Goal: Information Seeking & Learning: Learn about a topic

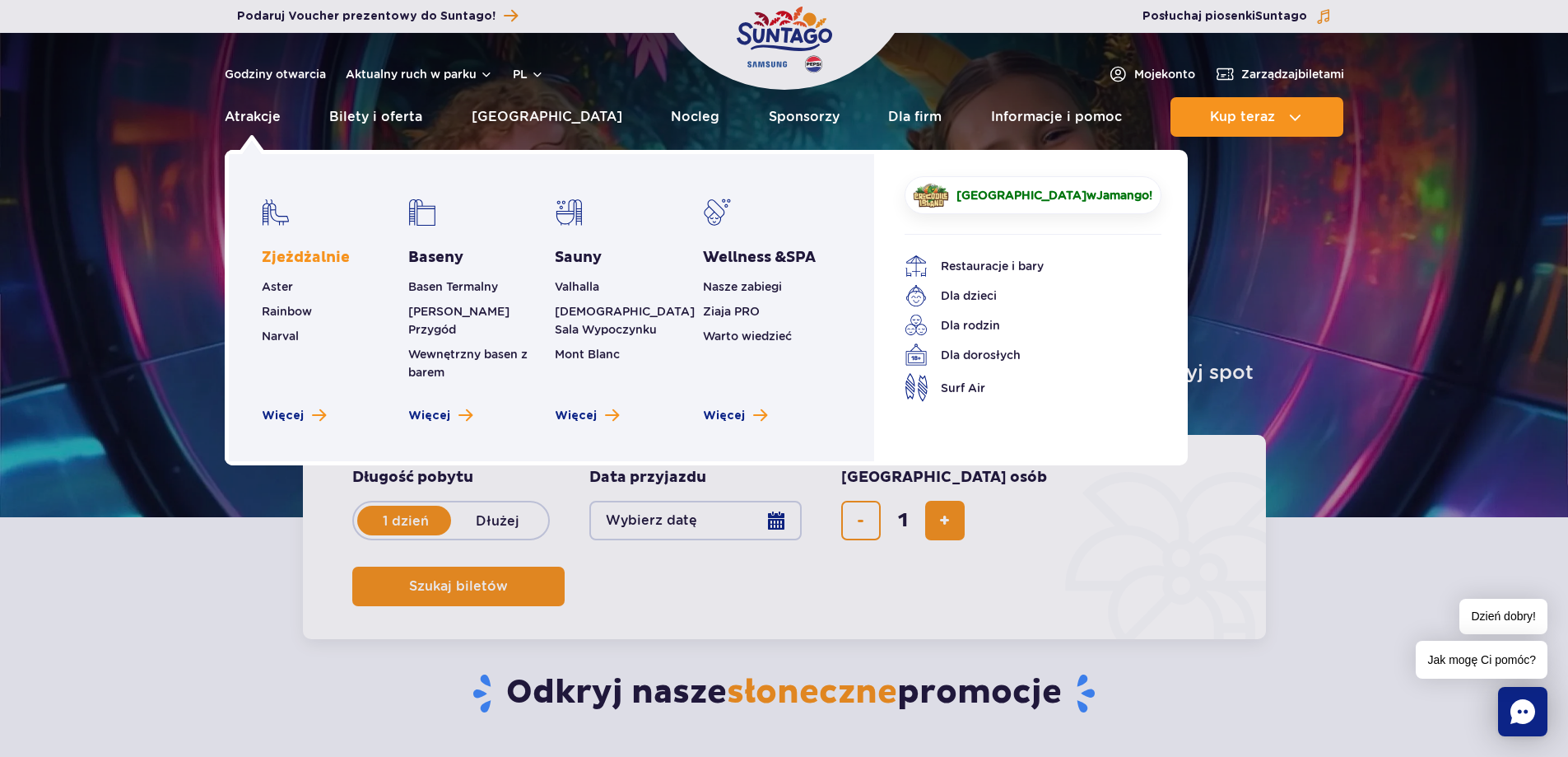
click at [298, 259] on link "Zjeżdżalnie" at bounding box center [305, 257] width 88 height 20
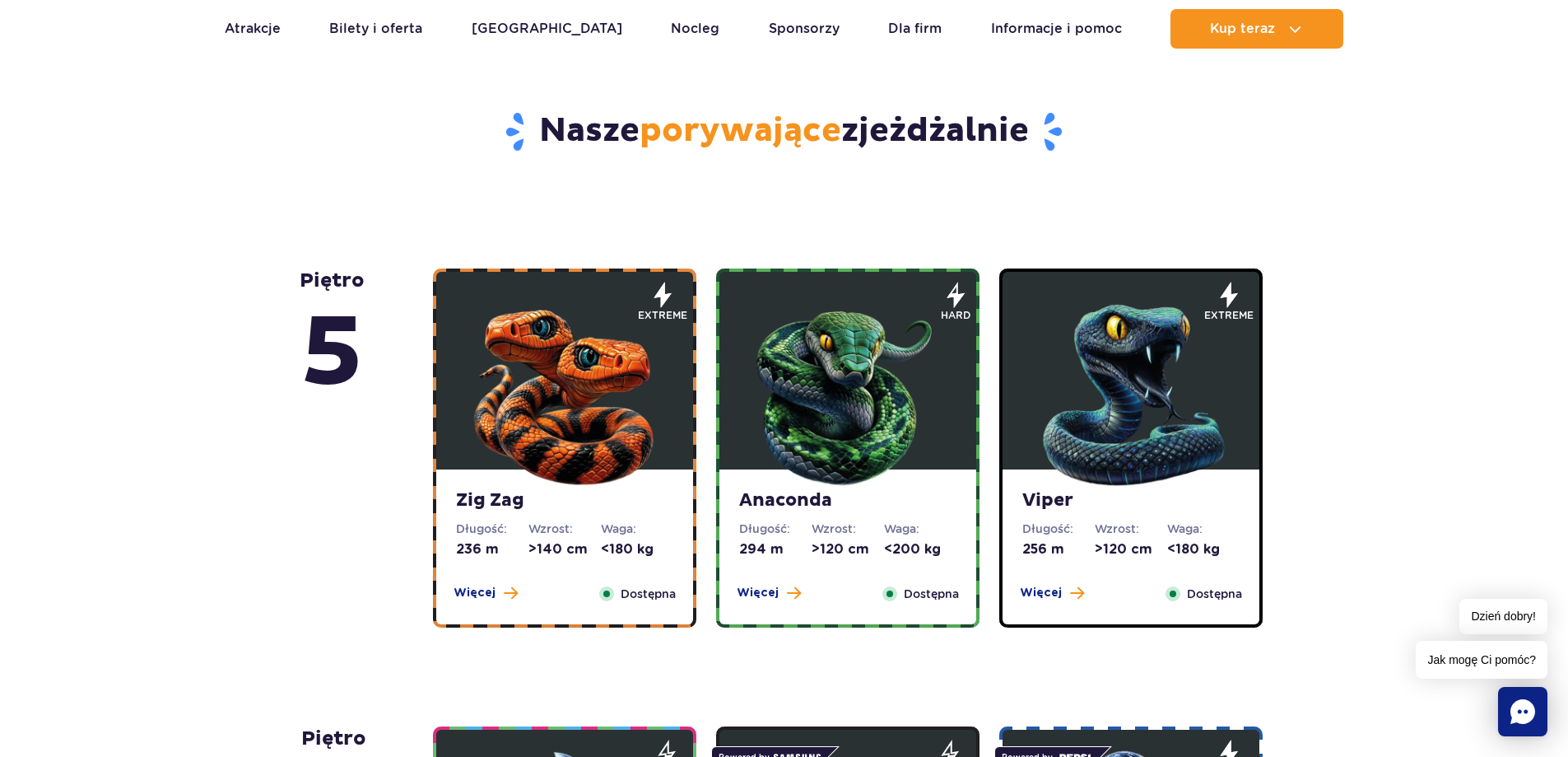
scroll to position [1070, 0]
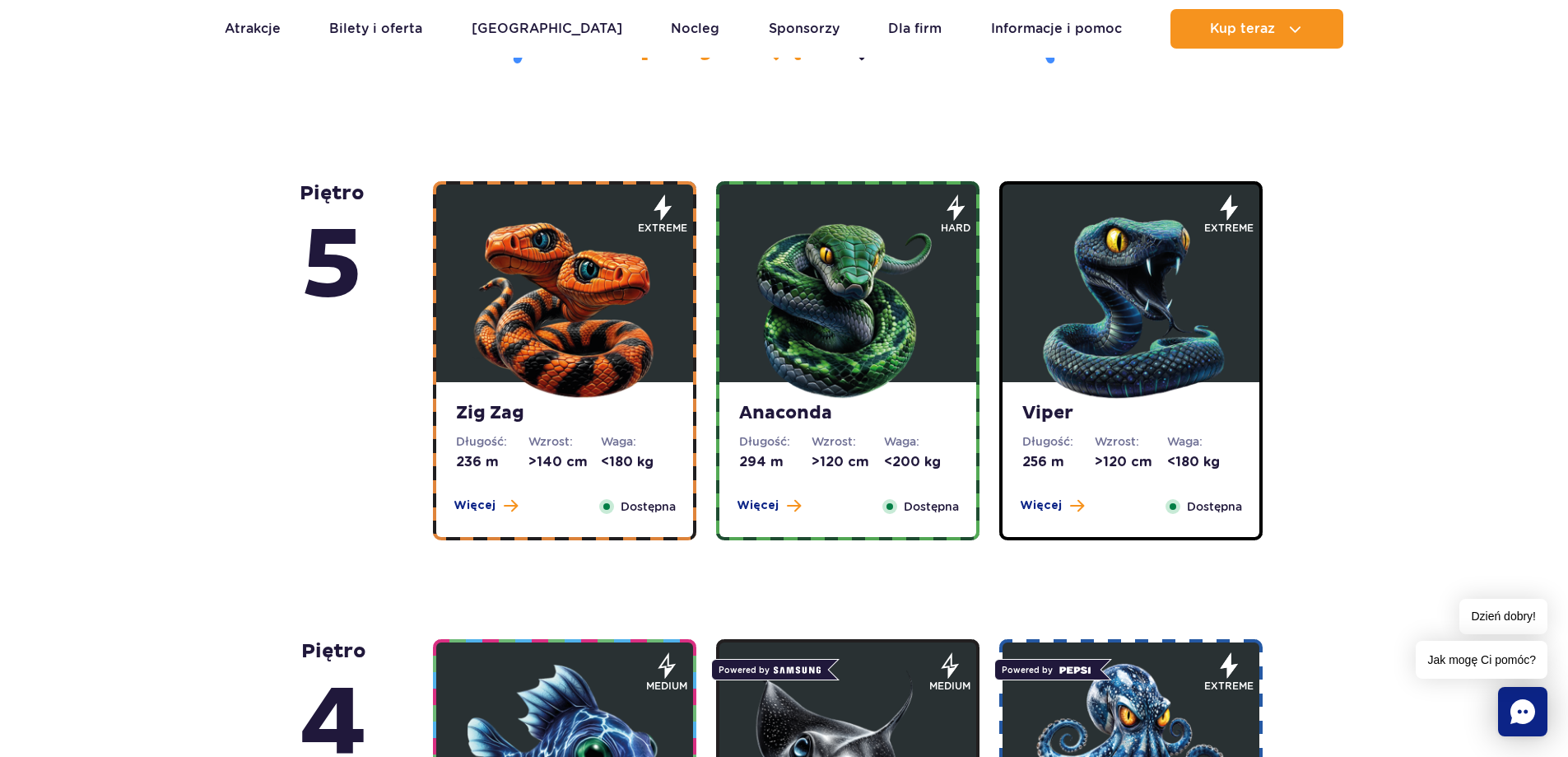
click at [576, 279] on img at bounding box center [564, 304] width 198 height 198
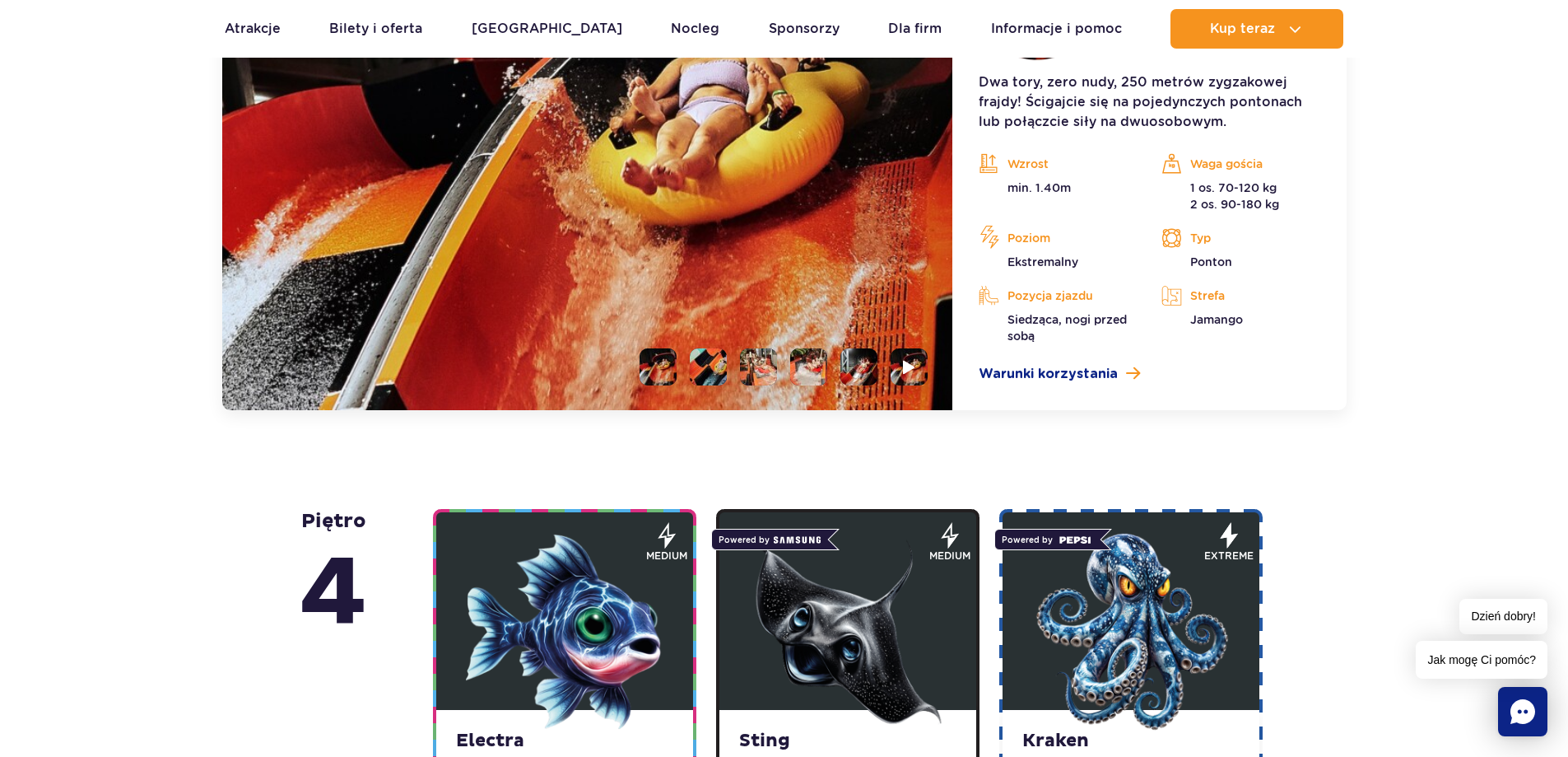
scroll to position [1549, 0]
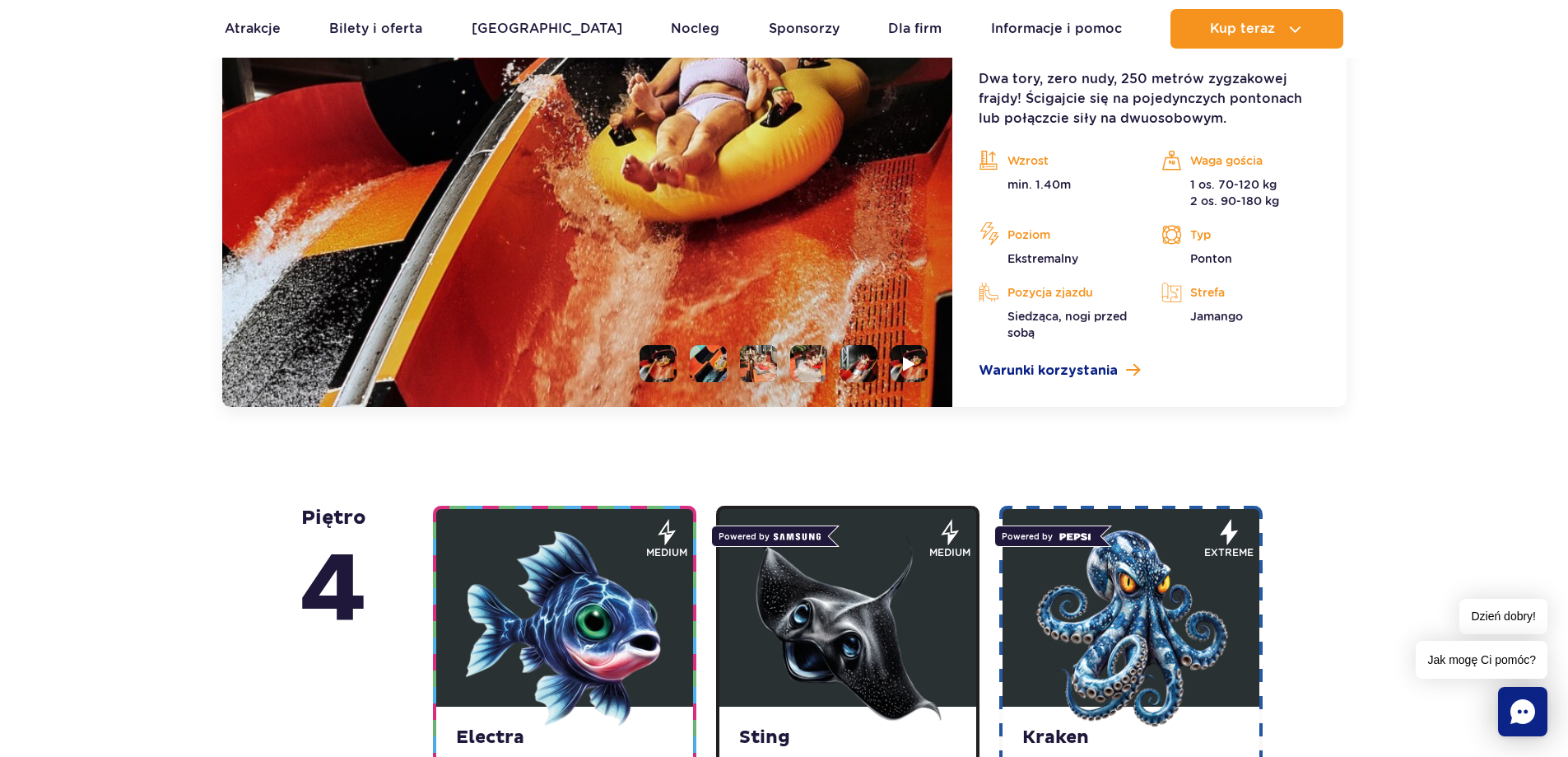
click at [688, 369] on ul at bounding box center [777, 363] width 302 height 37
click at [701, 369] on li at bounding box center [708, 363] width 37 height 37
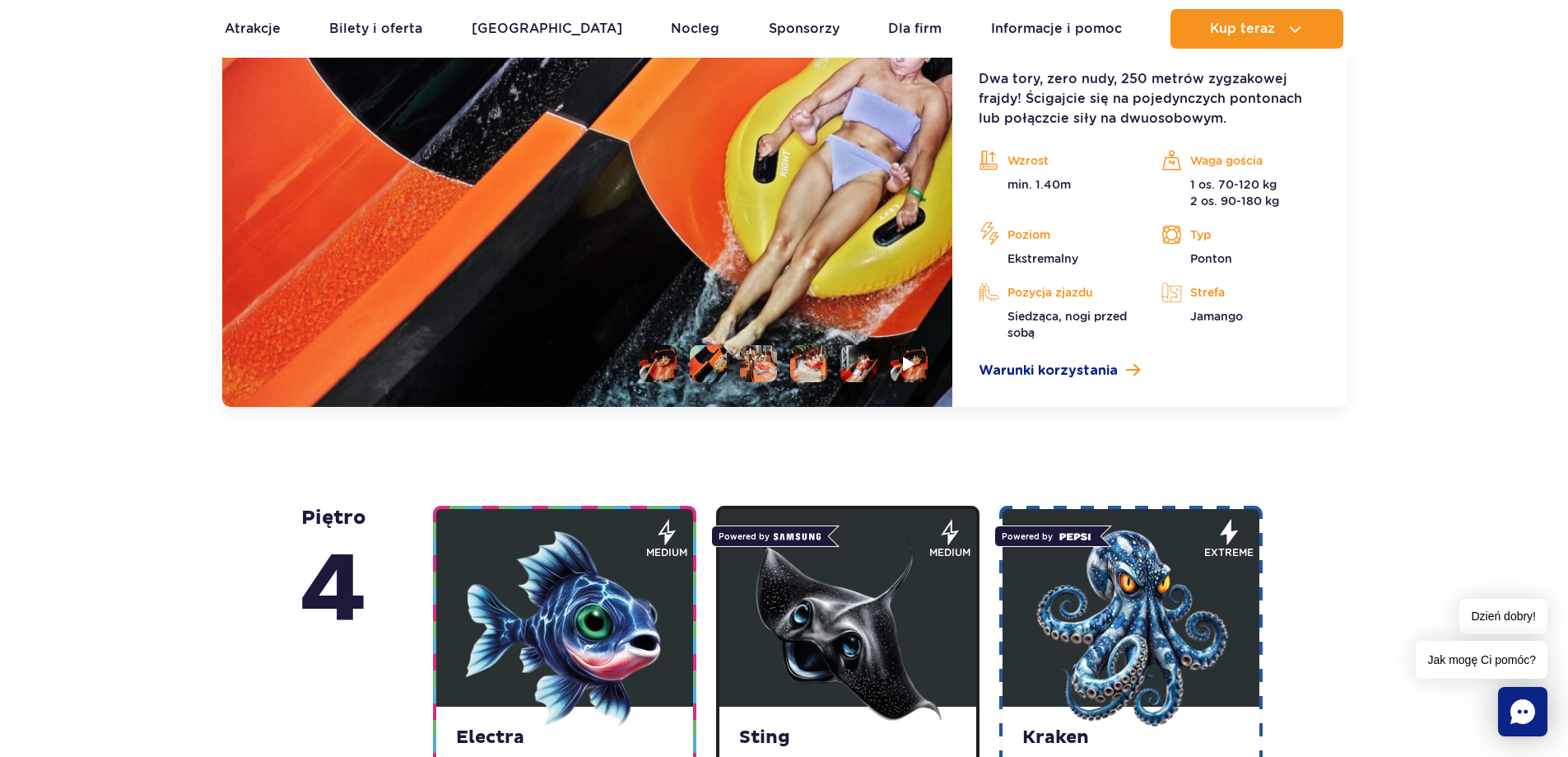
click at [753, 365] on li at bounding box center [758, 363] width 37 height 37
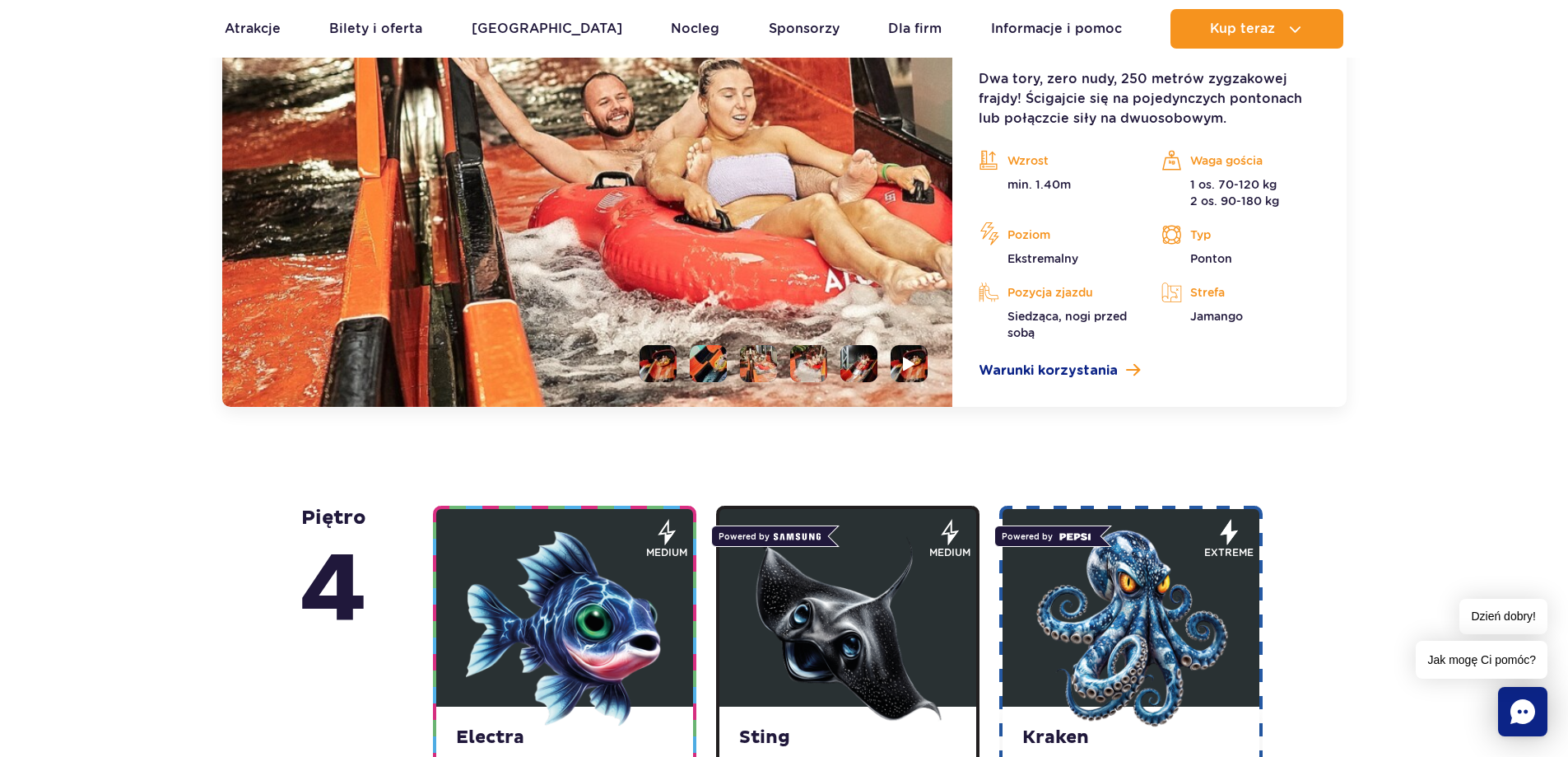
click at [794, 367] on li at bounding box center [808, 363] width 37 height 37
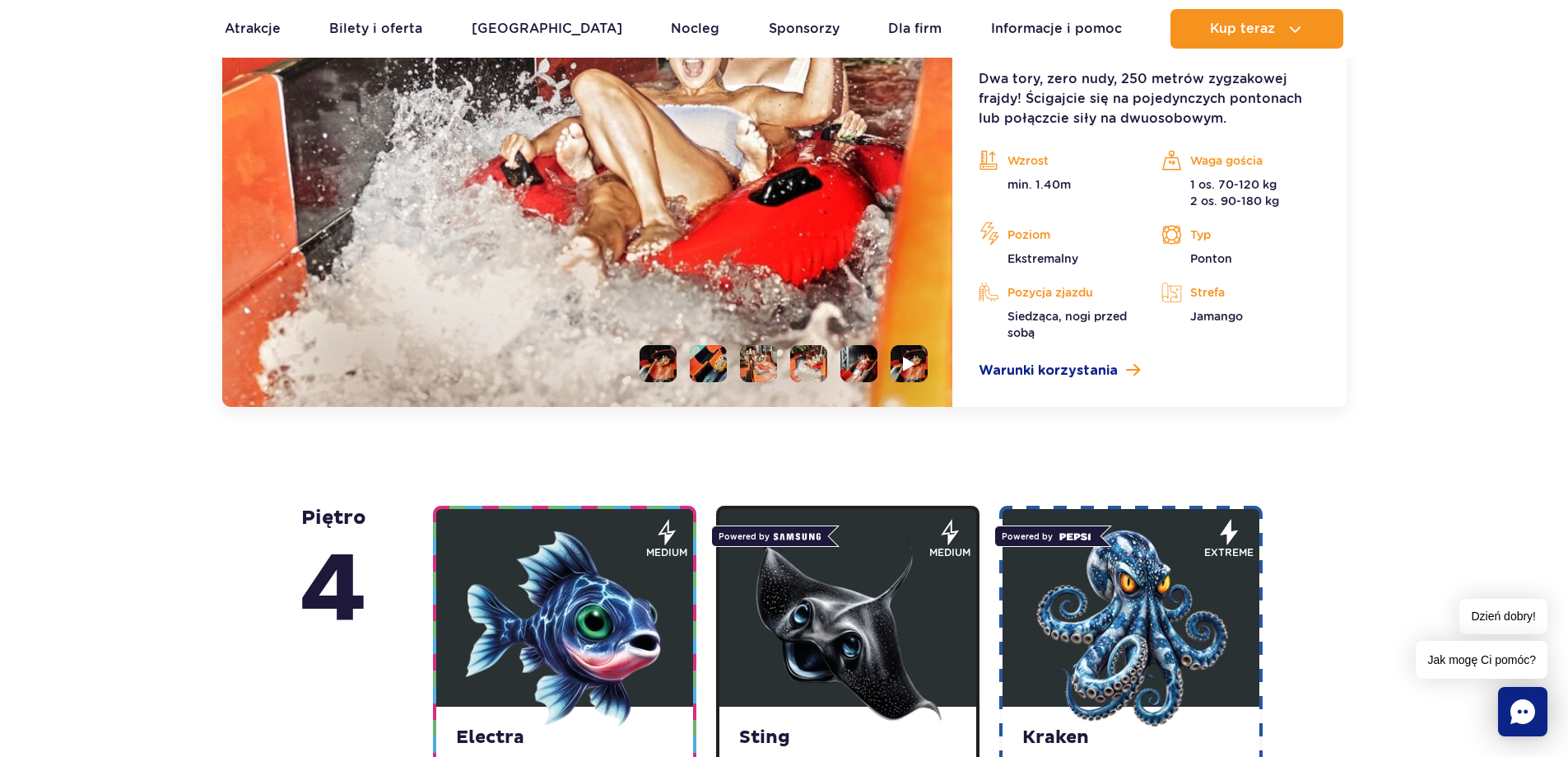
click at [825, 370] on img at bounding box center [808, 363] width 37 height 37
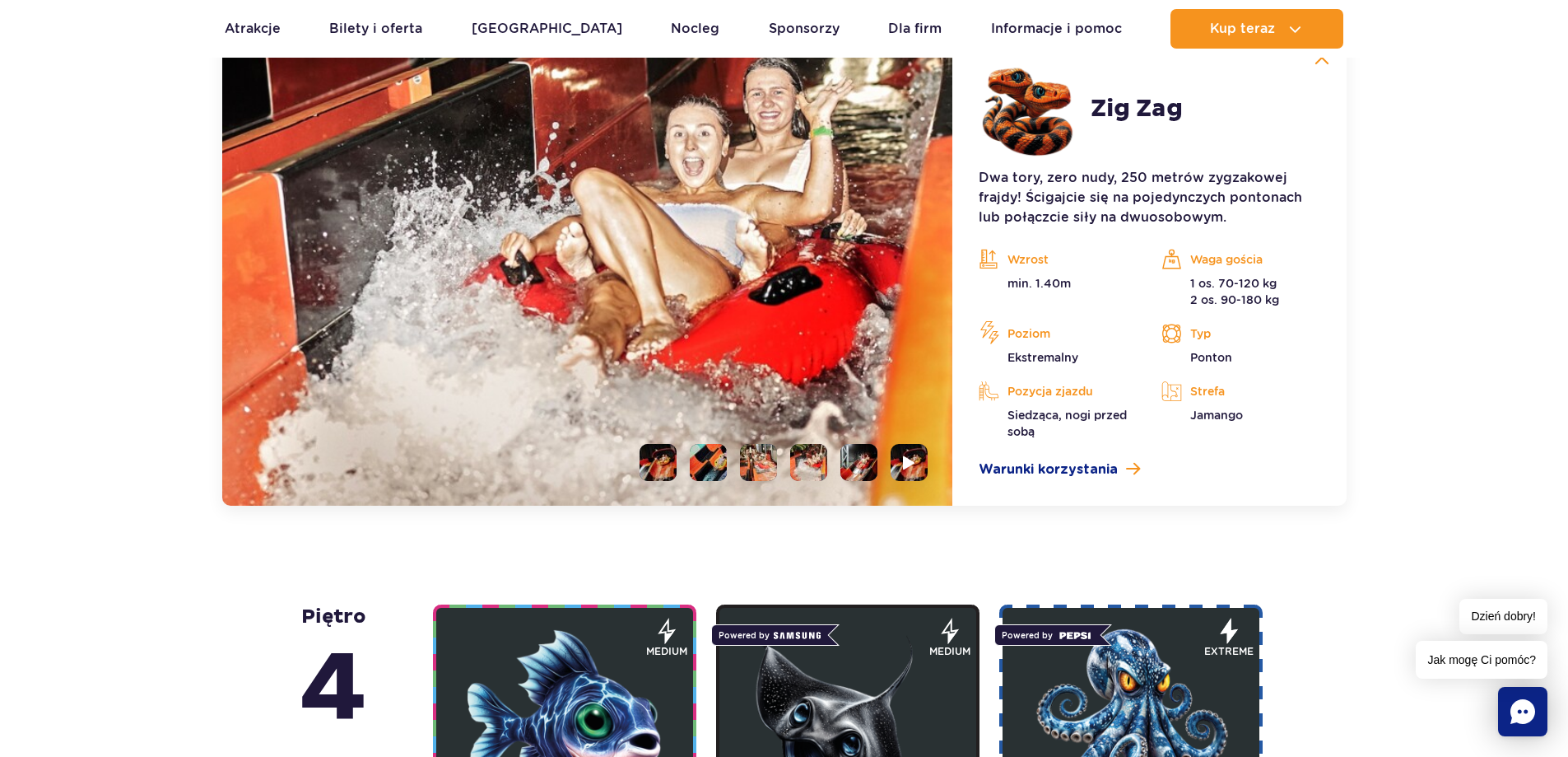
scroll to position [1302, 0]
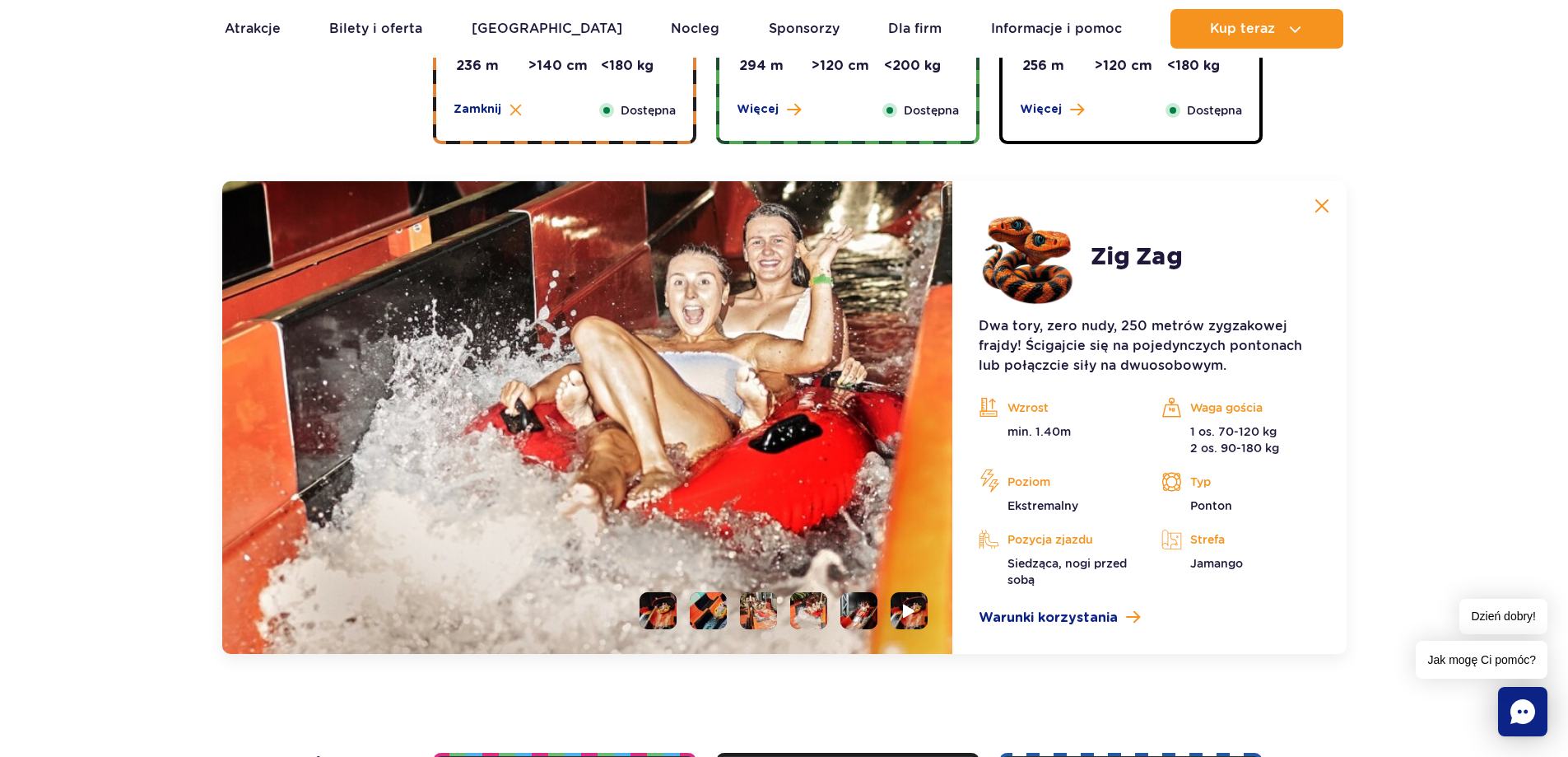
click at [640, 615] on li at bounding box center [658, 610] width 37 height 37
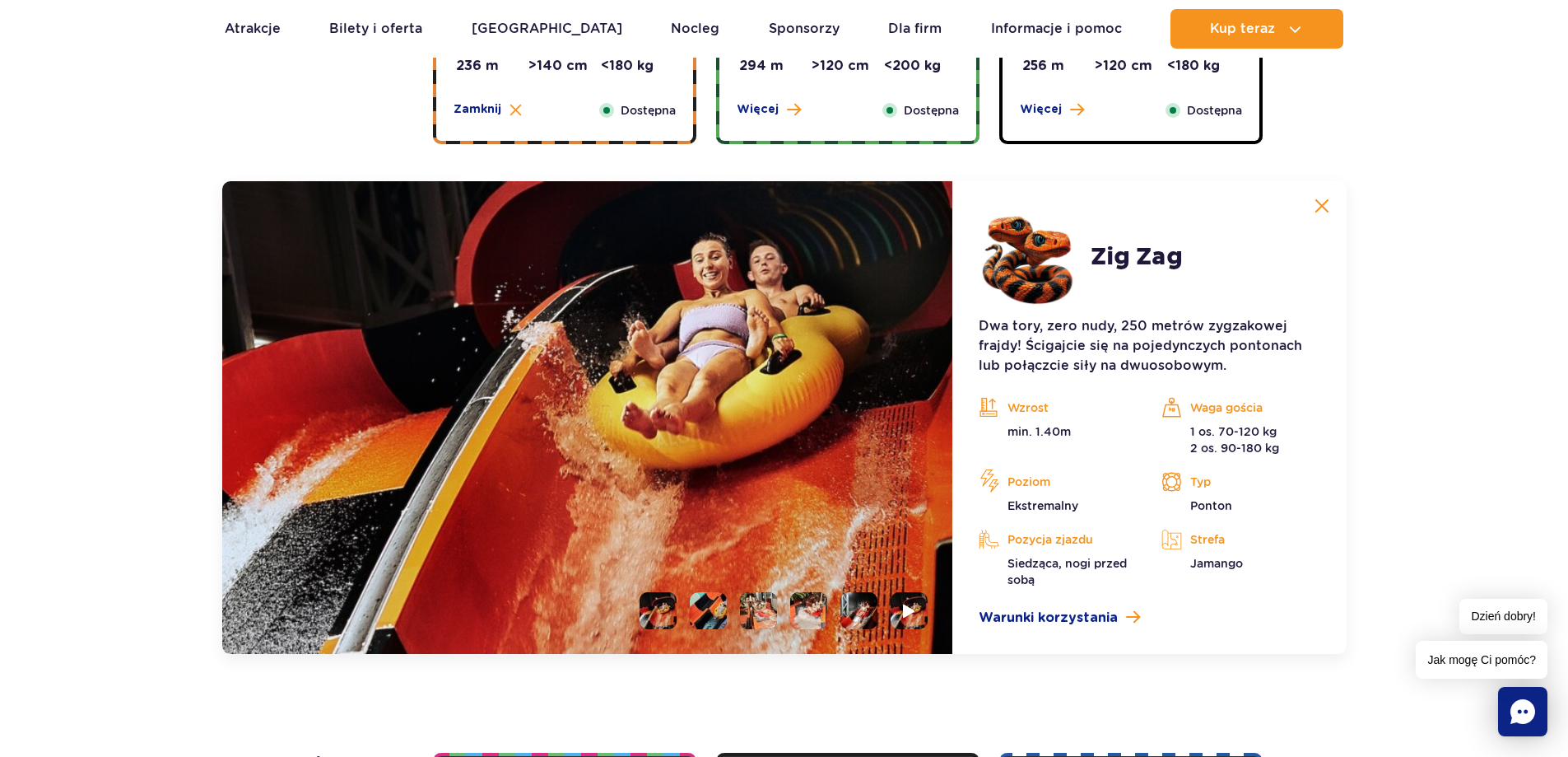
click at [689, 602] on ul at bounding box center [777, 610] width 302 height 37
click at [698, 606] on li at bounding box center [708, 610] width 37 height 37
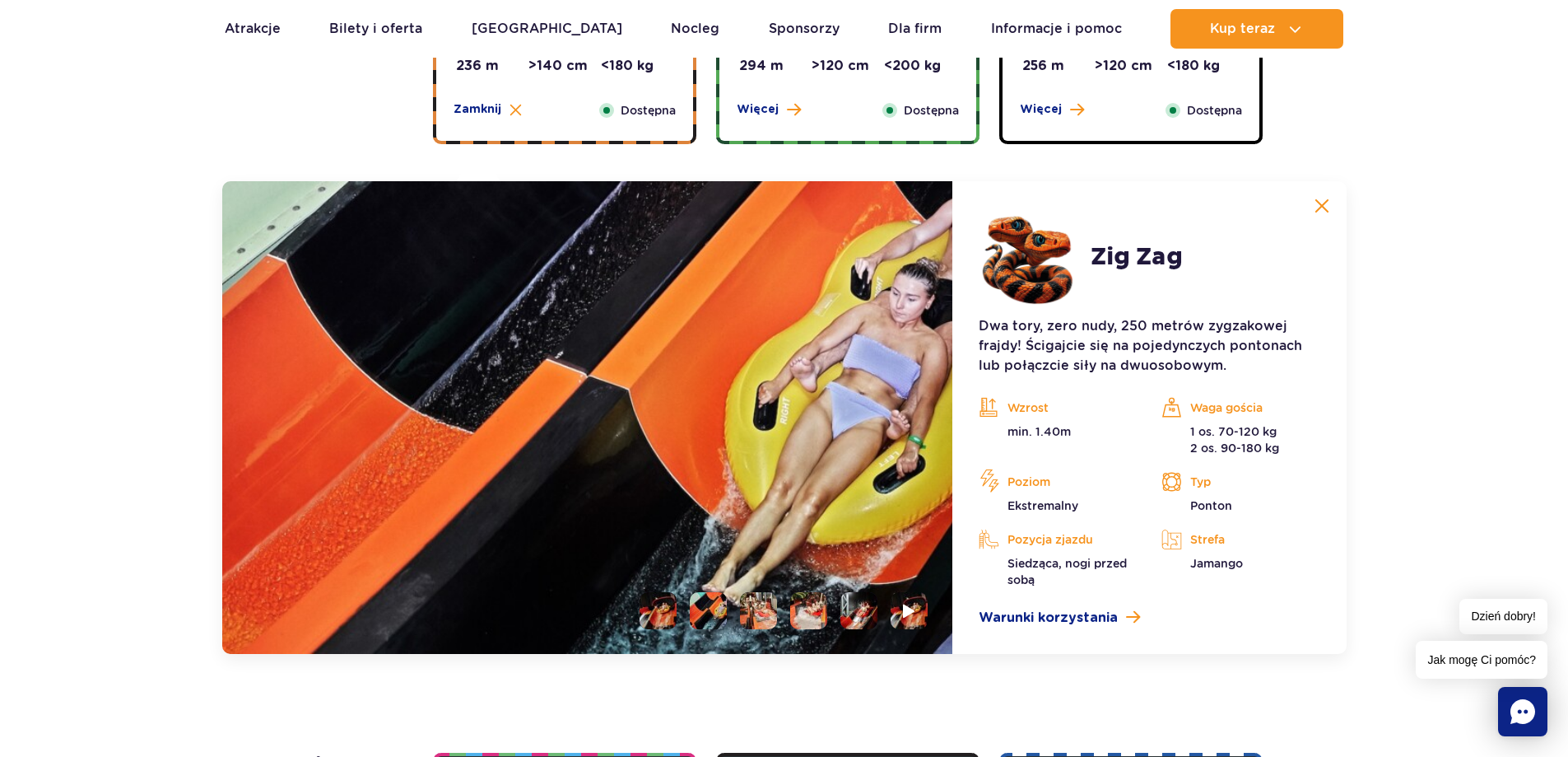
click at [760, 609] on li at bounding box center [758, 610] width 37 height 37
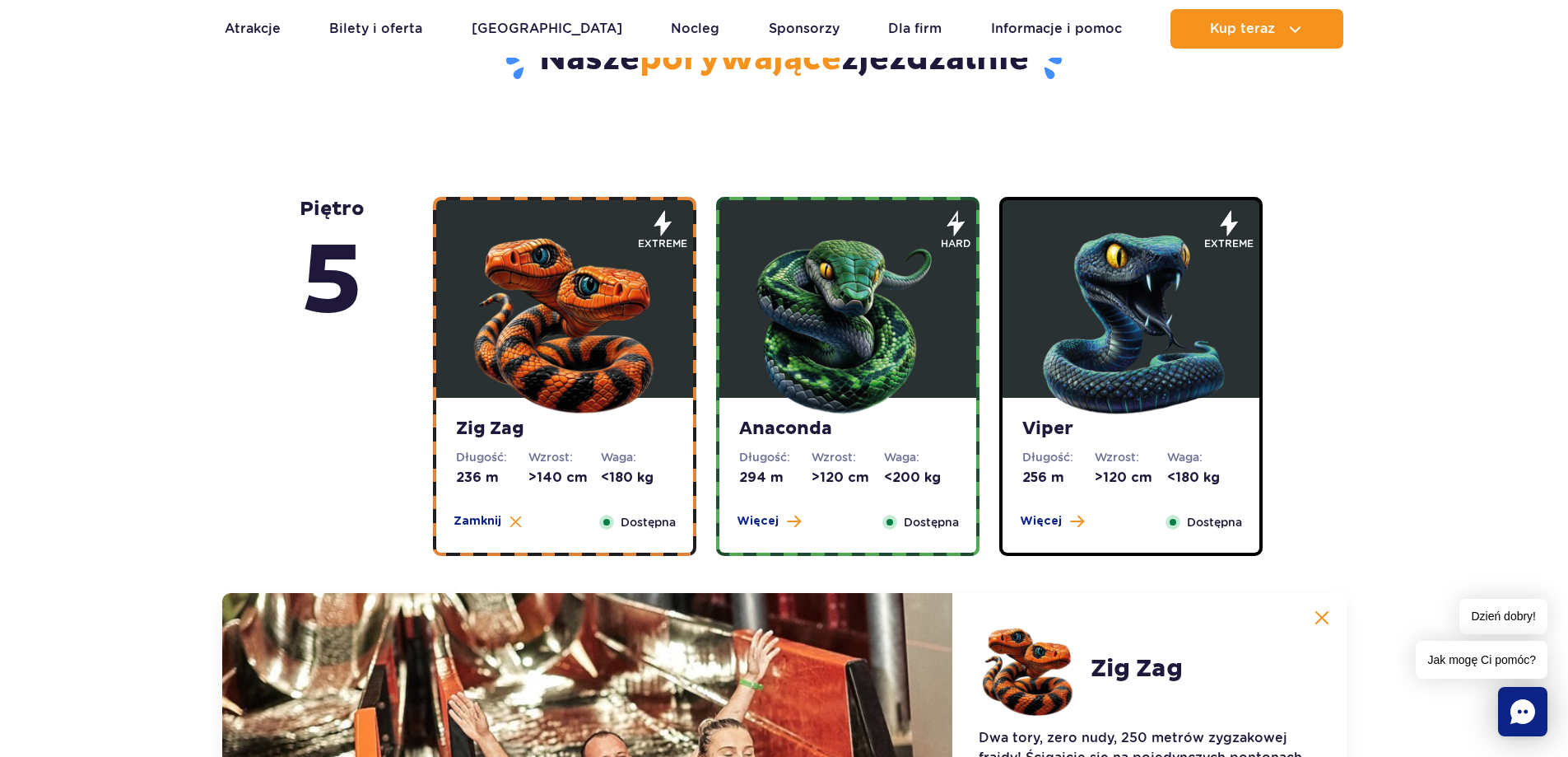
click at [770, 373] on img at bounding box center [848, 320] width 198 height 198
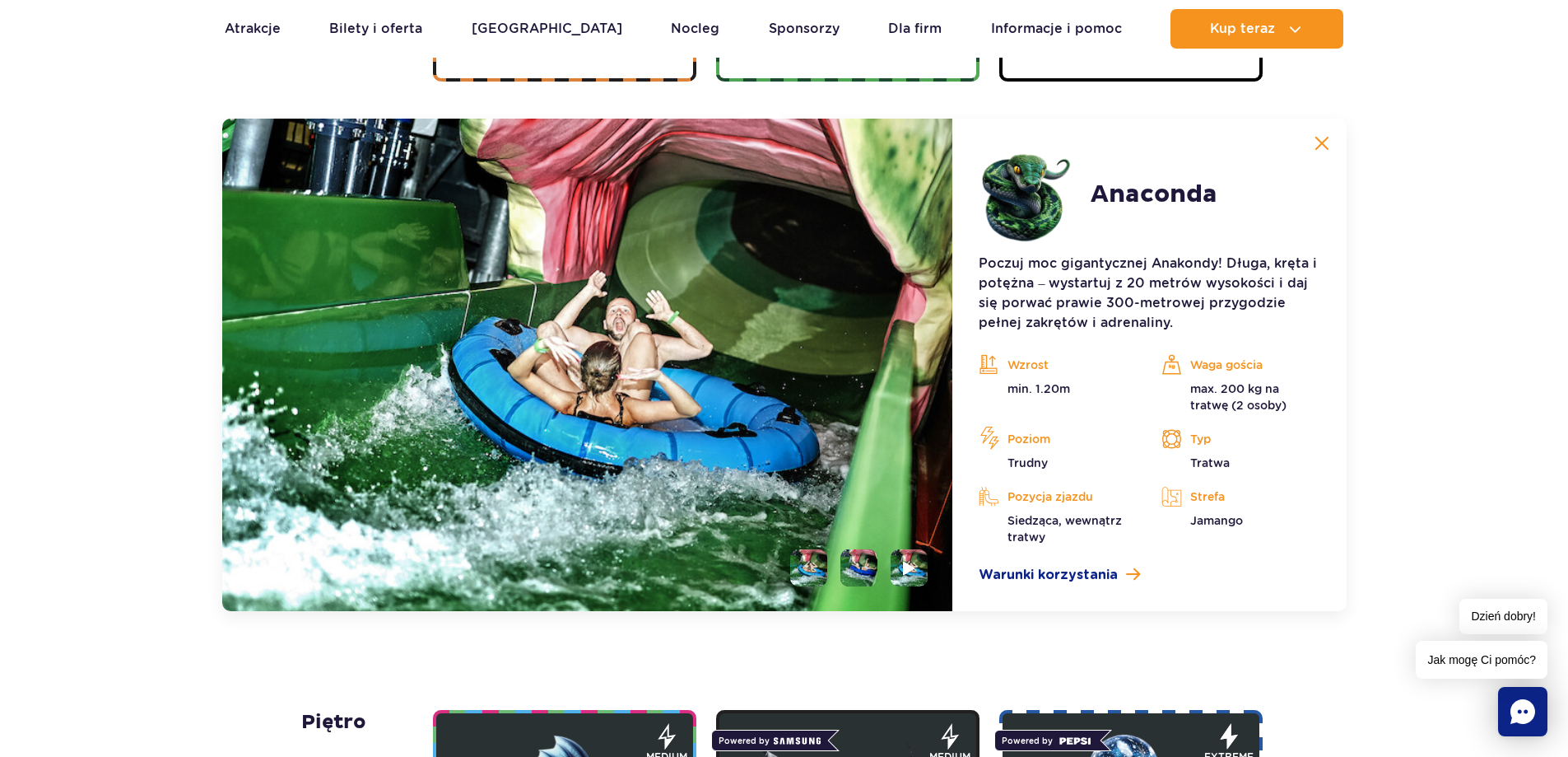
scroll to position [1384, 0]
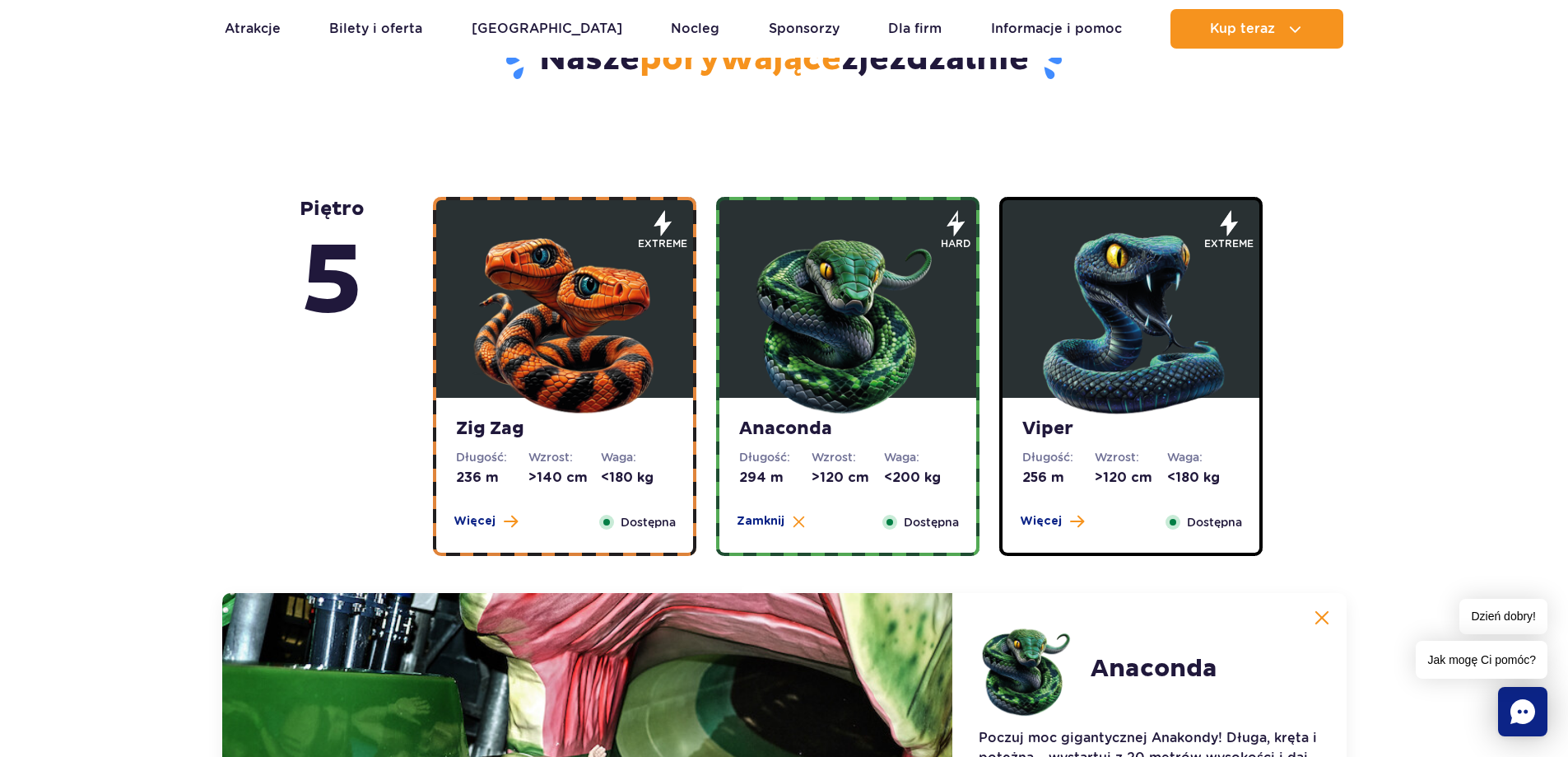
click at [769, 376] on img at bounding box center [848, 320] width 198 height 198
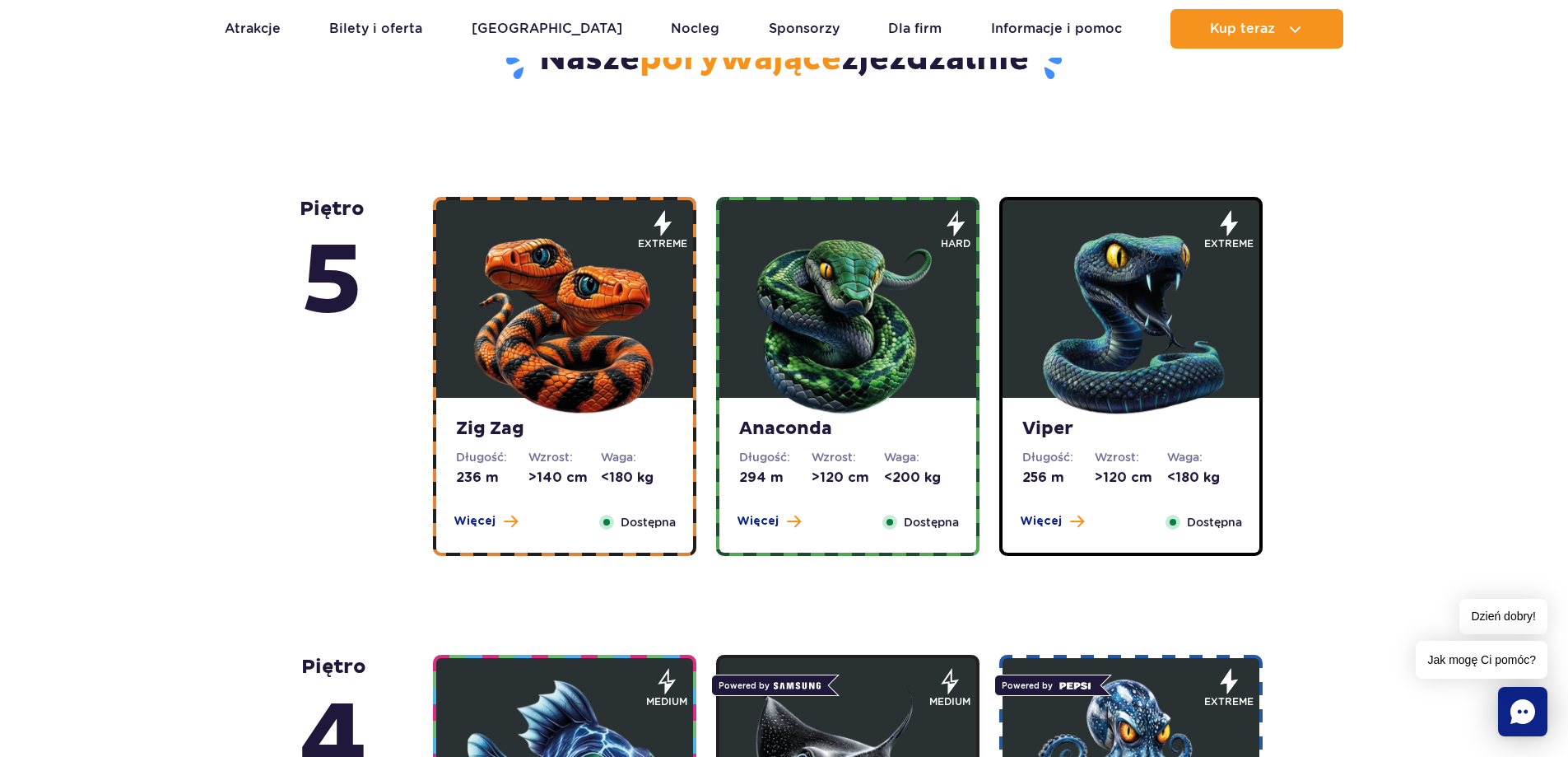
click at [776, 335] on img at bounding box center [848, 320] width 198 height 198
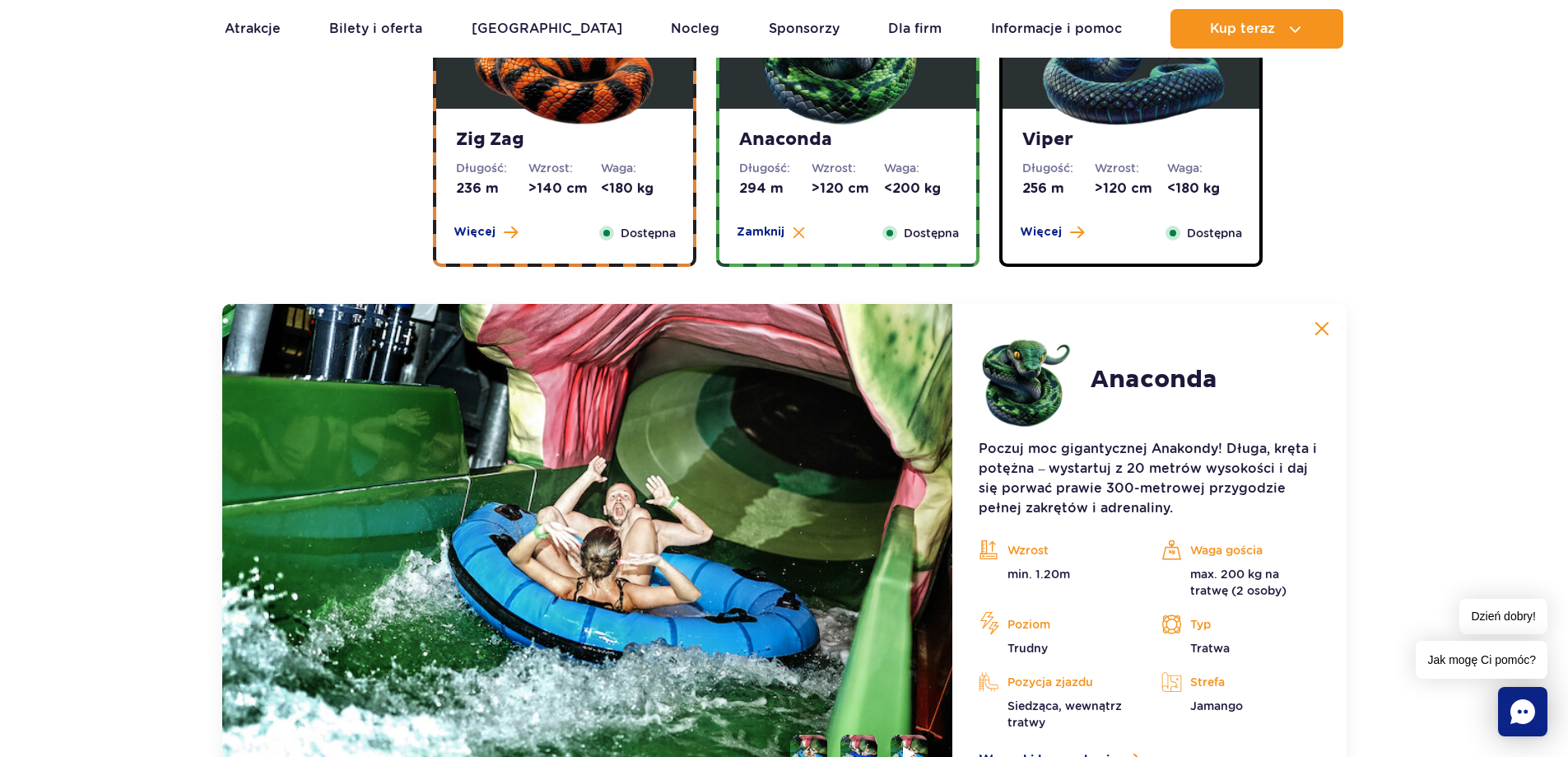
scroll to position [1178, 0]
click at [1059, 182] on dd "256 m" at bounding box center [1058, 189] width 73 height 18
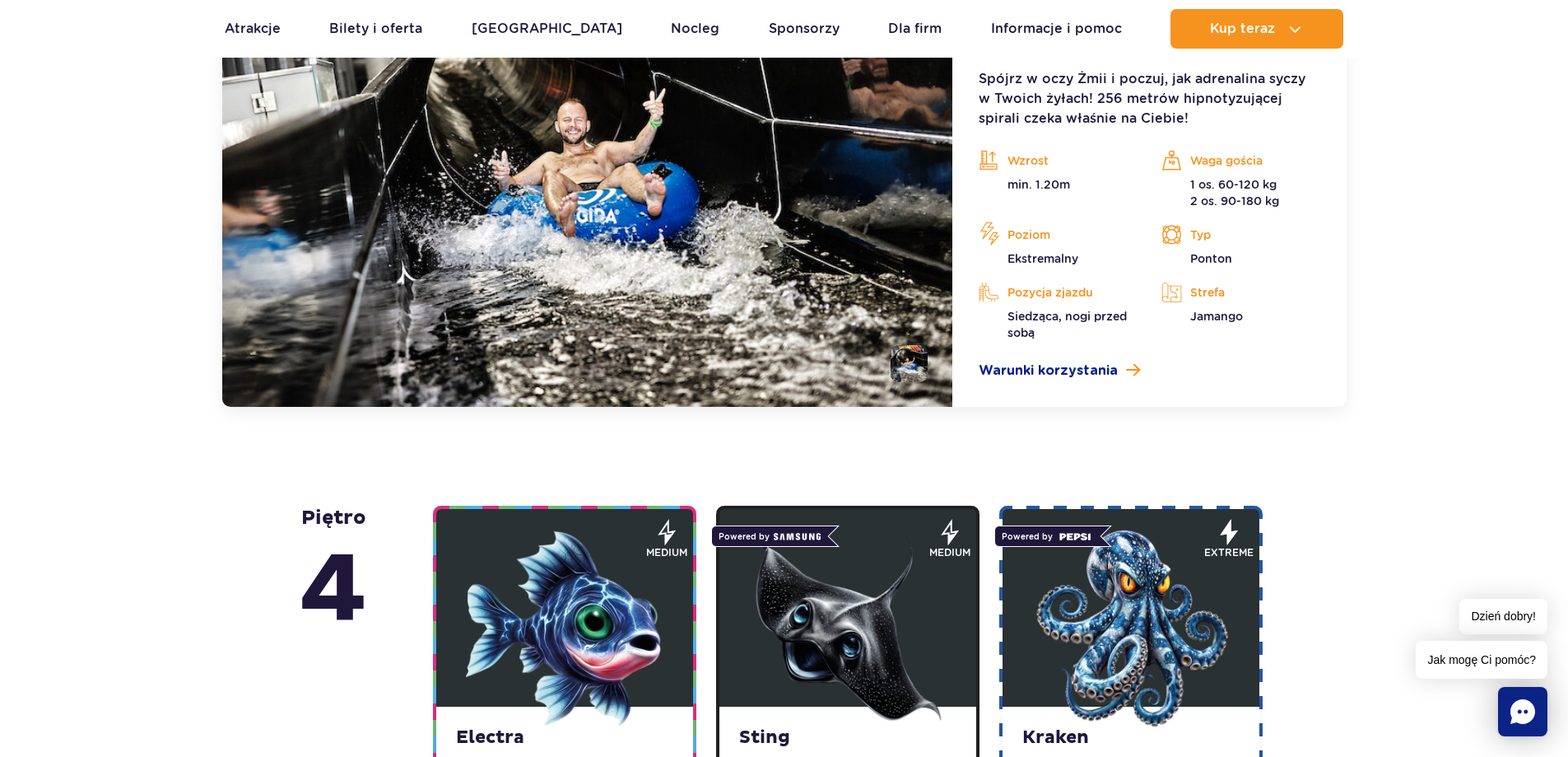
scroll to position [1796, 0]
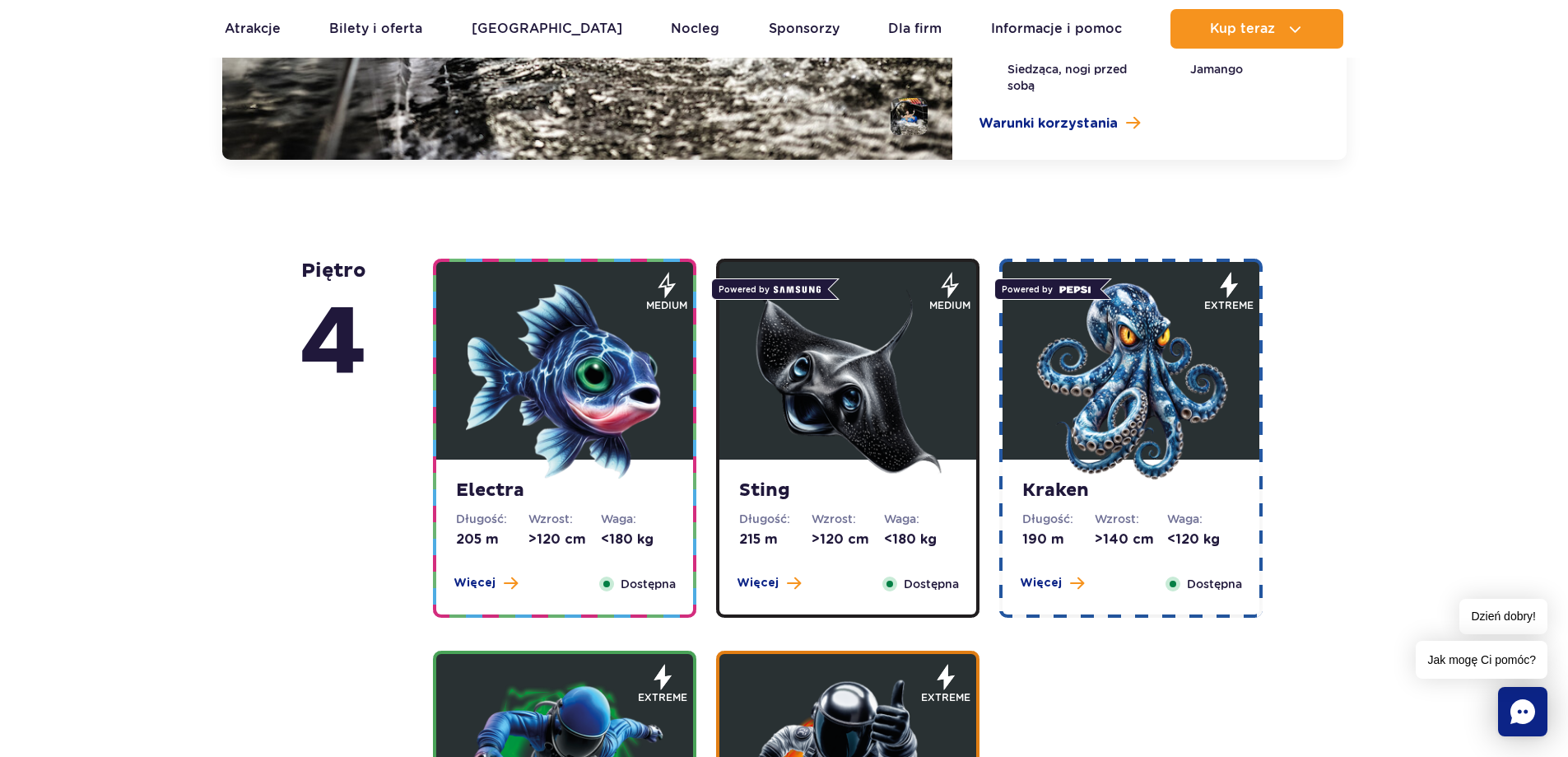
click at [712, 338] on div "Sting Długość: 215 m Wzrost: >120 cm Waga: <180 kg Więcej Zamknij Dostępna medi…" at bounding box center [847, 437] width 283 height 359
click at [621, 369] on img at bounding box center [564, 382] width 198 height 198
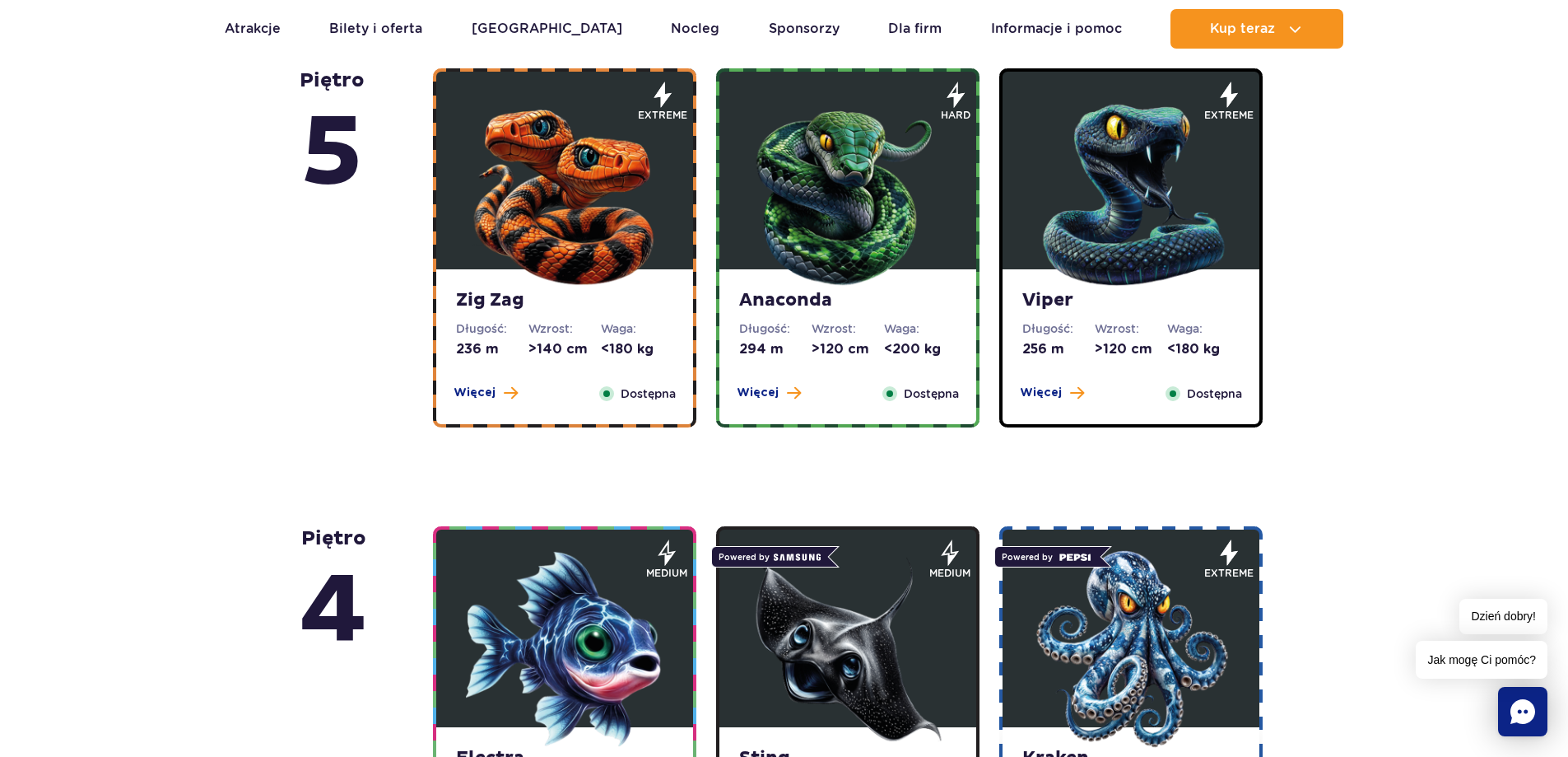
click at [627, 231] on img at bounding box center [564, 191] width 198 height 198
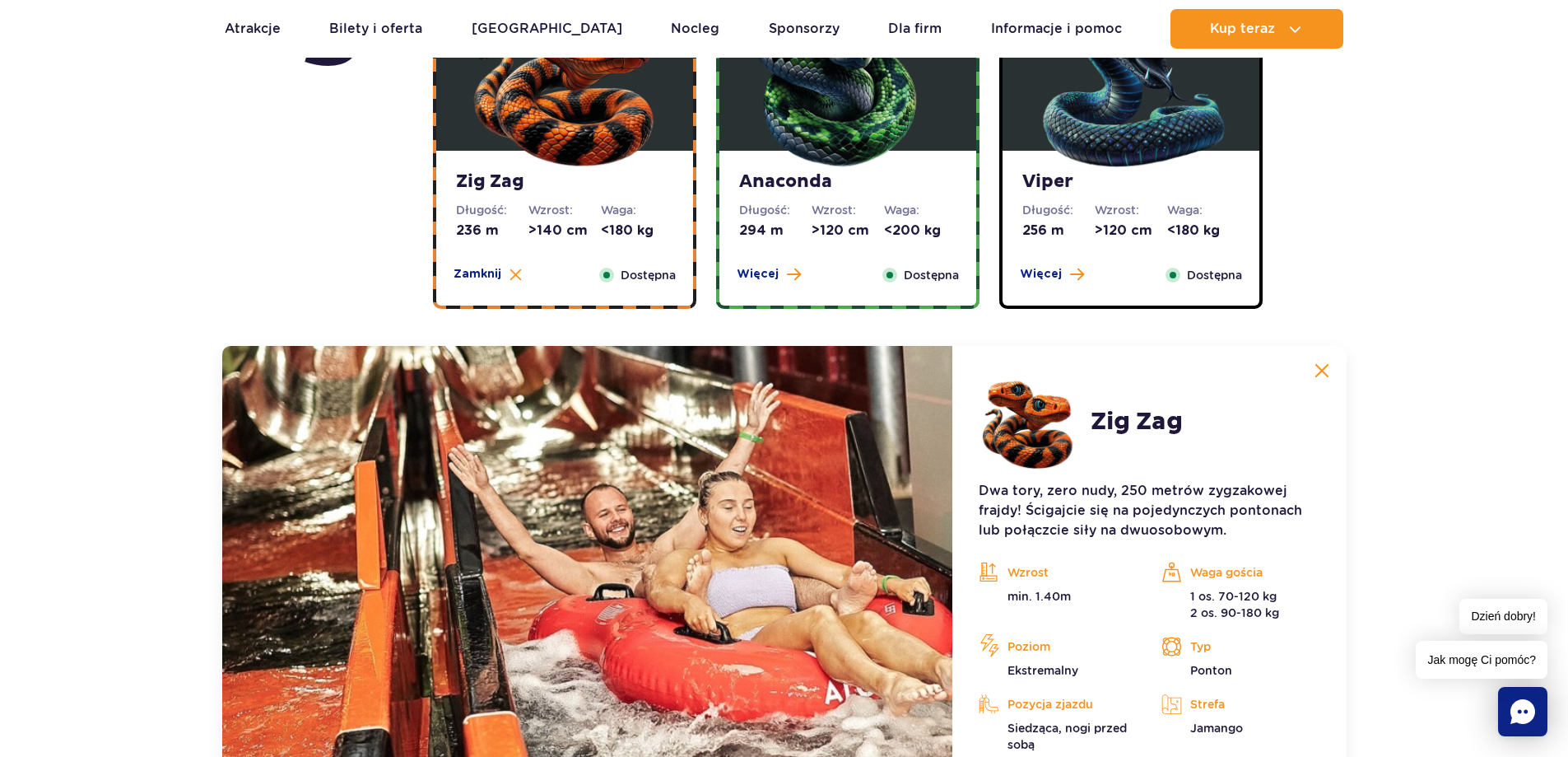
click at [759, 191] on strong "Anaconda" at bounding box center [847, 182] width 218 height 23
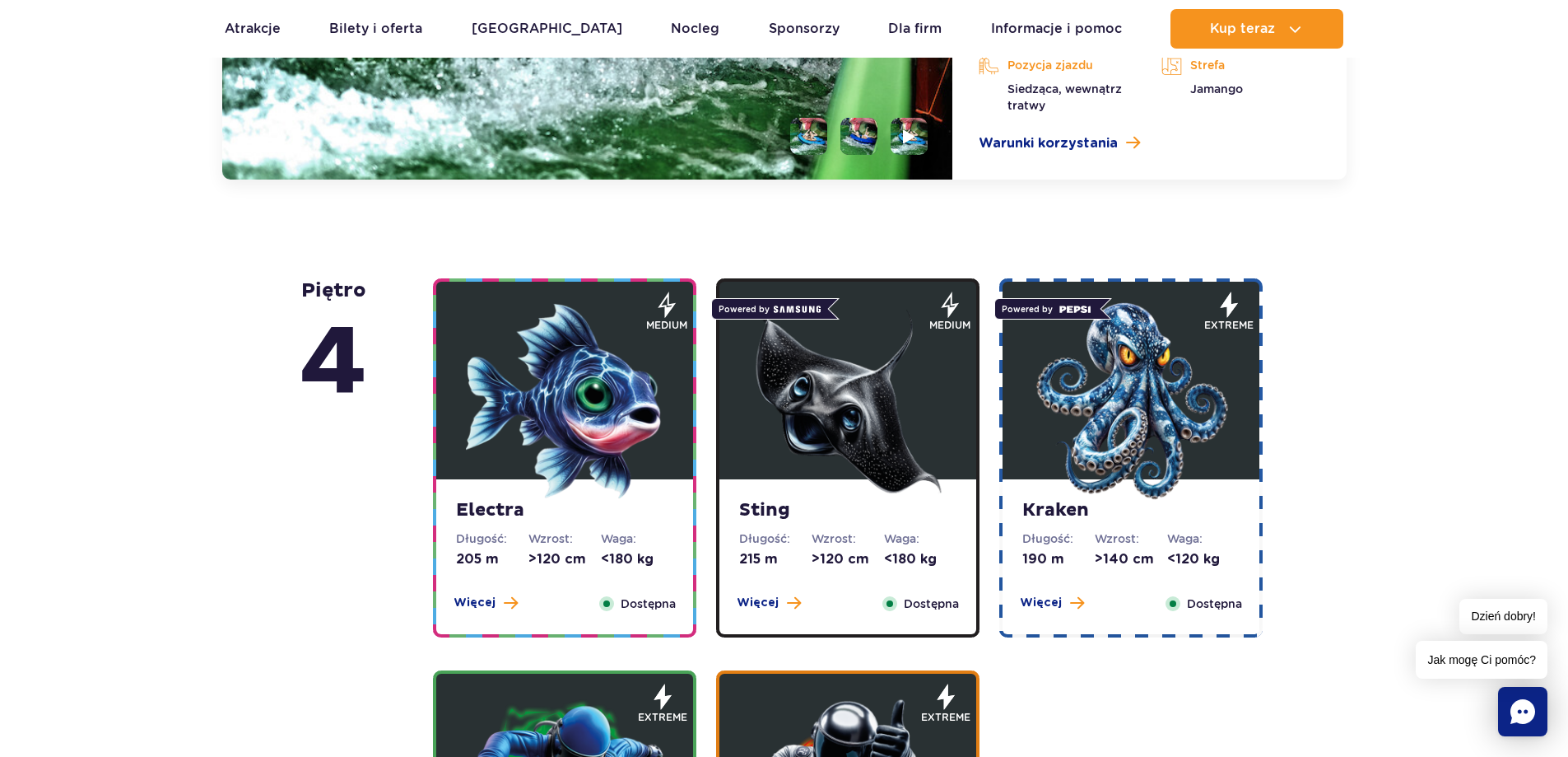
click at [640, 348] on img at bounding box center [564, 402] width 198 height 198
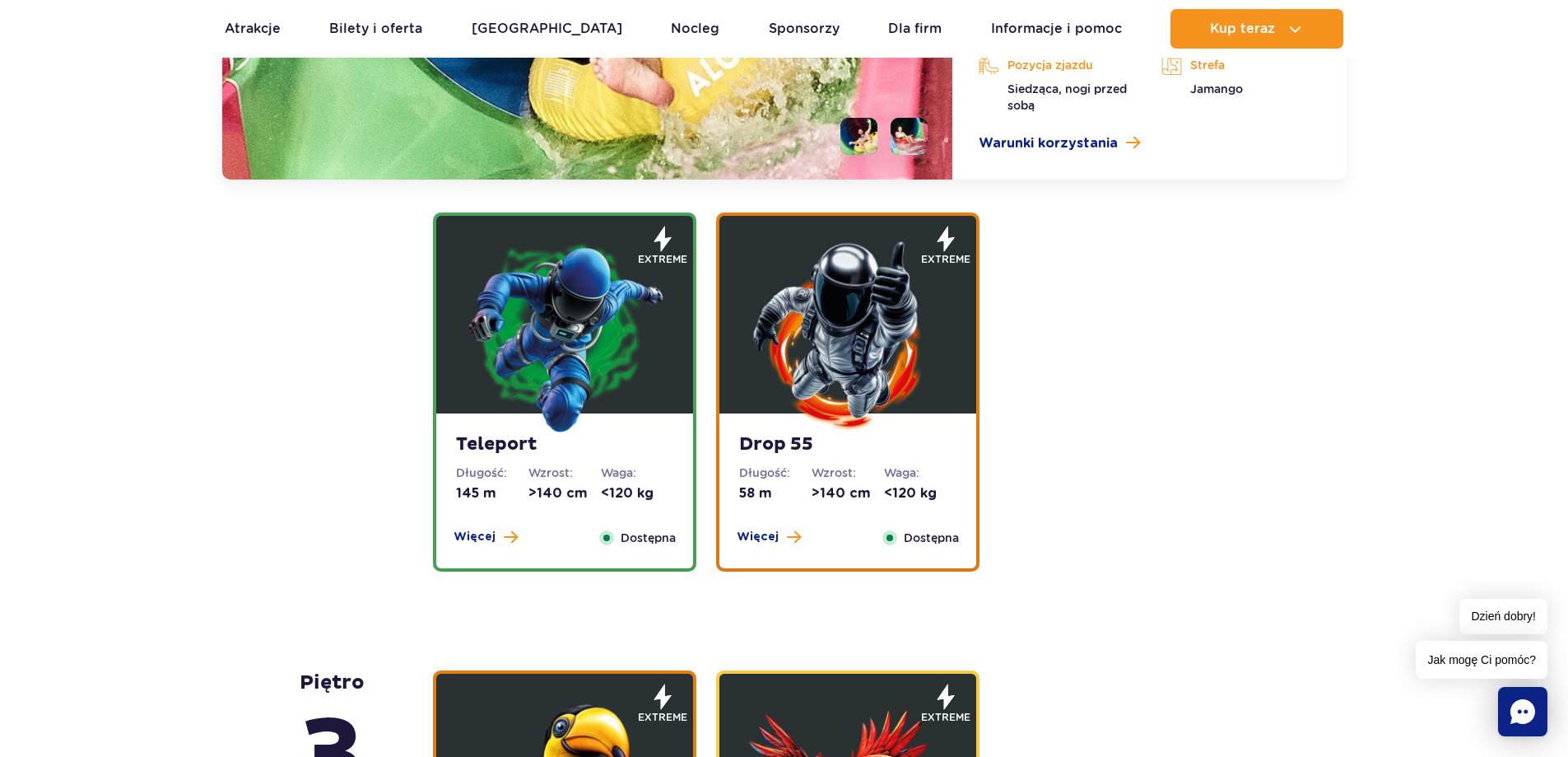
click at [738, 315] on figure at bounding box center [847, 315] width 257 height 198
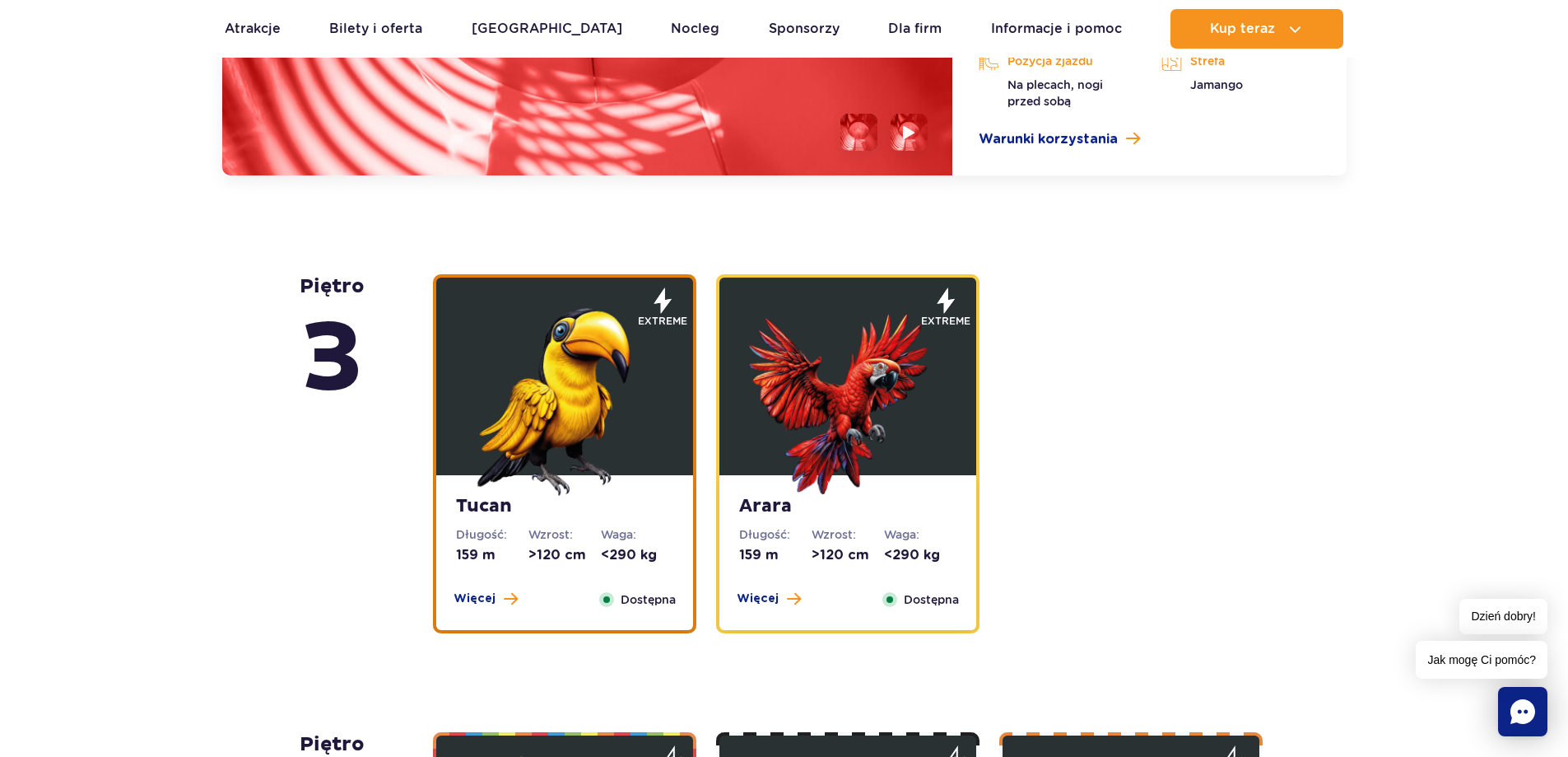
scroll to position [2645, 0]
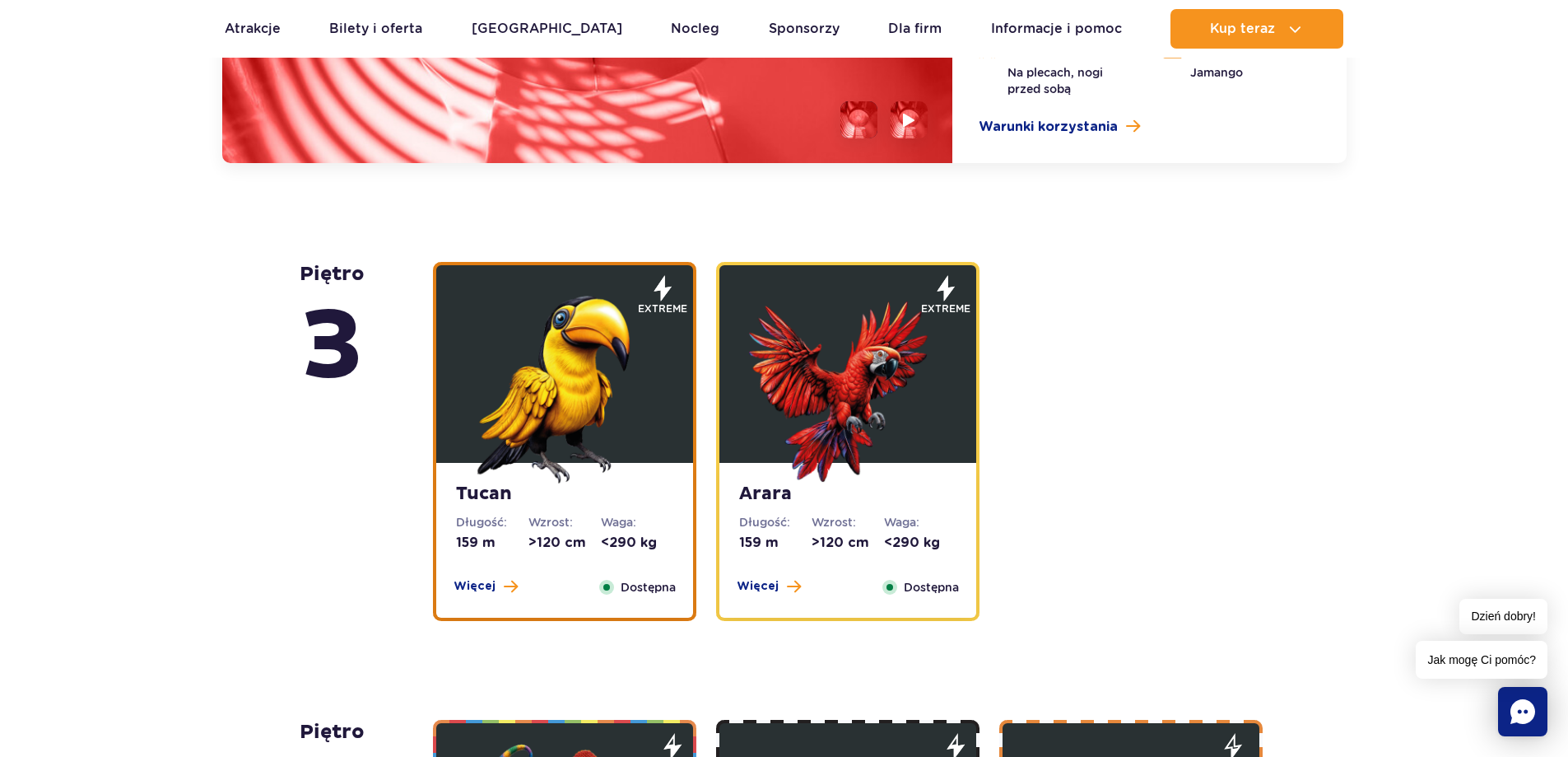
click at [793, 338] on img at bounding box center [848, 385] width 198 height 198
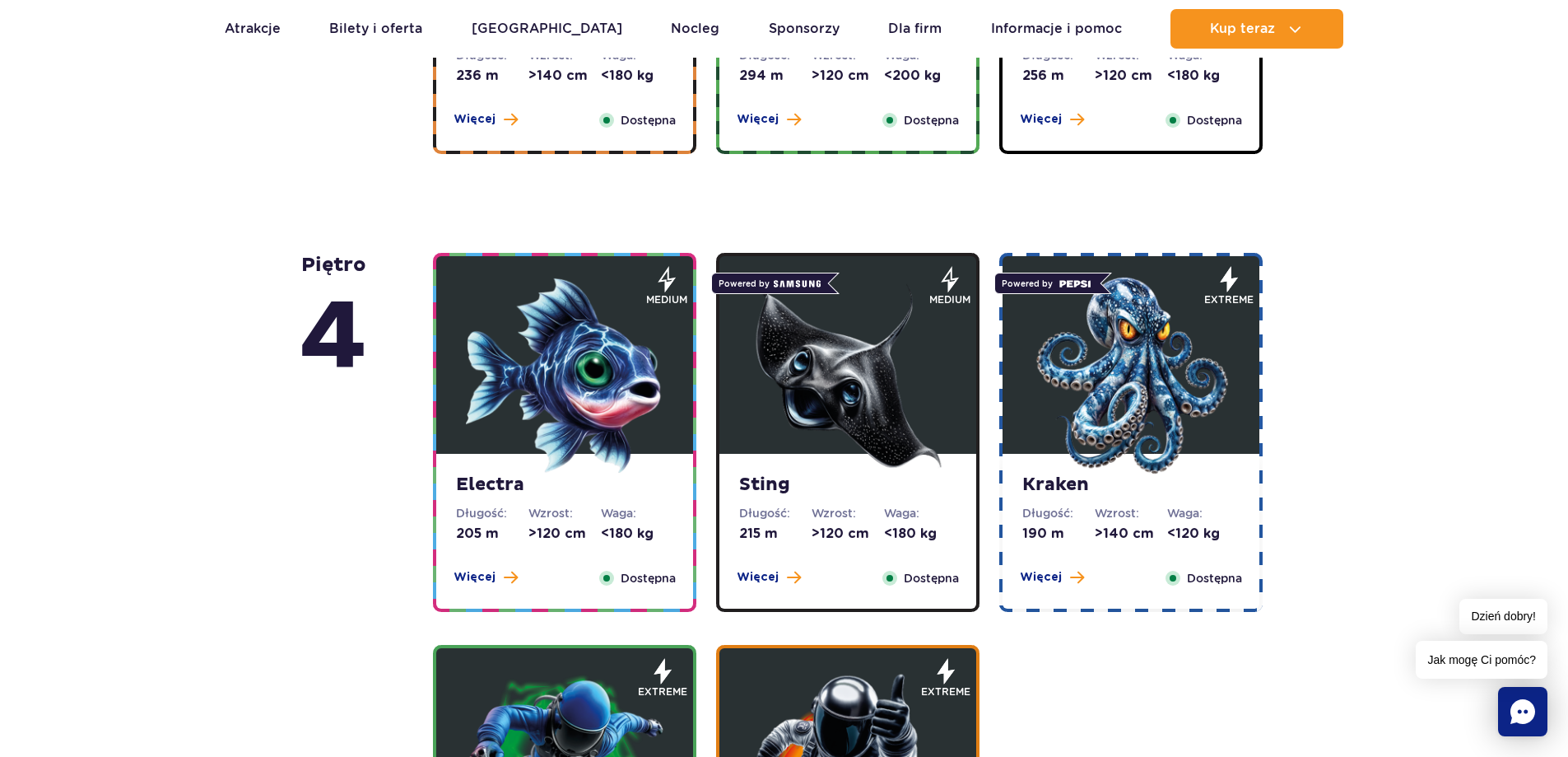
click at [626, 354] on img at bounding box center [564, 375] width 198 height 198
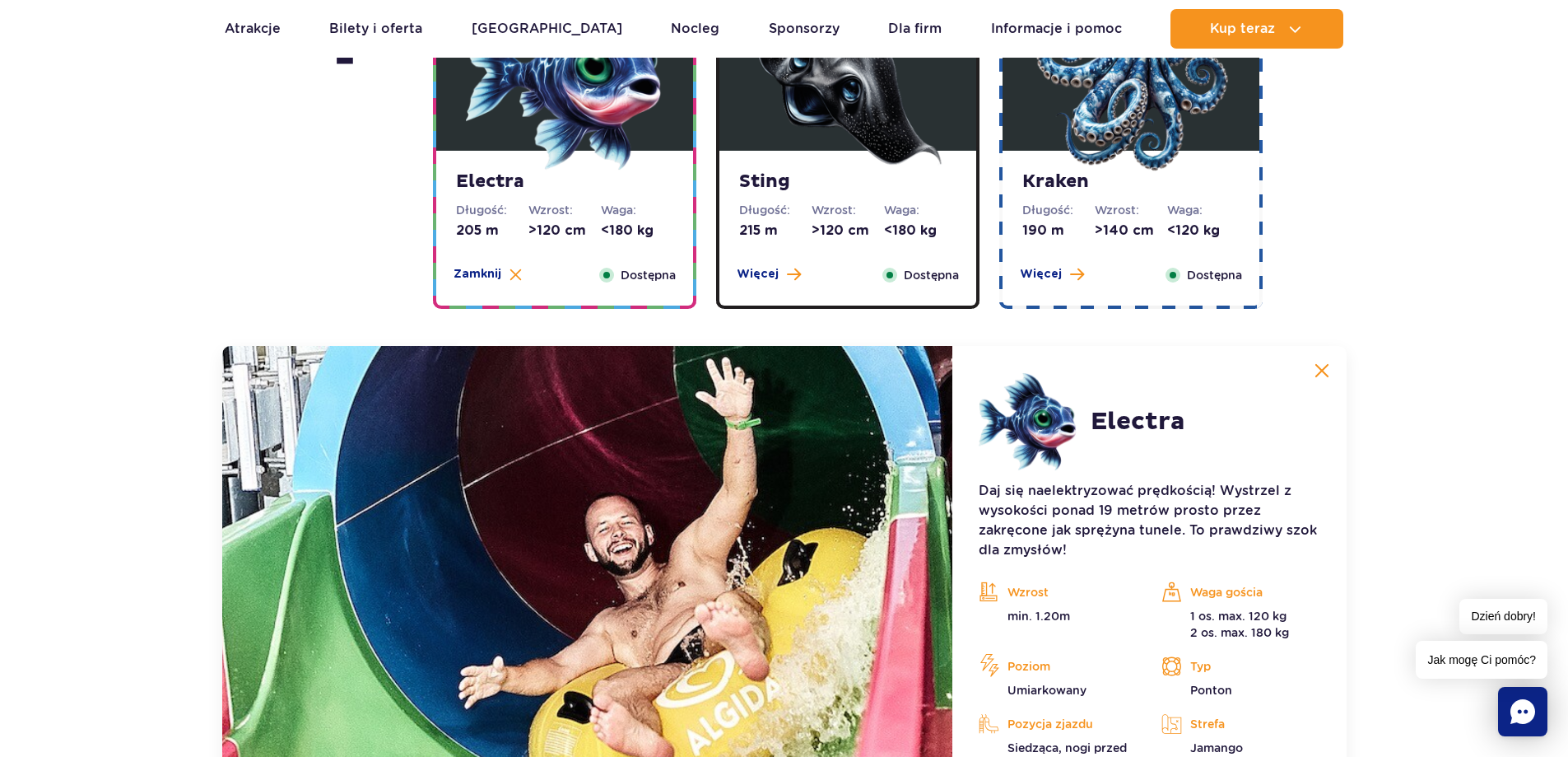
click at [803, 160] on img at bounding box center [848, 73] width 198 height 198
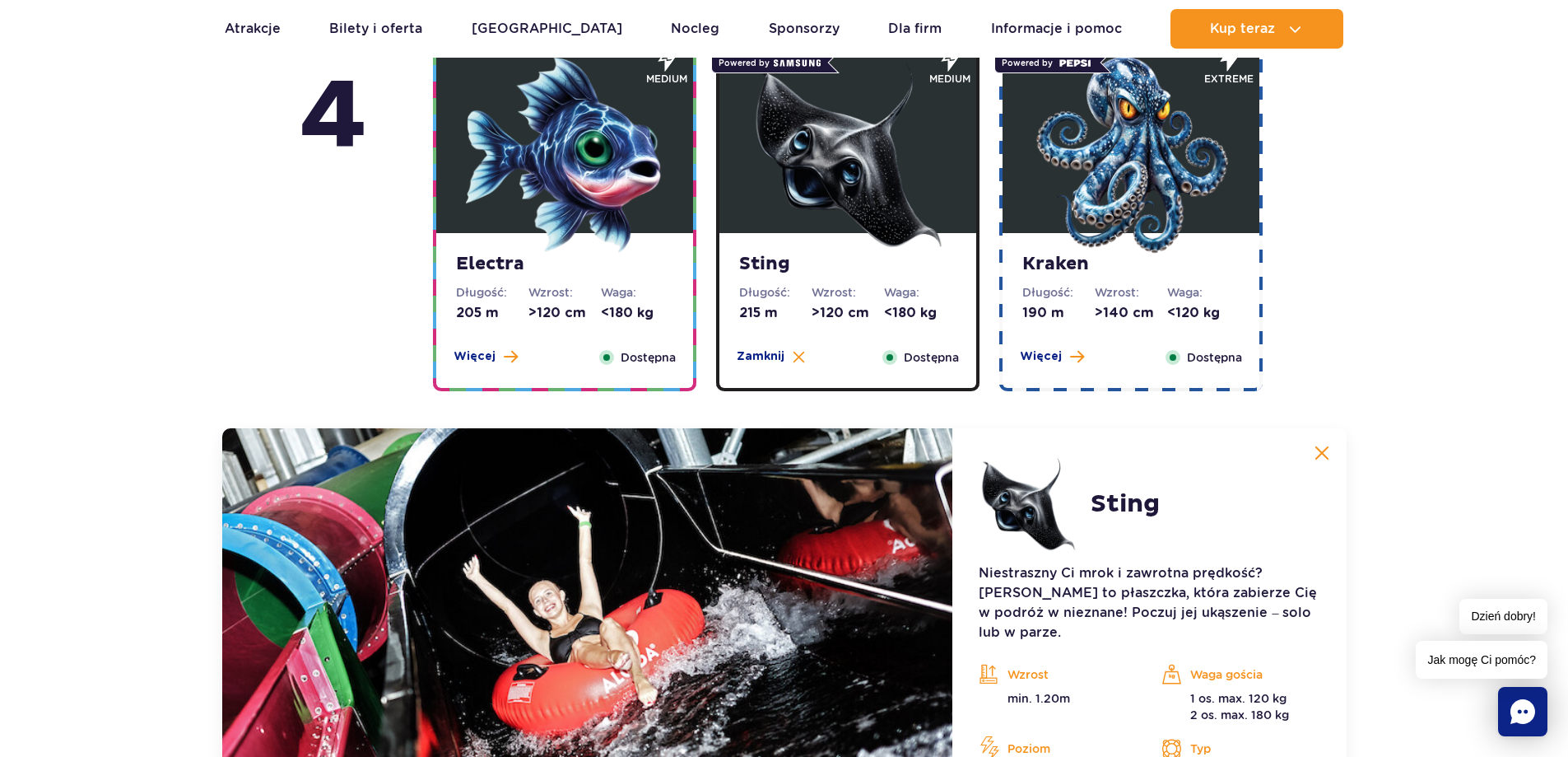
click at [1023, 160] on figure at bounding box center [1131, 135] width 257 height 198
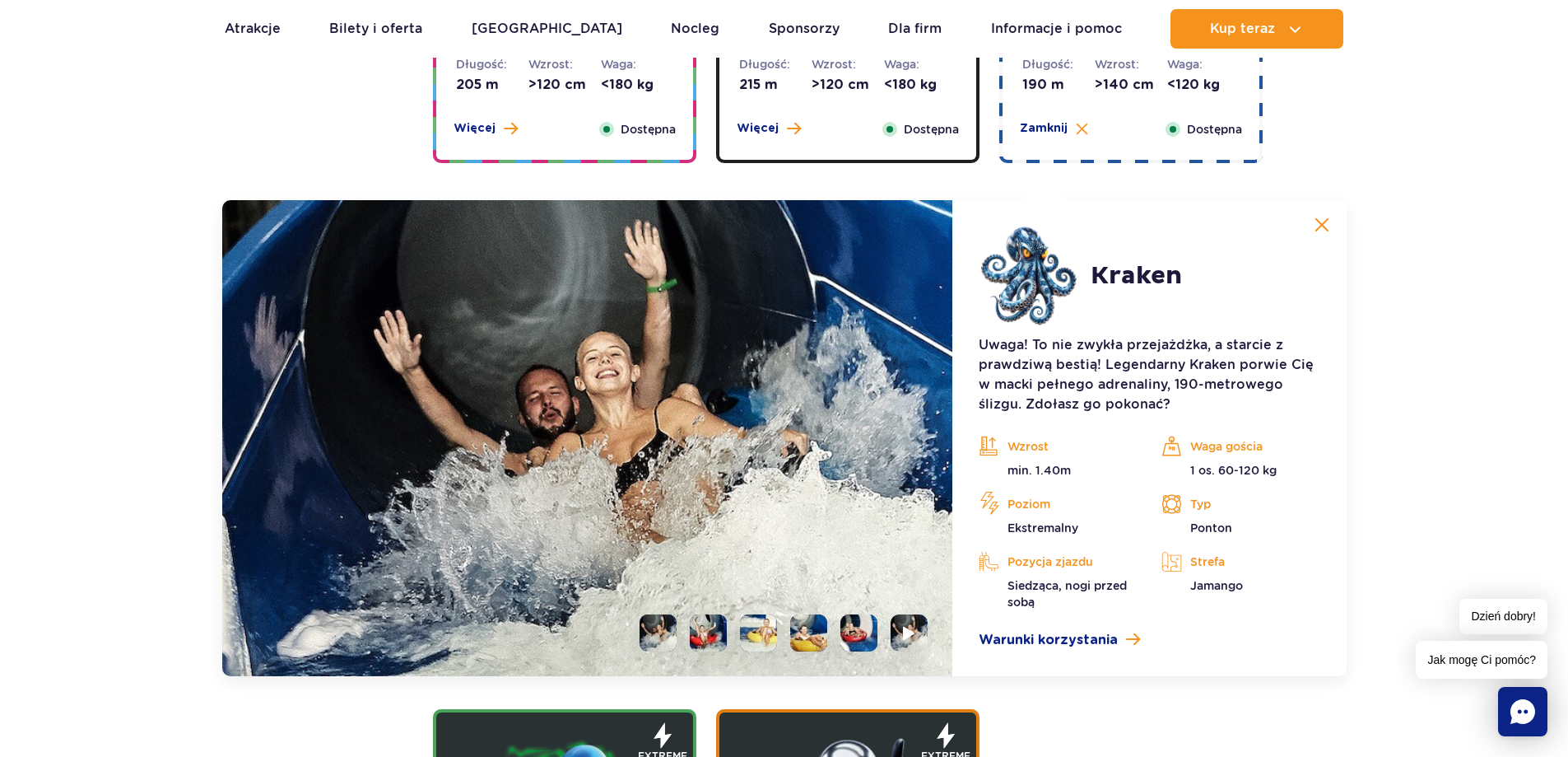
scroll to position [1595, 0]
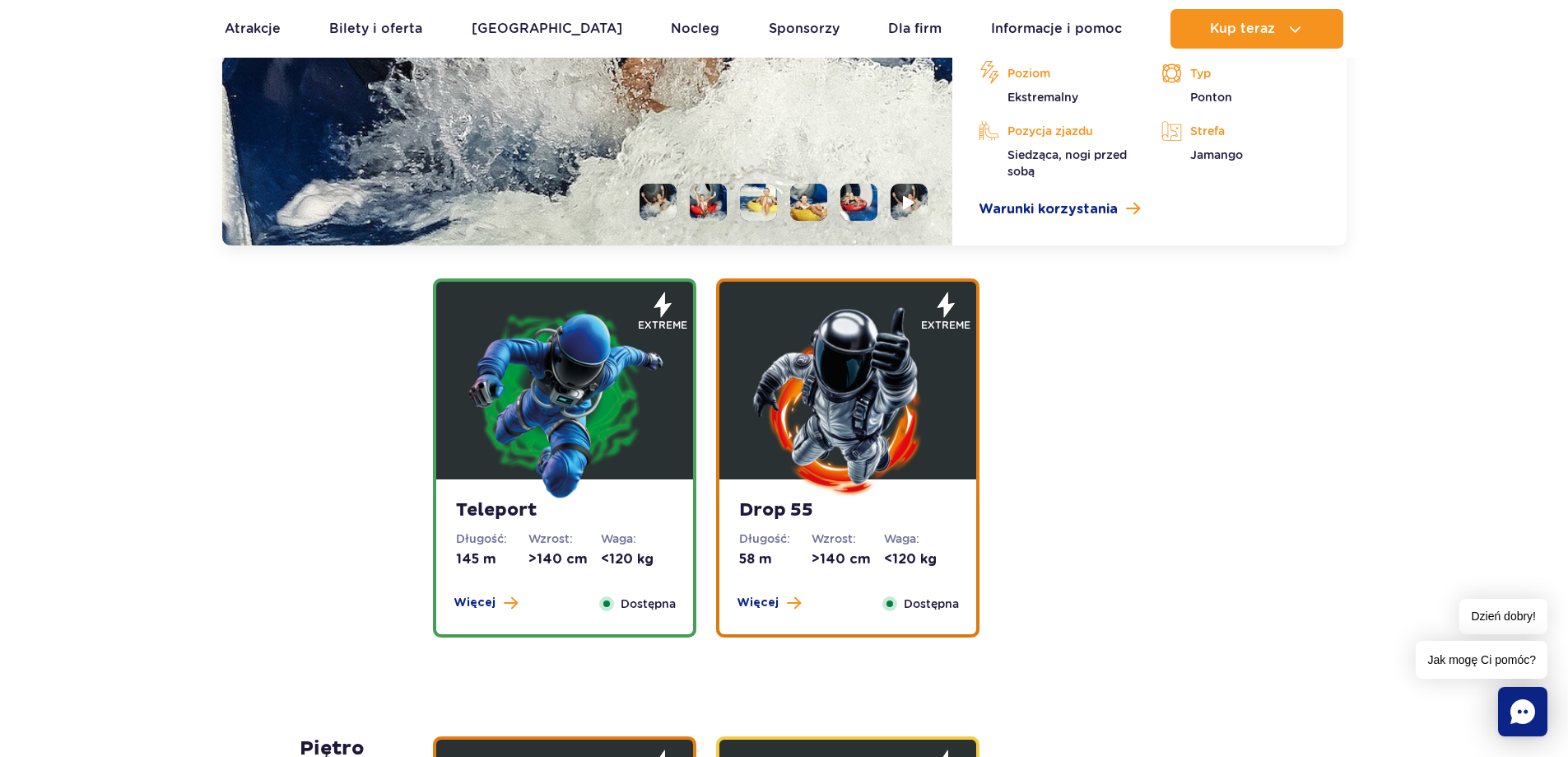
click at [553, 386] on img at bounding box center [564, 402] width 198 height 198
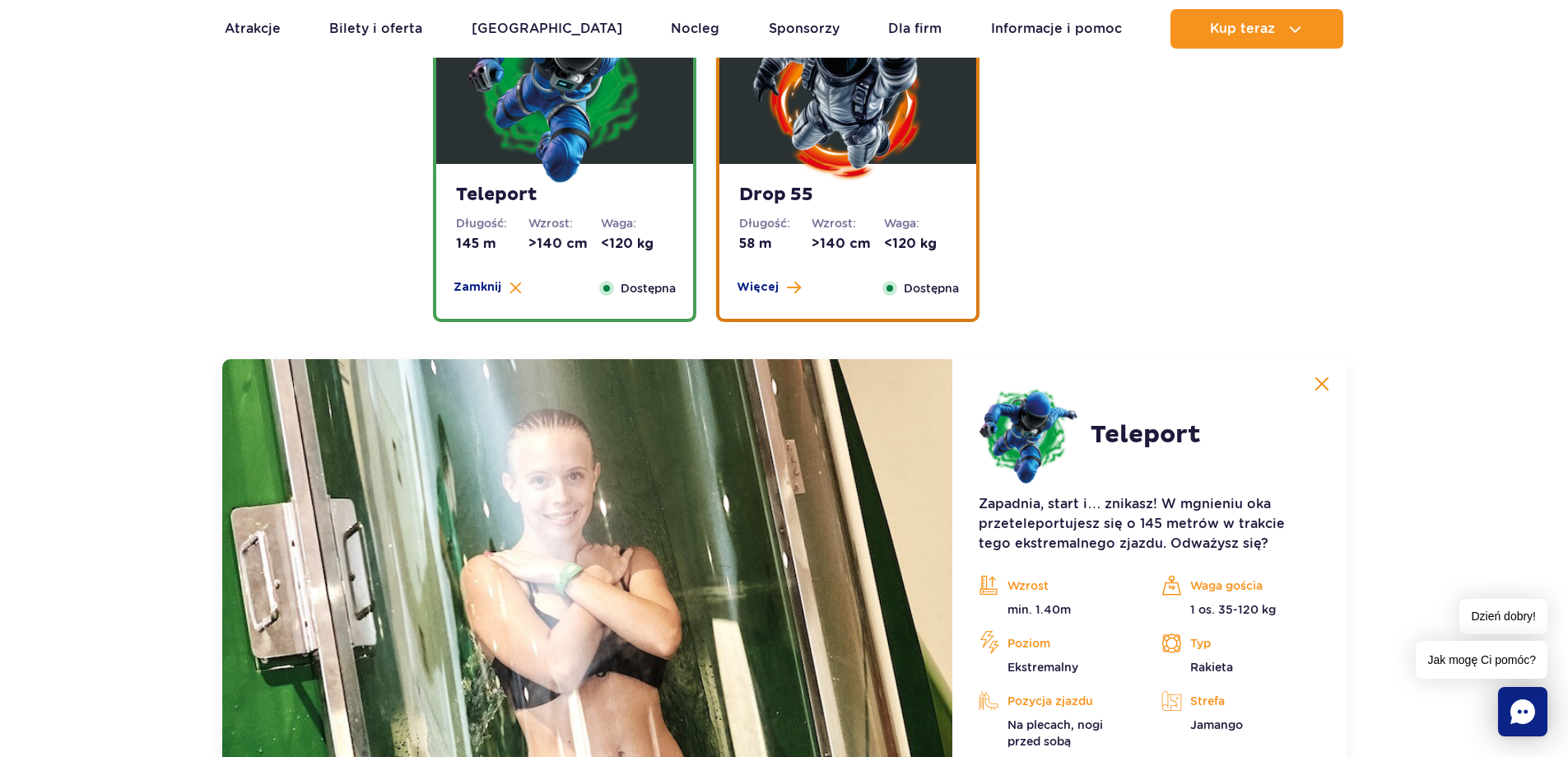
scroll to position [1822, 0]
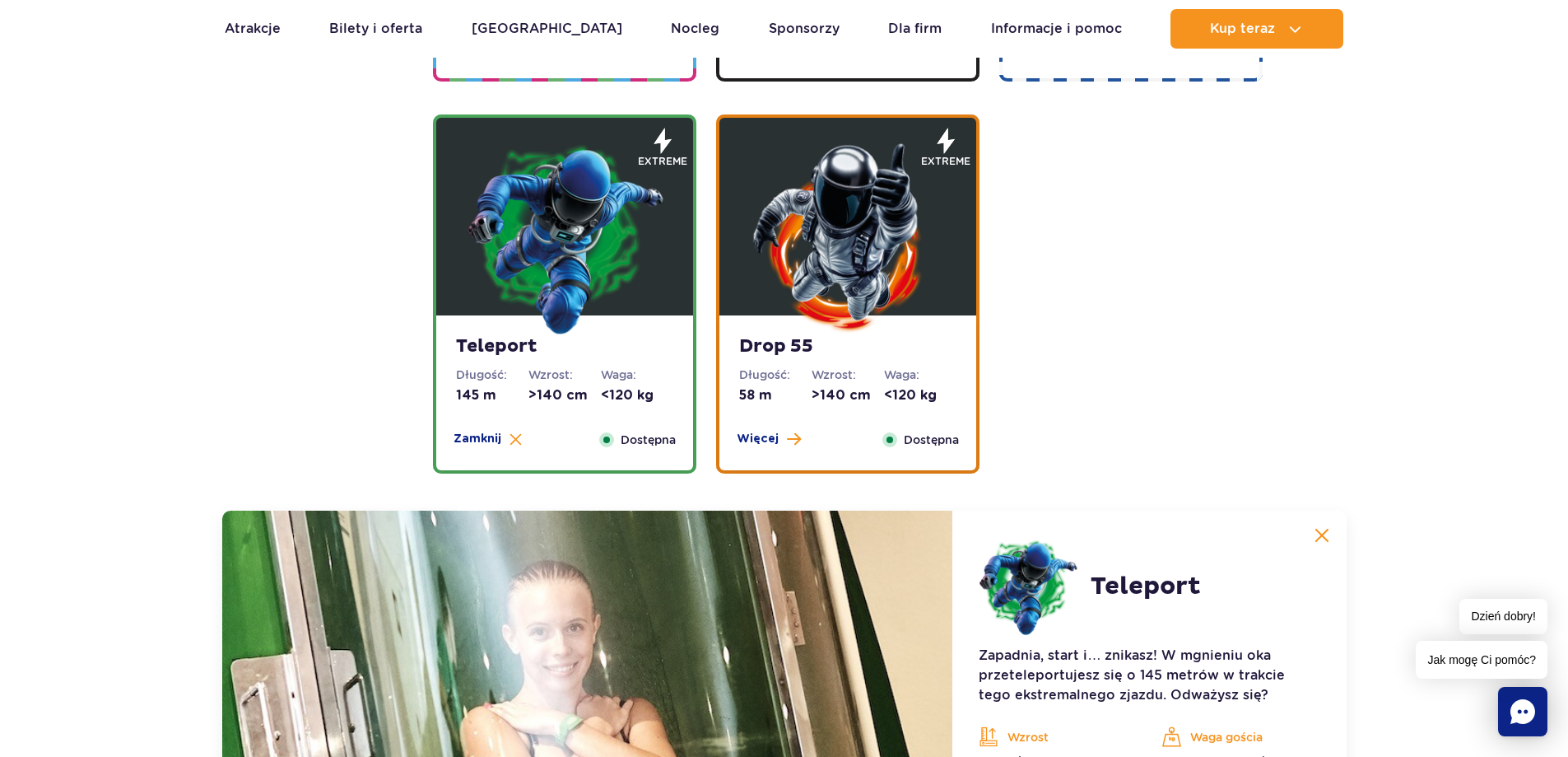
click at [905, 300] on img at bounding box center [848, 238] width 198 height 198
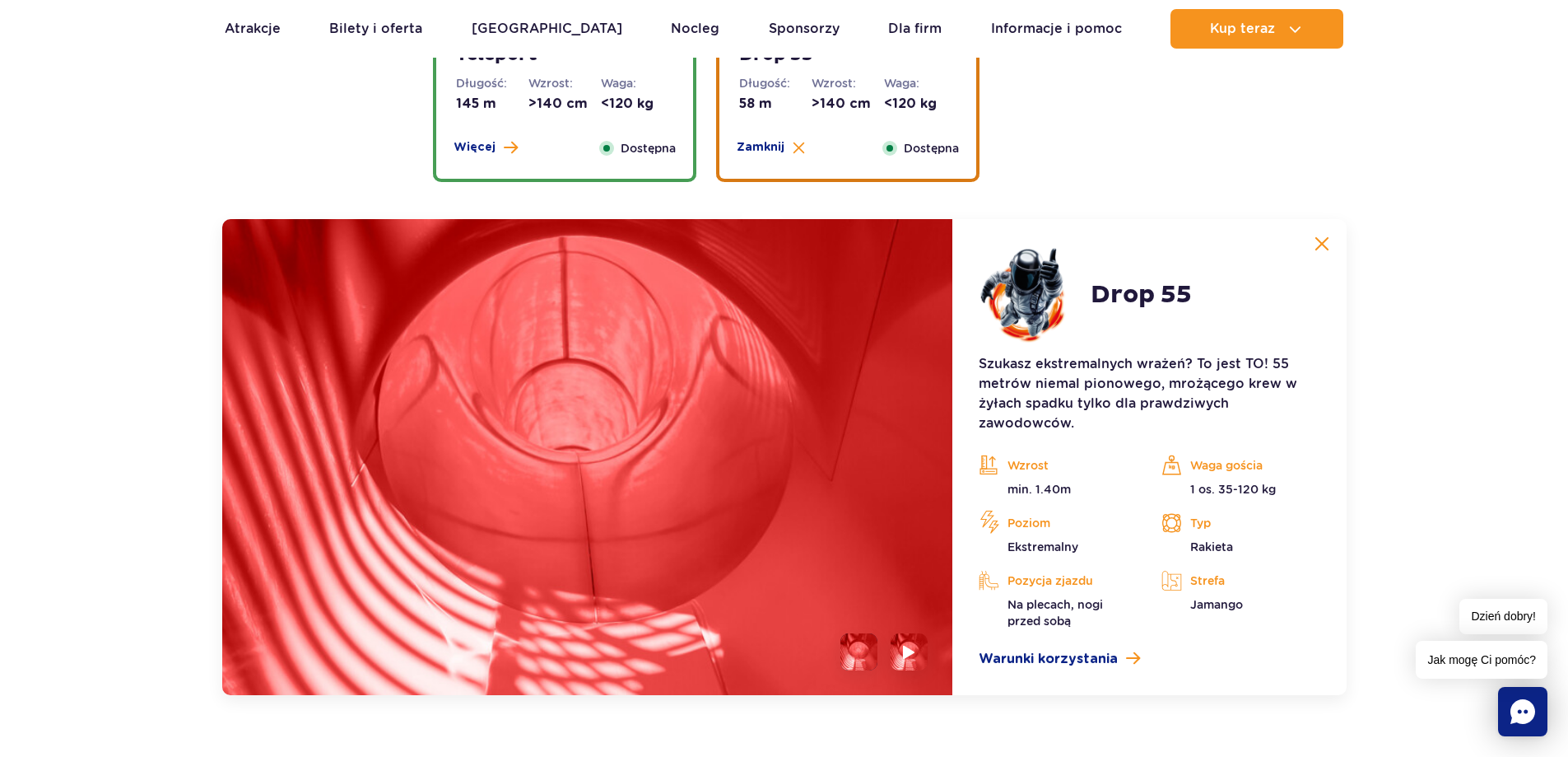
scroll to position [2234, 0]
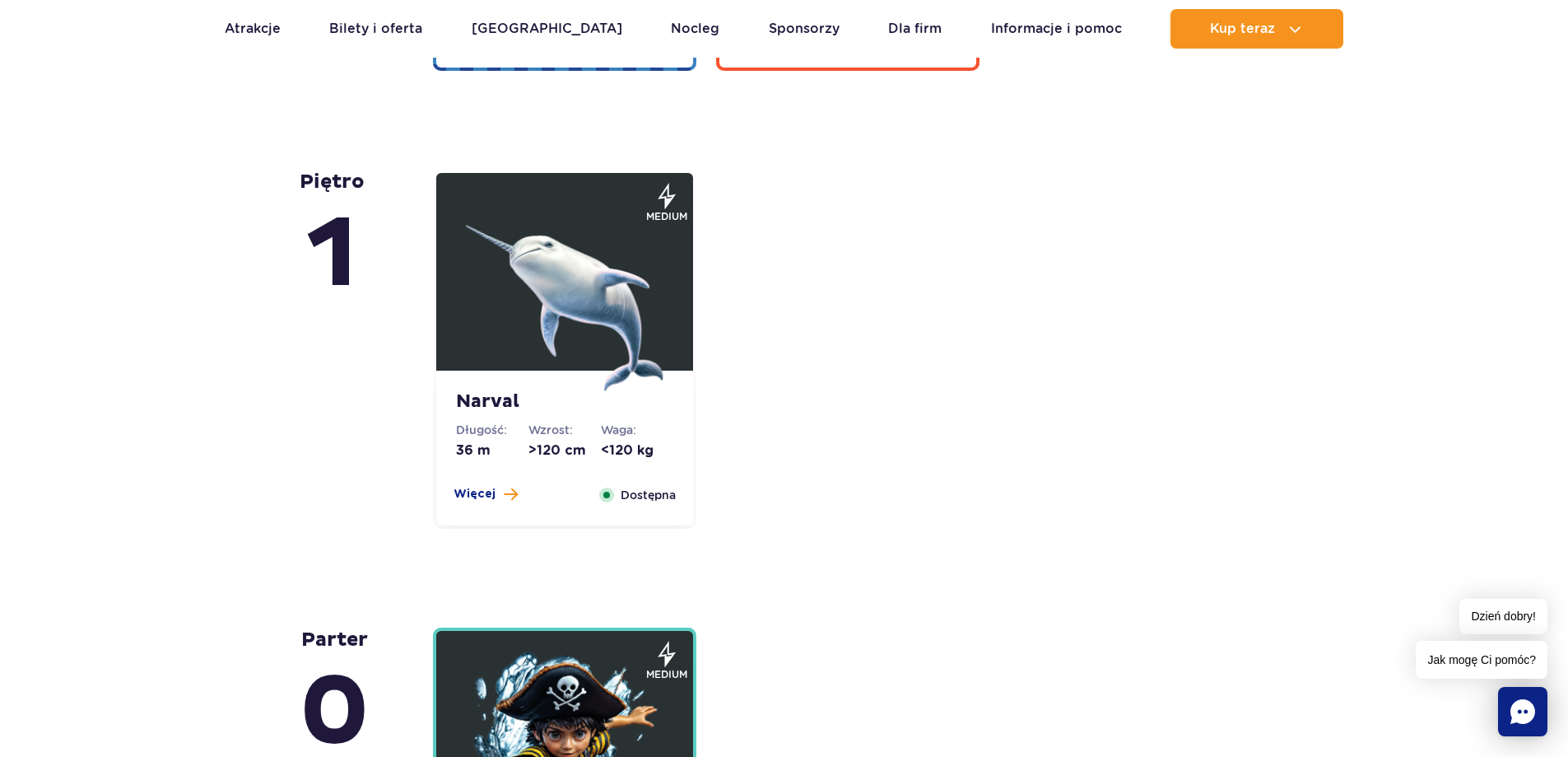
click at [575, 331] on img at bounding box center [564, 292] width 198 height 198
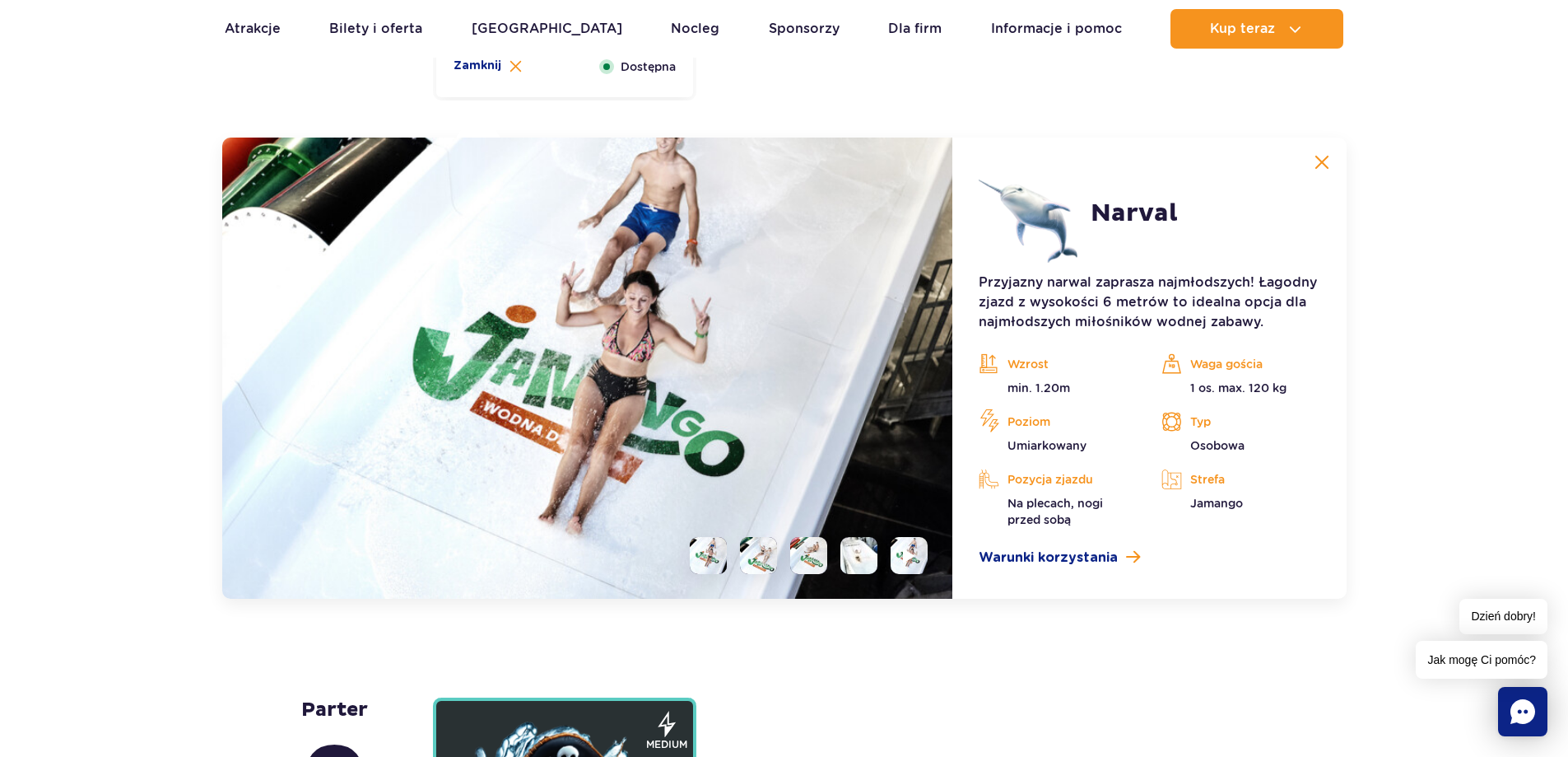
scroll to position [3999, 0]
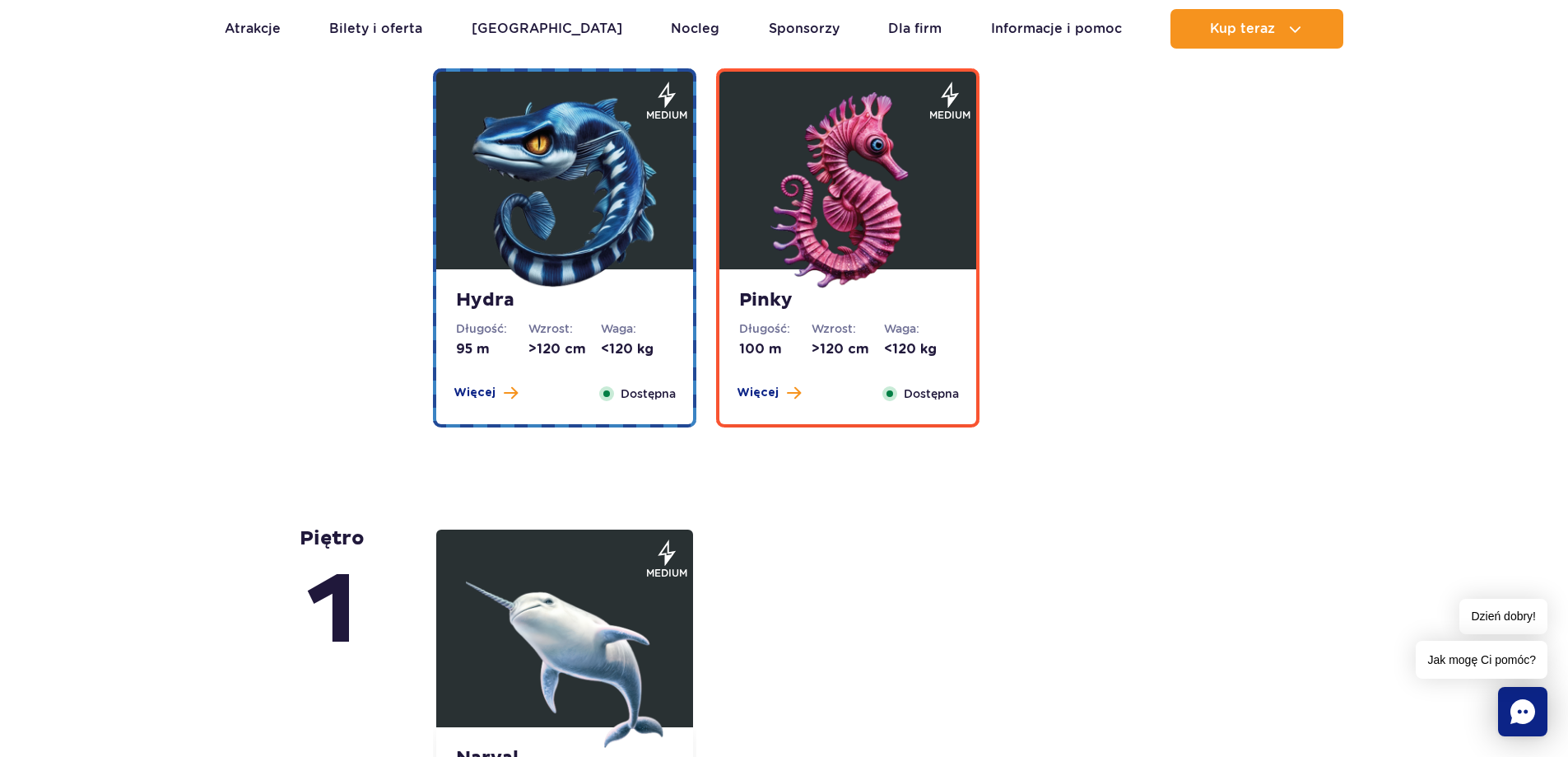
click at [575, 331] on dt "Wzrost:" at bounding box center [564, 328] width 73 height 16
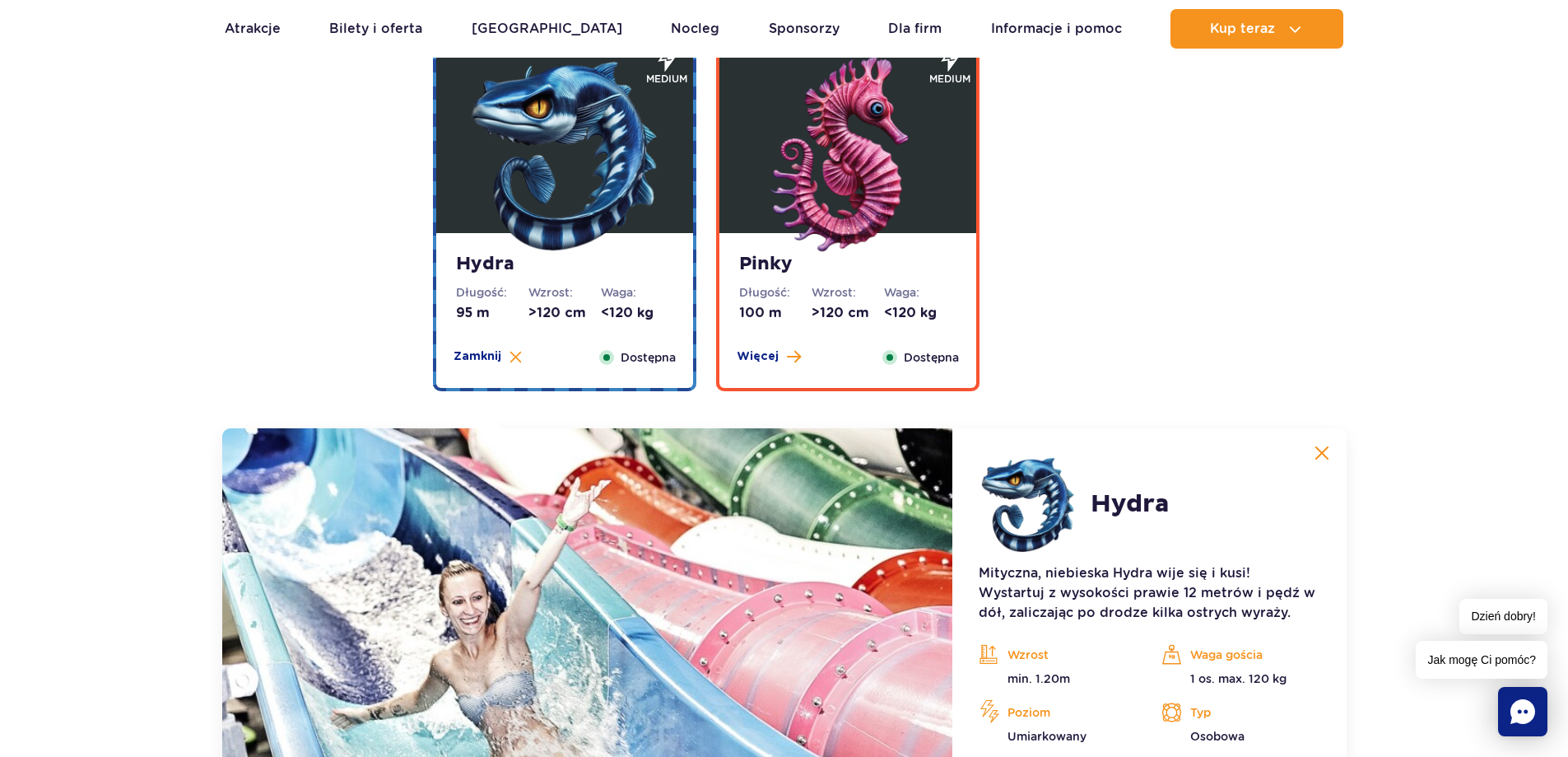
click at [716, 276] on div "Pinky Długość: 100 m Wzrost: >120 cm Waga: <120 kg Więcej Zamknij Dostępna" at bounding box center [847, 211] width 263 height 359
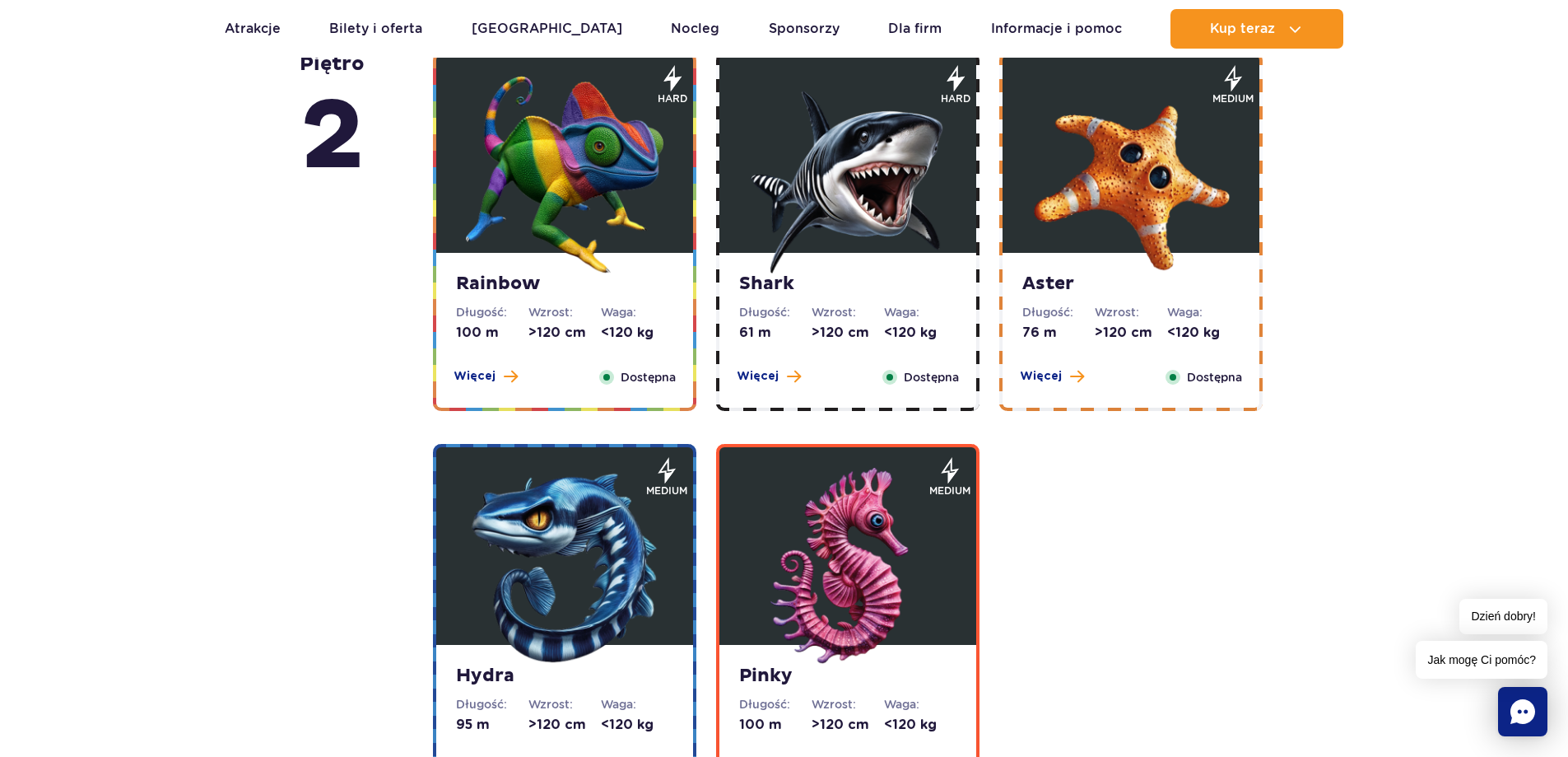
click at [639, 301] on div "Rainbow Długość: 100 m Wzrost: >120 cm Waga: <120 kg Więcej Zamknij Dostępna" at bounding box center [564, 330] width 257 height 155
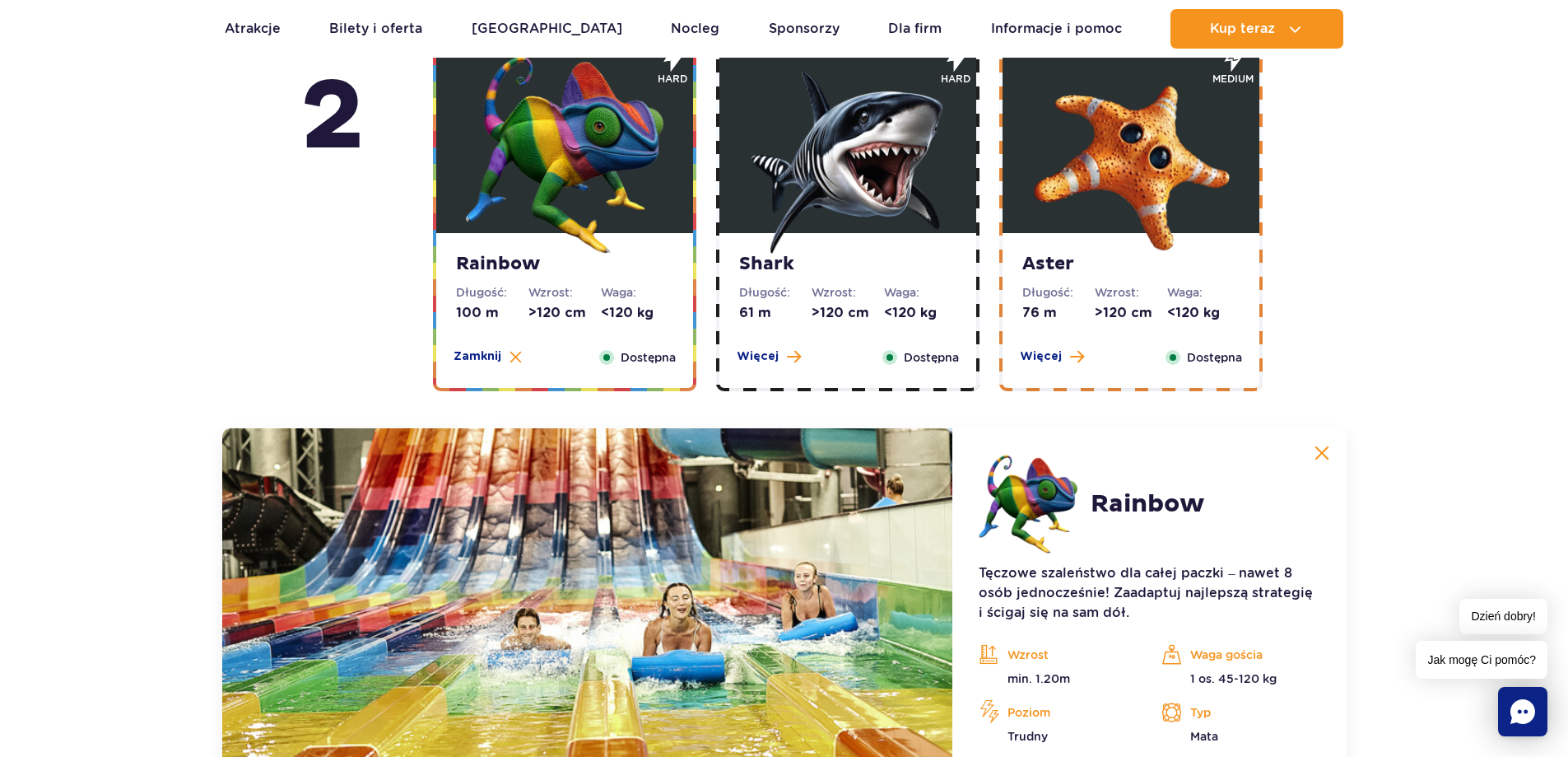
click at [760, 160] on img at bounding box center [848, 155] width 198 height 198
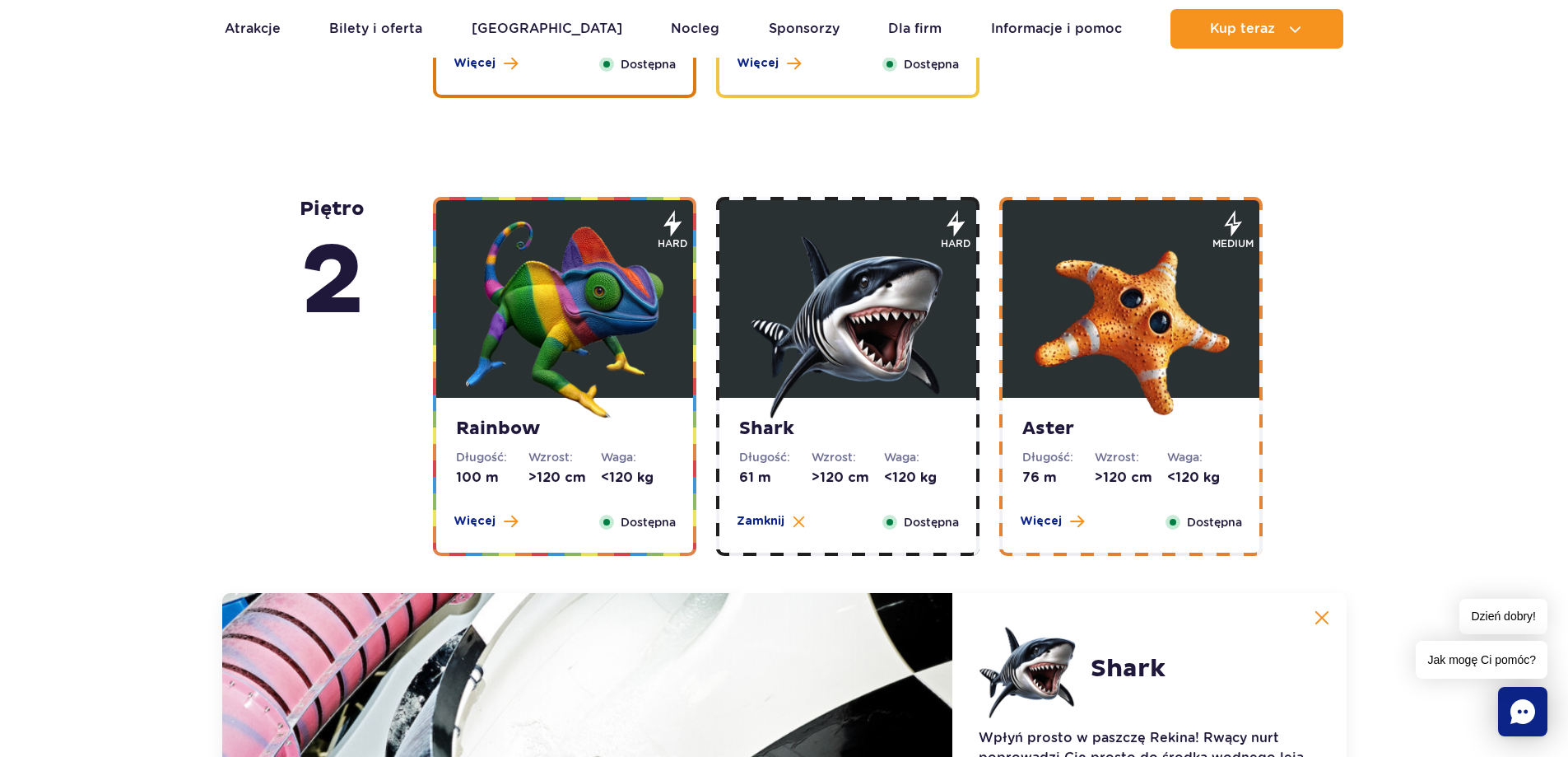
click at [1058, 309] on img at bounding box center [1131, 320] width 198 height 198
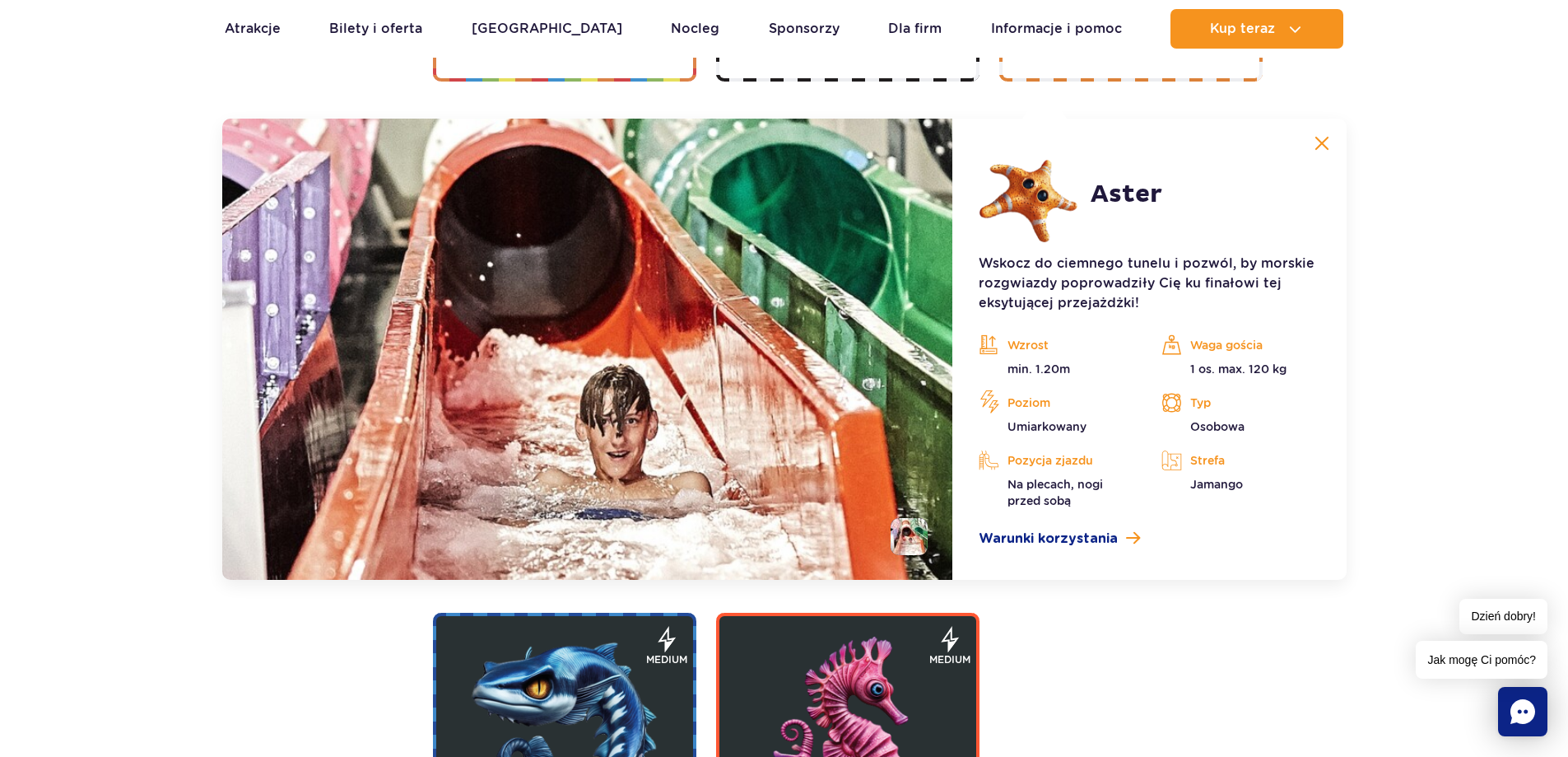
scroll to position [3150, 0]
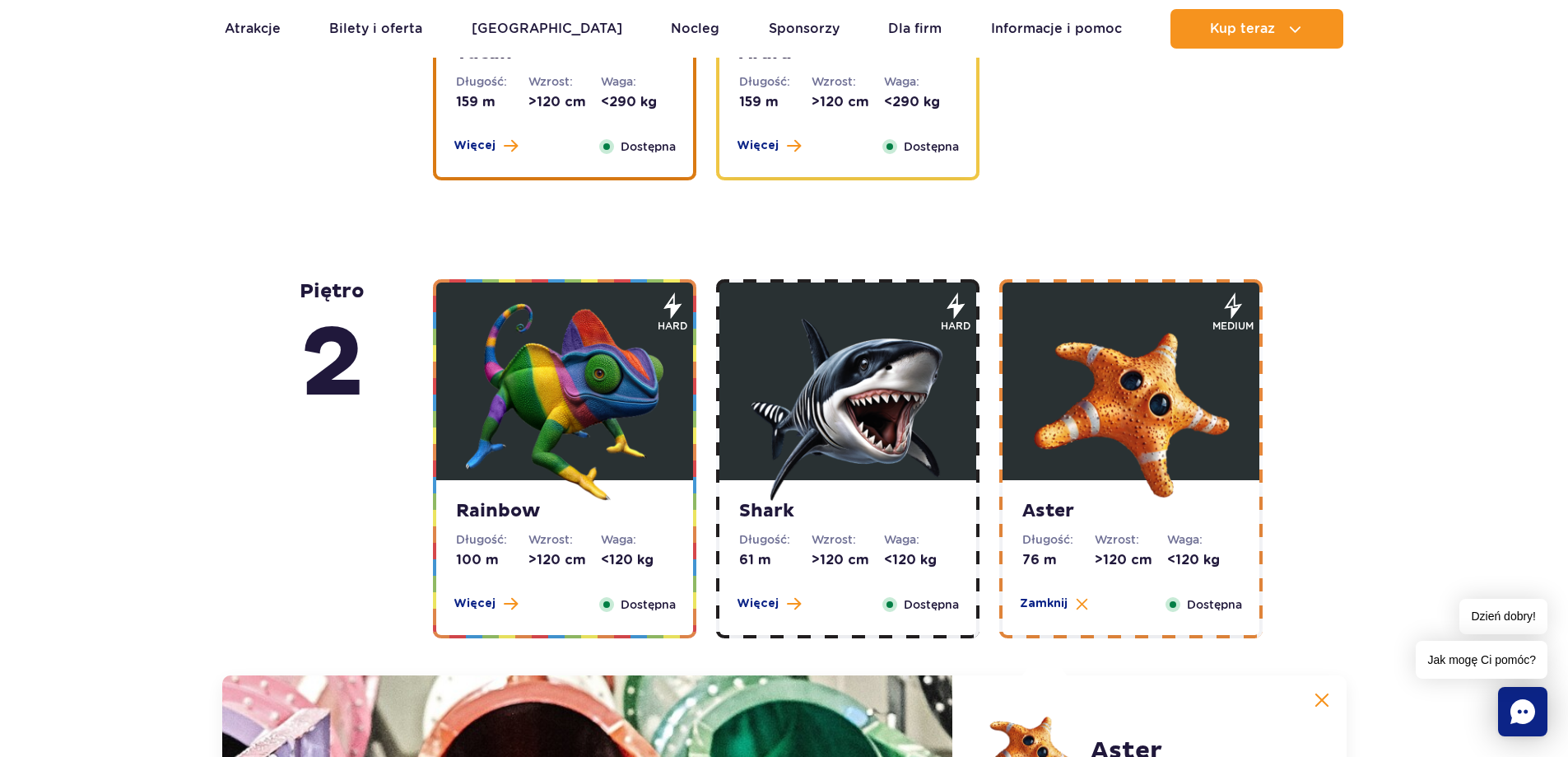
click at [855, 290] on figure at bounding box center [847, 382] width 257 height 198
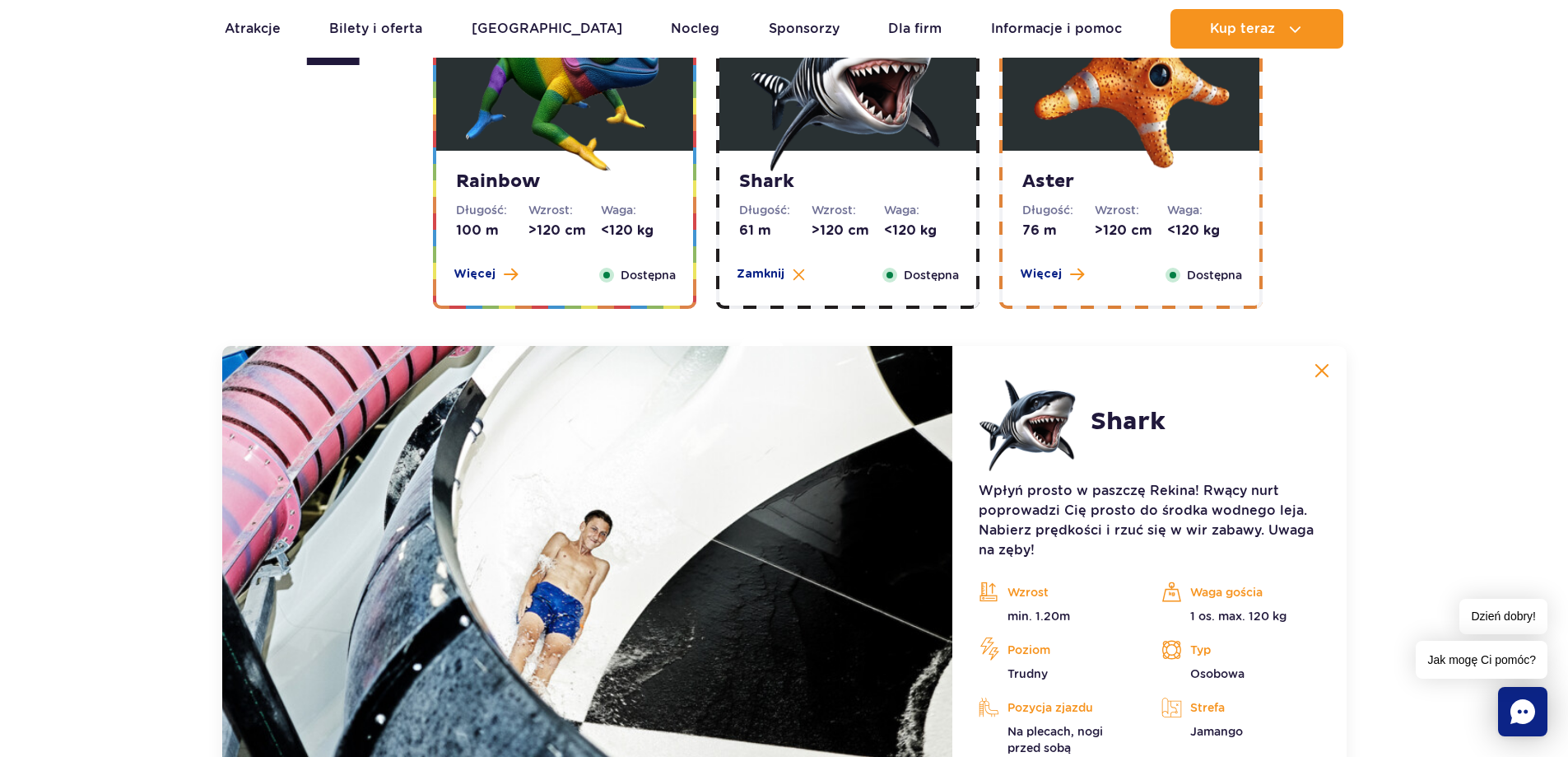
click at [625, 233] on dd "<120 kg" at bounding box center [637, 230] width 73 height 18
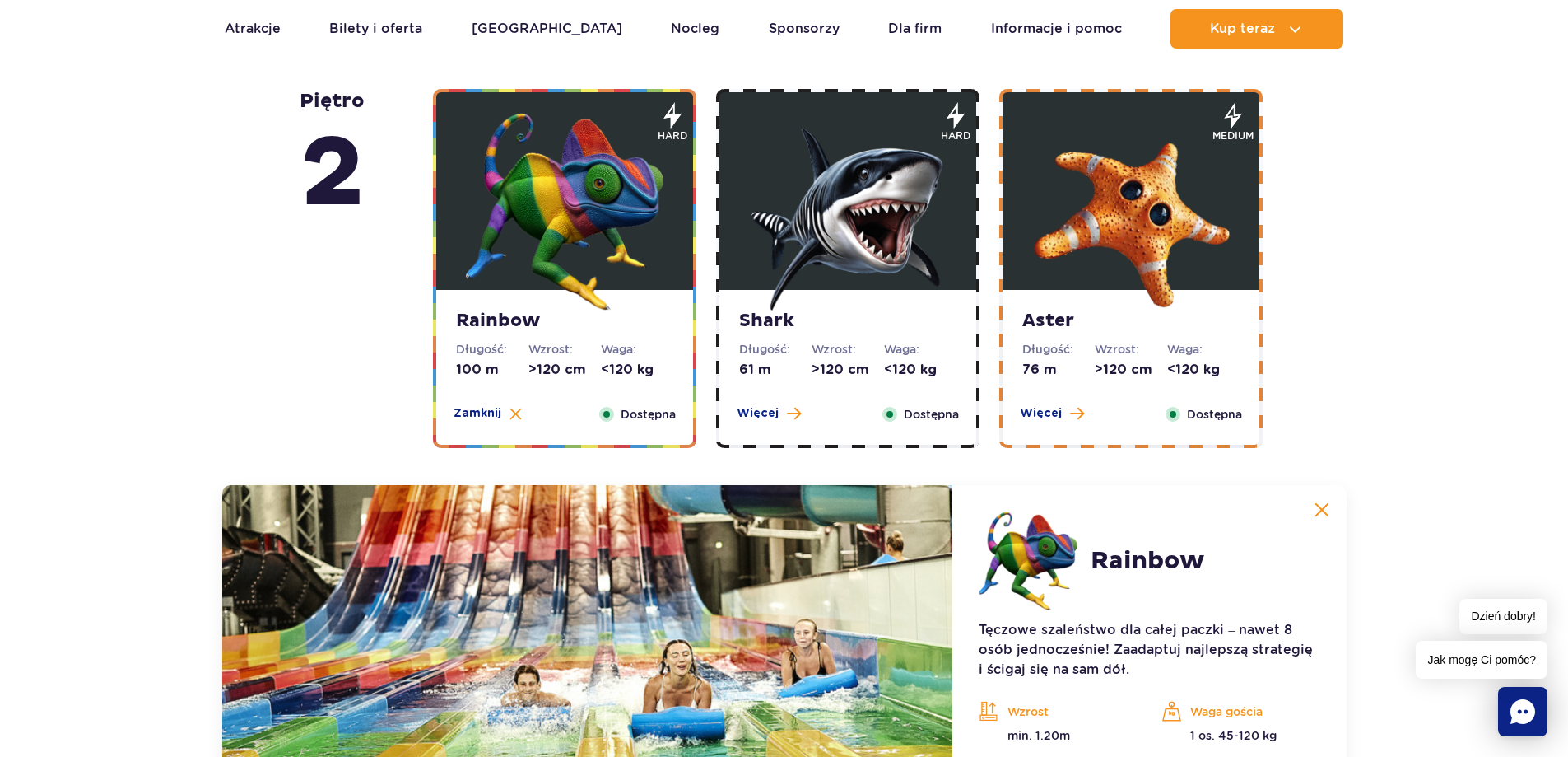
scroll to position [2738, 0]
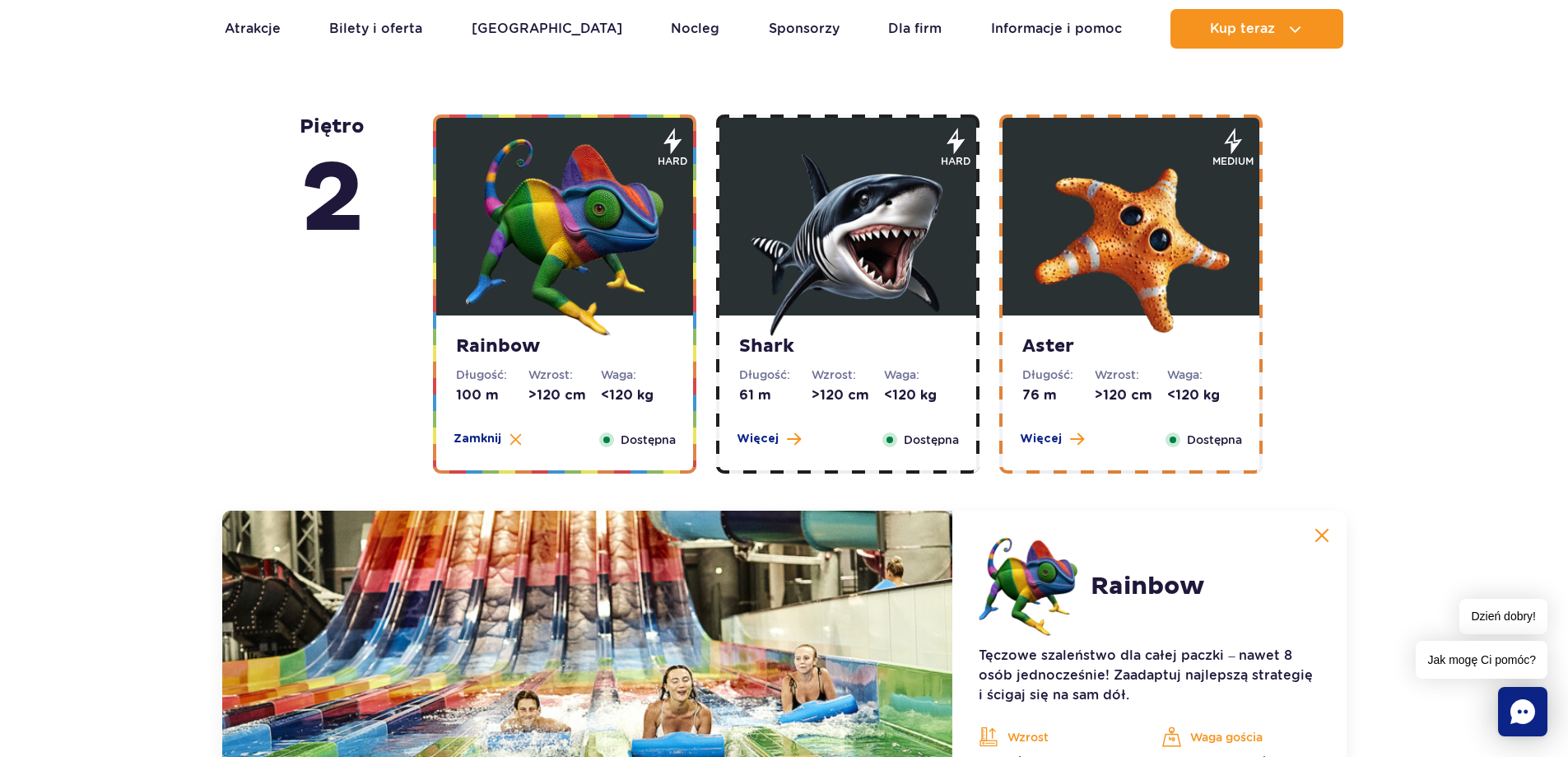
click at [842, 240] on img at bounding box center [848, 238] width 198 height 198
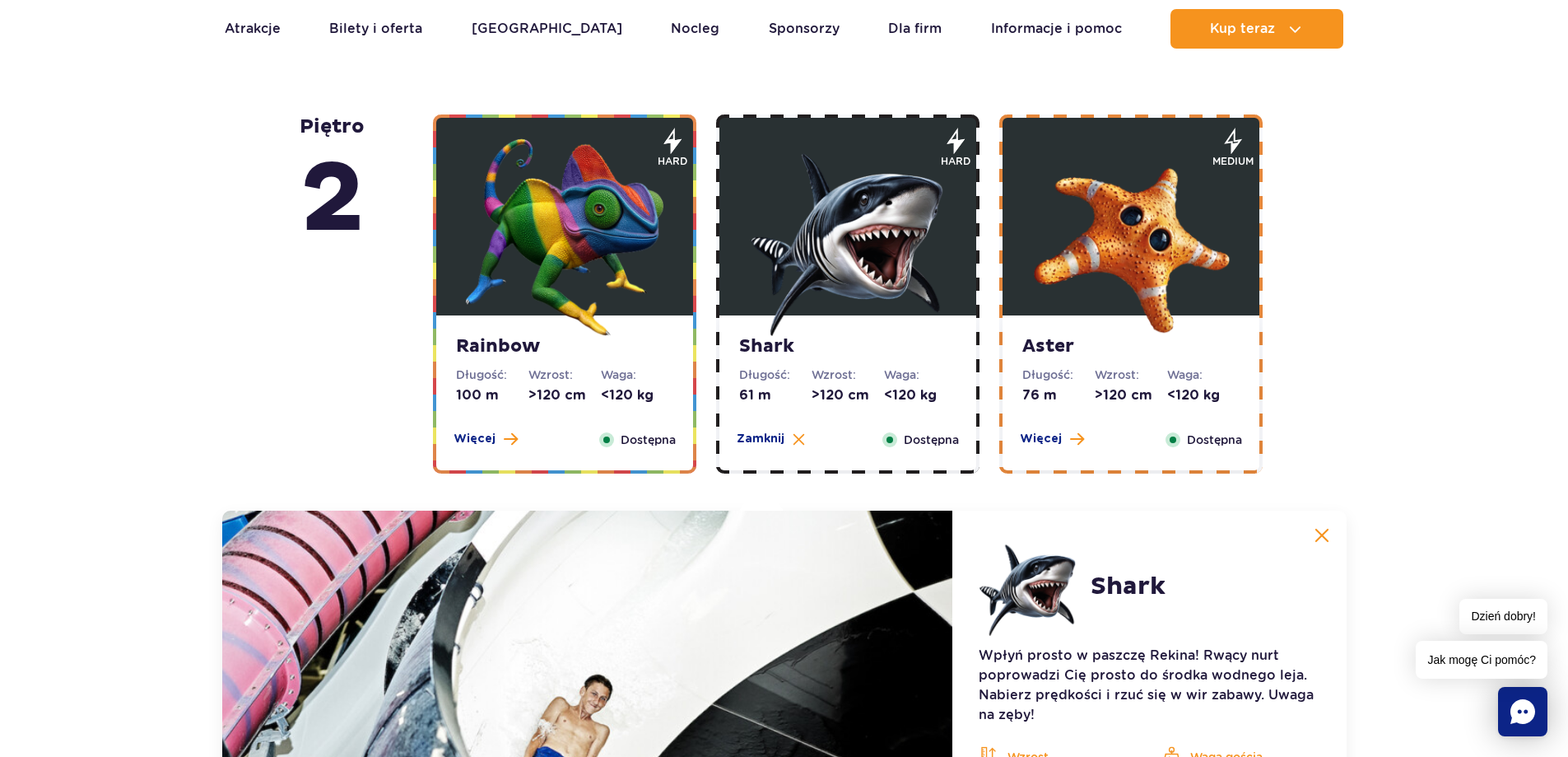
click at [997, 243] on div "Aster Długość: 76 m Wzrost: >120 cm Waga: <120 kg Więcej Zamknij Dostępna mediu…" at bounding box center [1131, 550] width 283 height 872
click at [1072, 243] on img at bounding box center [1131, 238] width 198 height 198
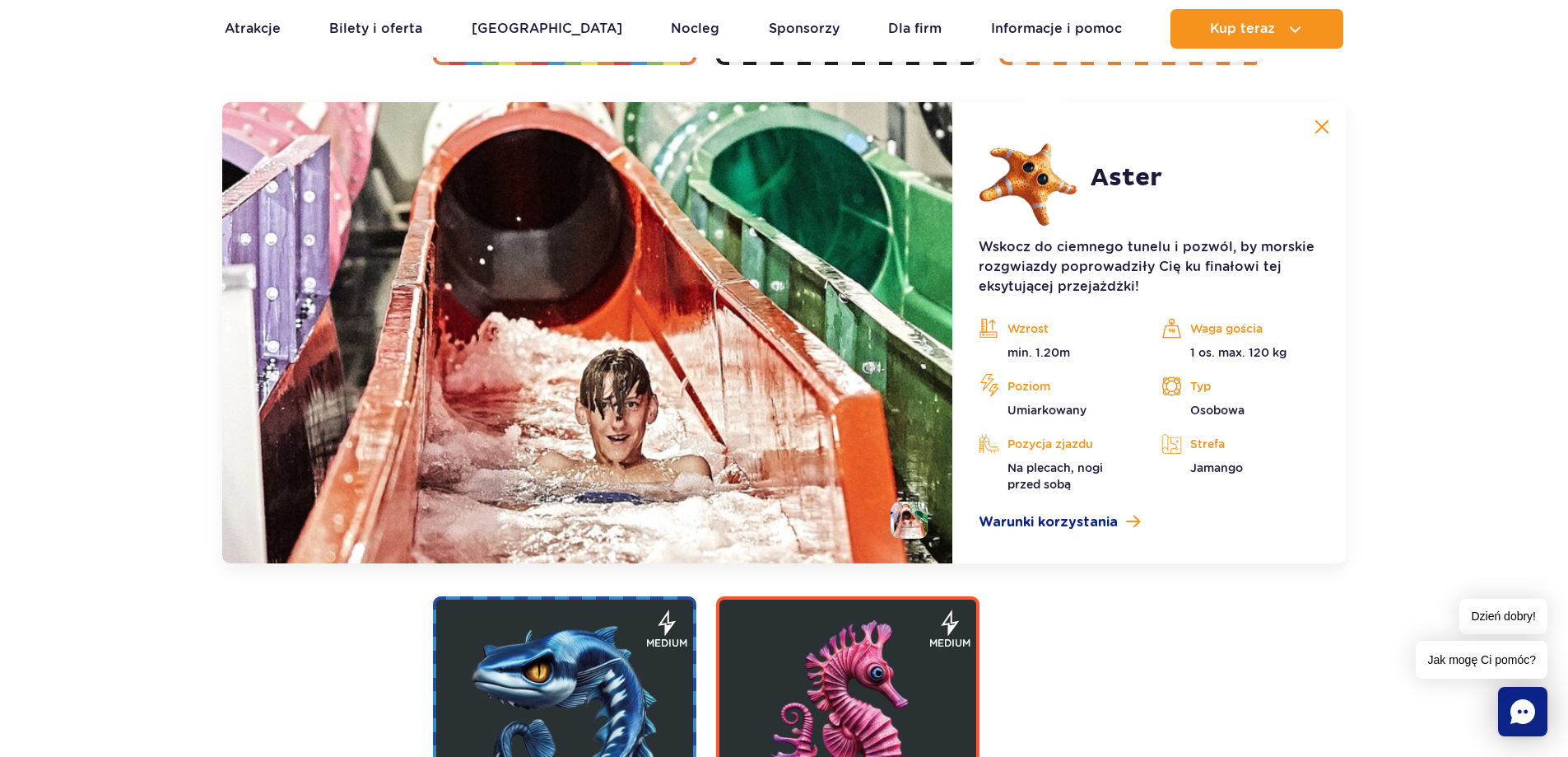
scroll to position [3150, 0]
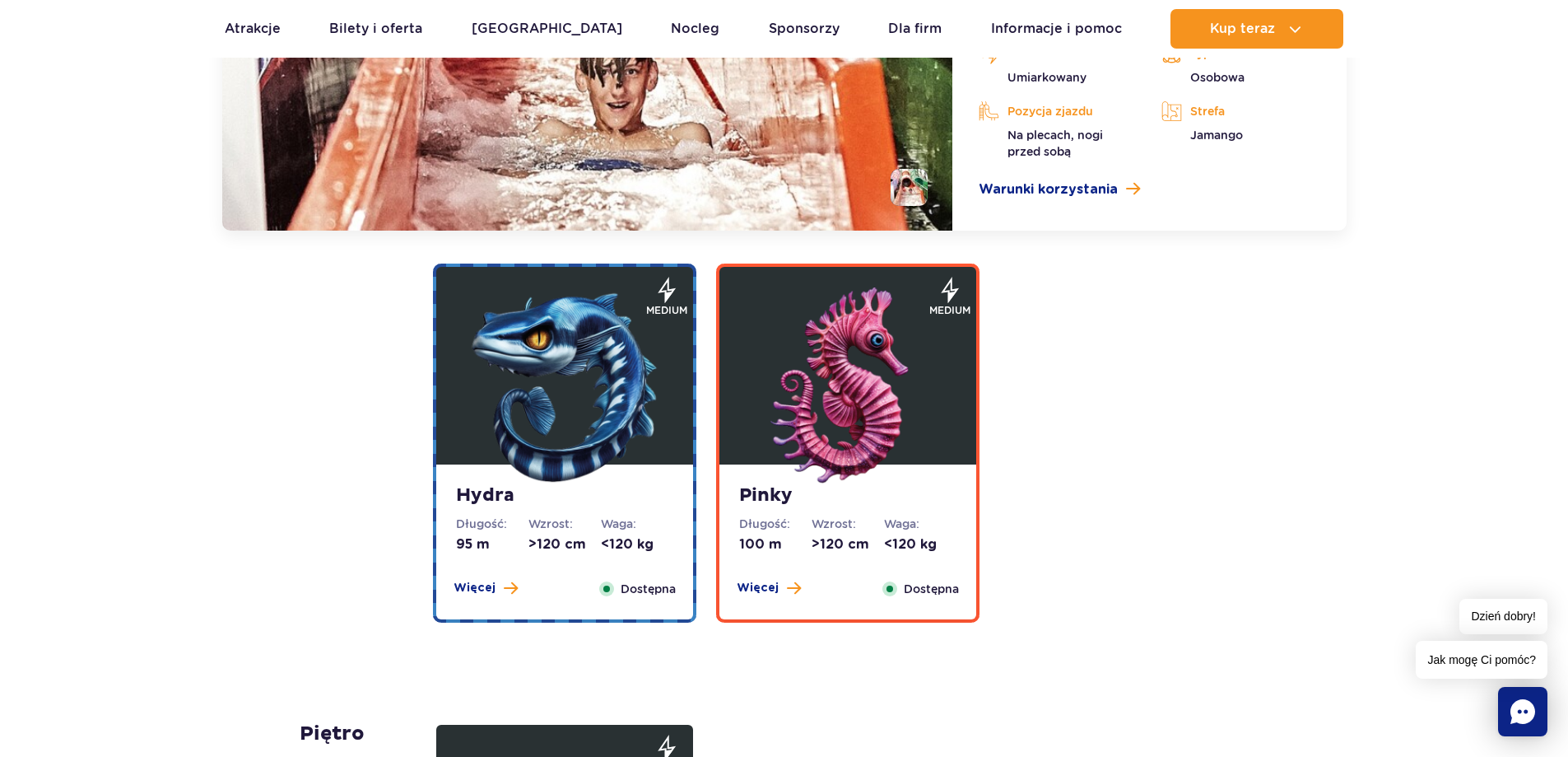
click at [640, 326] on img at bounding box center [564, 387] width 198 height 198
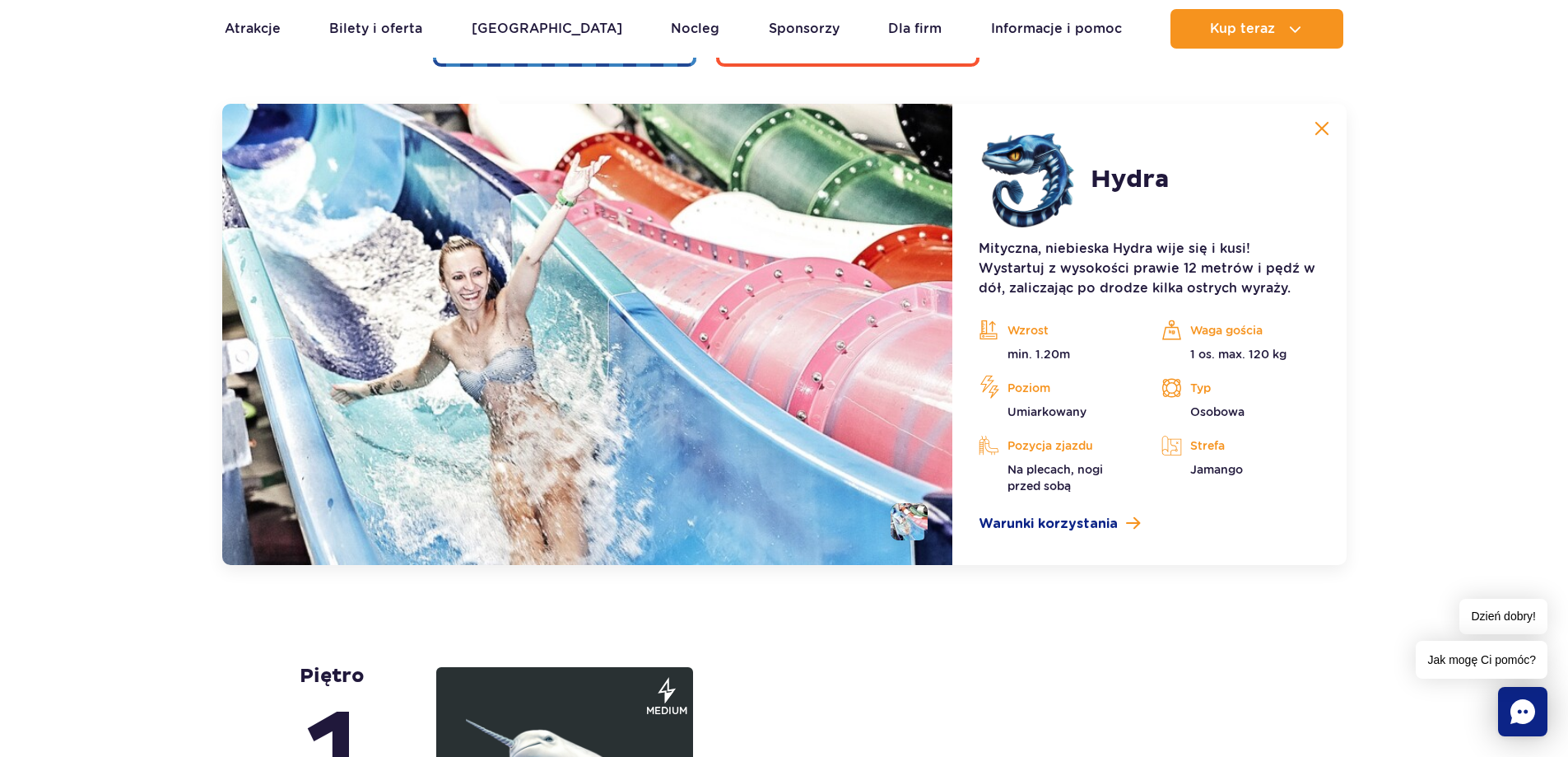
scroll to position [3542, 0]
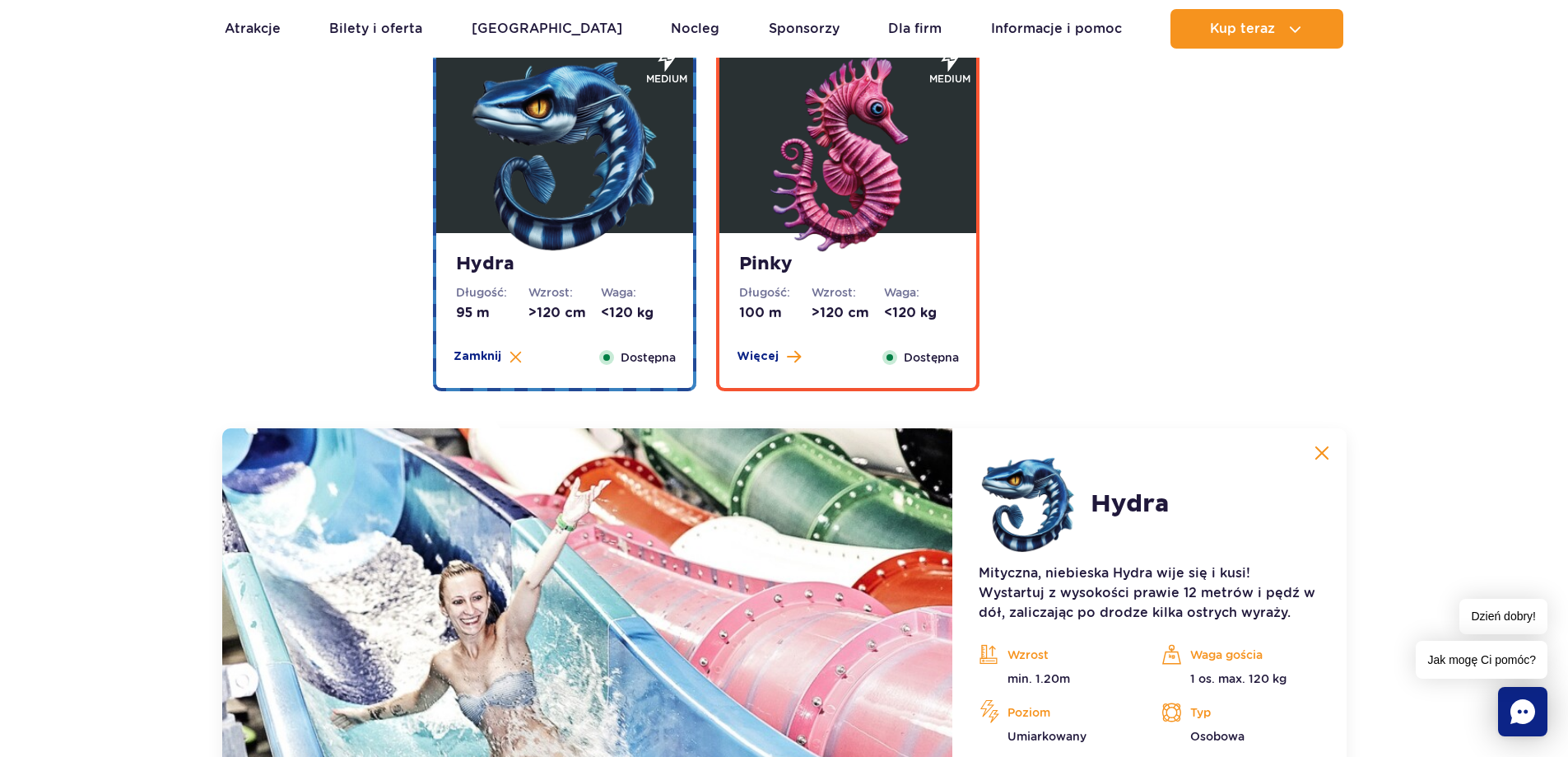
click at [794, 290] on dt "Długość:" at bounding box center [775, 291] width 73 height 16
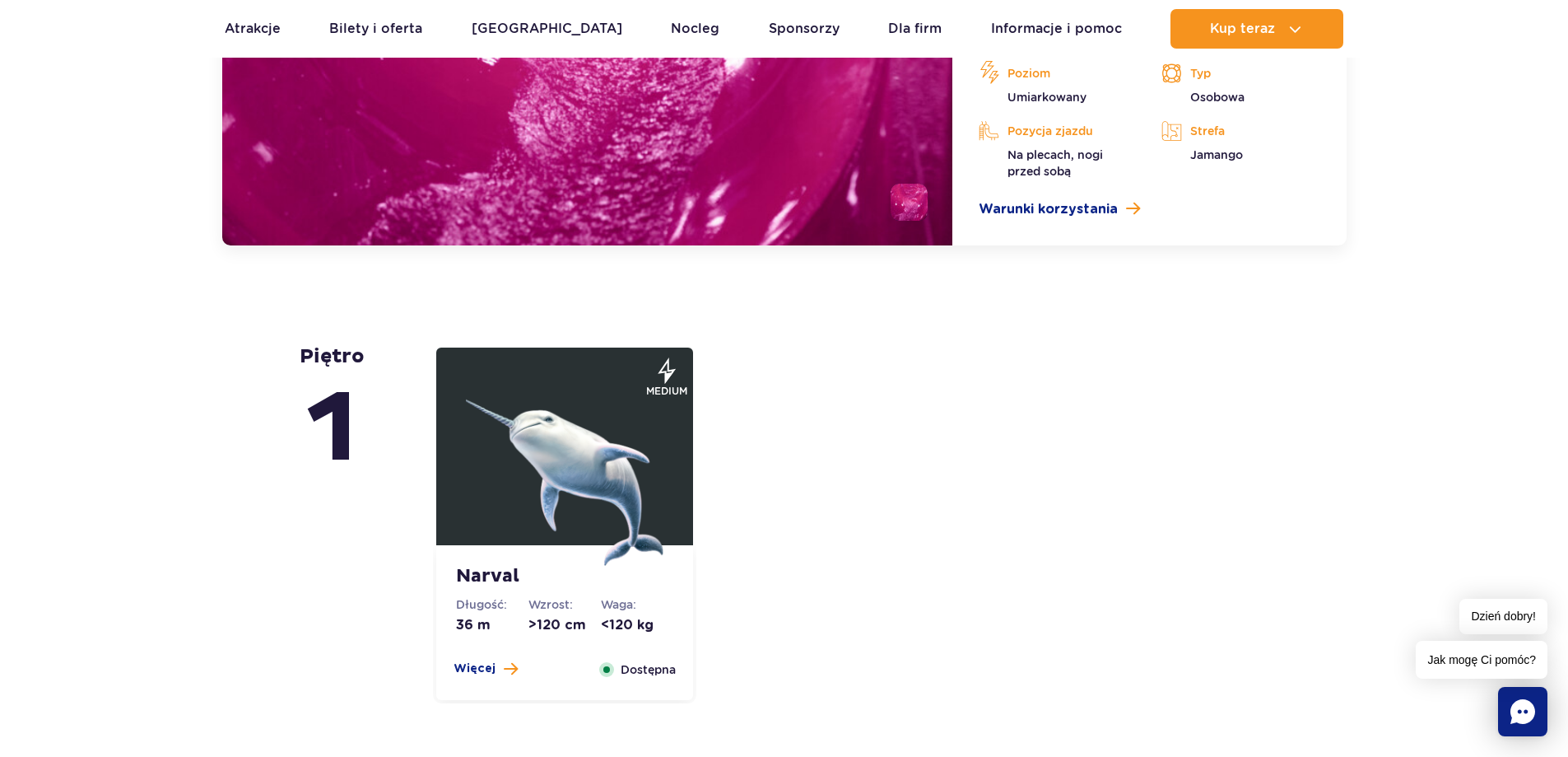
click at [527, 405] on img at bounding box center [564, 467] width 198 height 198
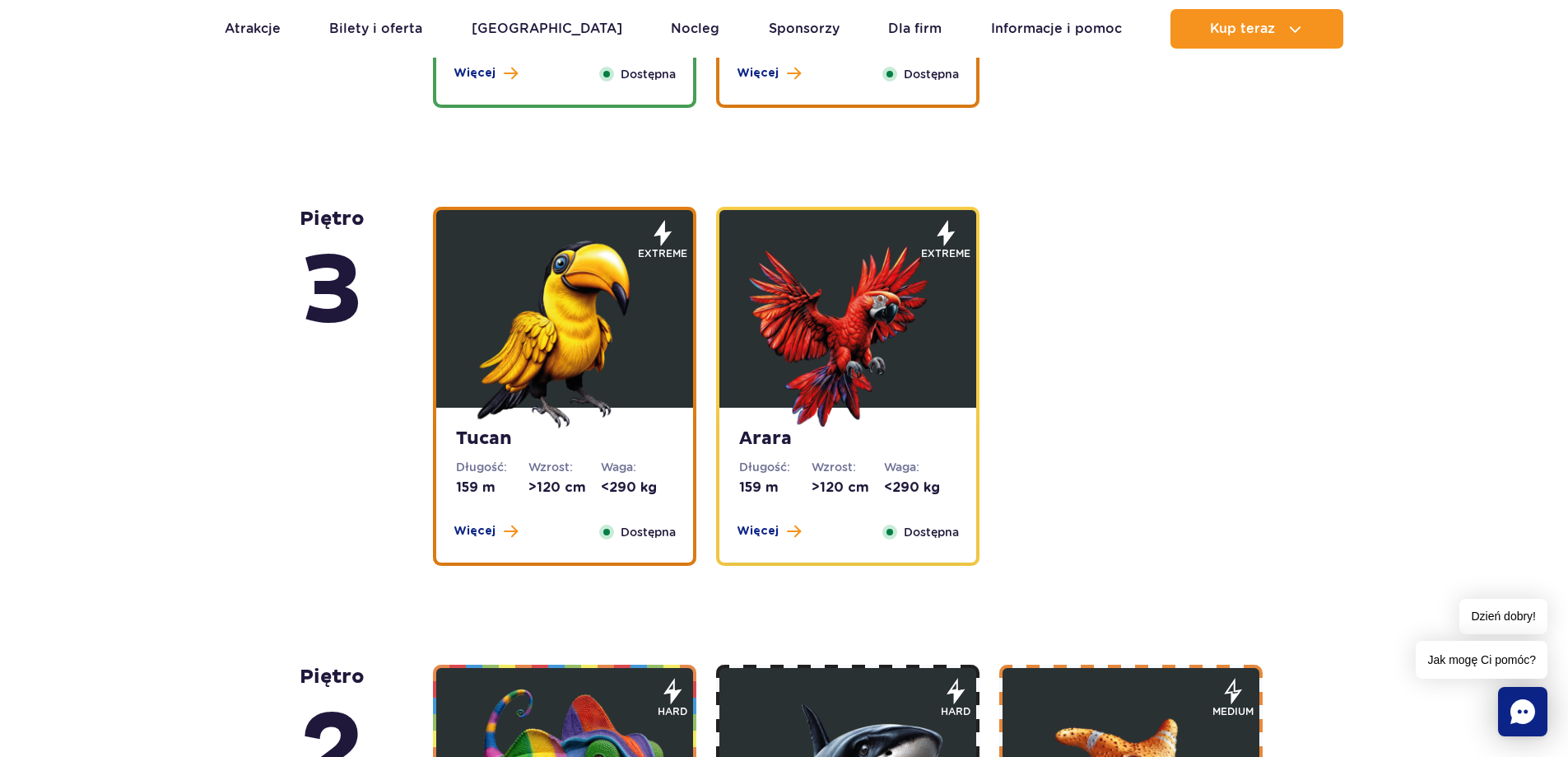
click at [540, 373] on img at bounding box center [564, 330] width 198 height 198
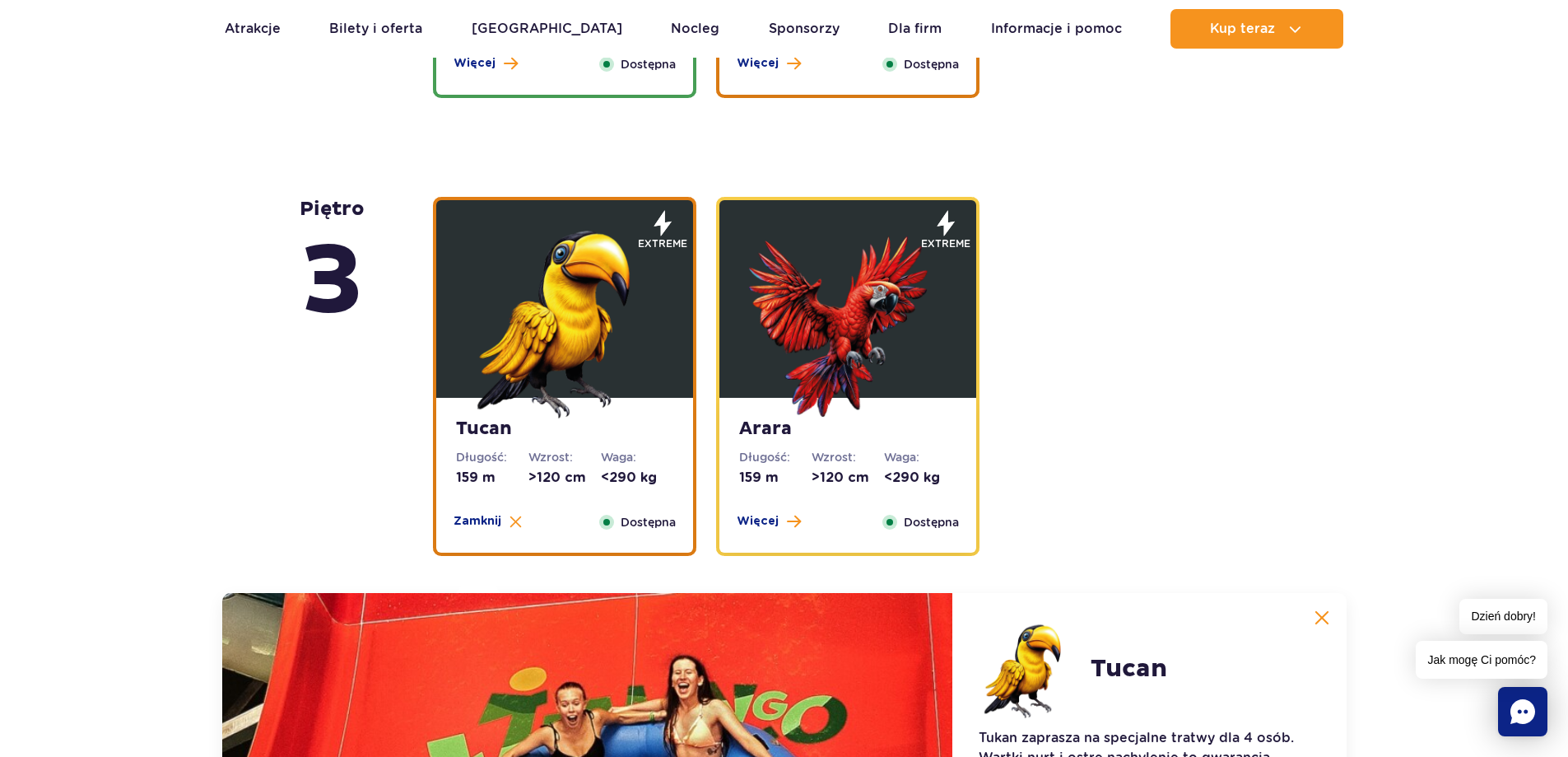
click at [726, 327] on figure at bounding box center [847, 299] width 257 height 198
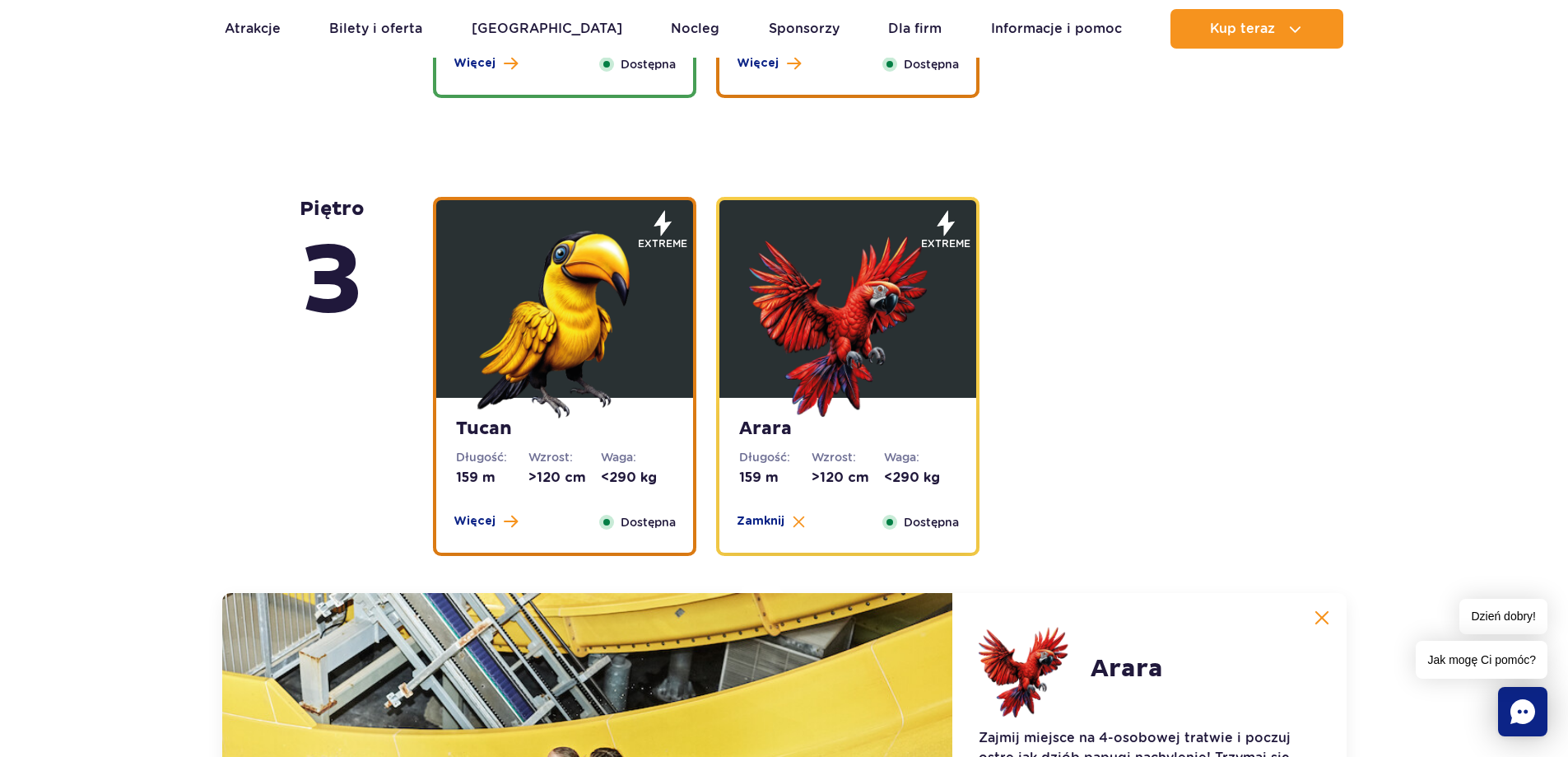
click at [645, 329] on img at bounding box center [564, 320] width 198 height 198
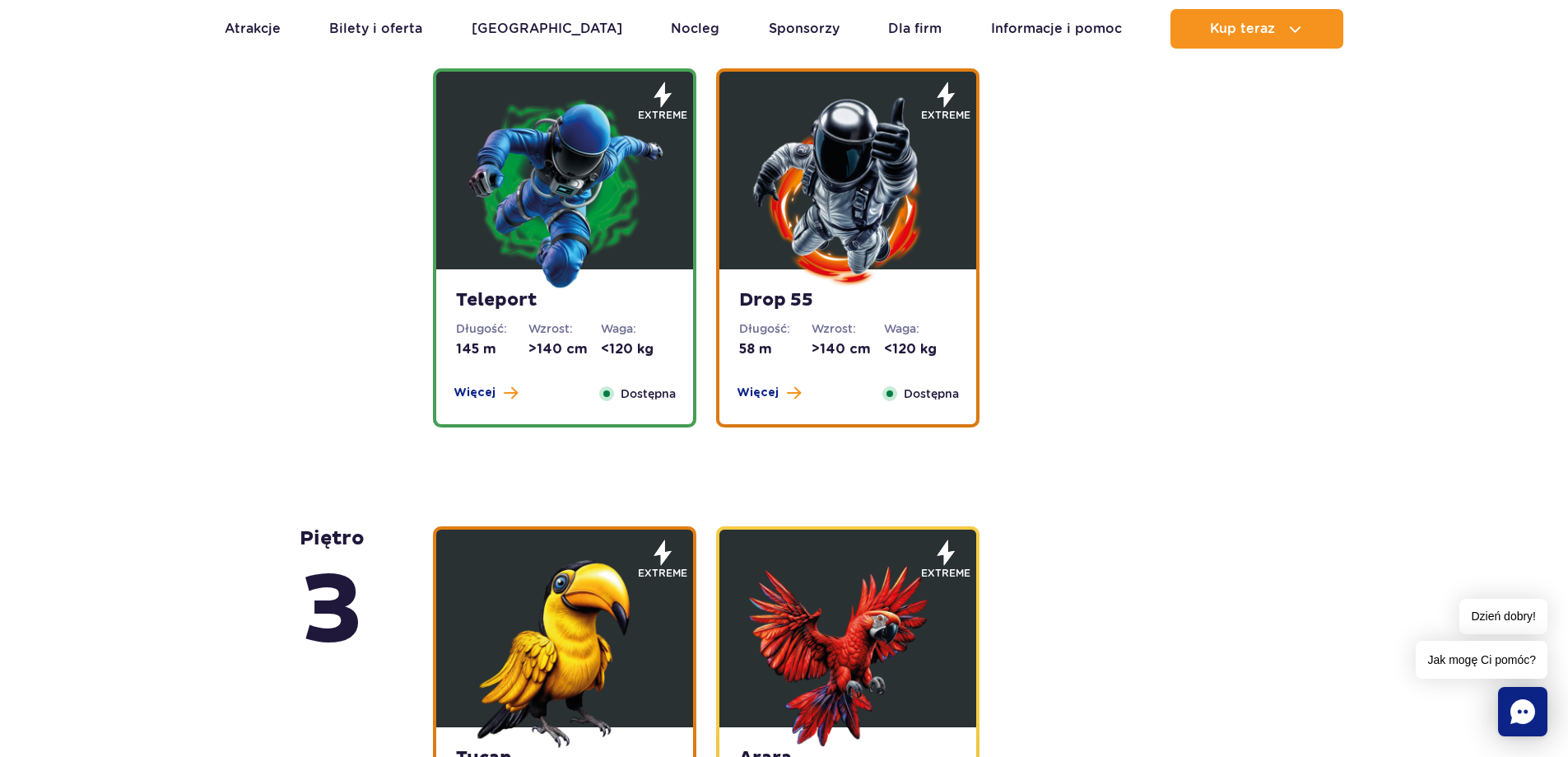
click at [645, 329] on dt "Waga:" at bounding box center [637, 328] width 73 height 16
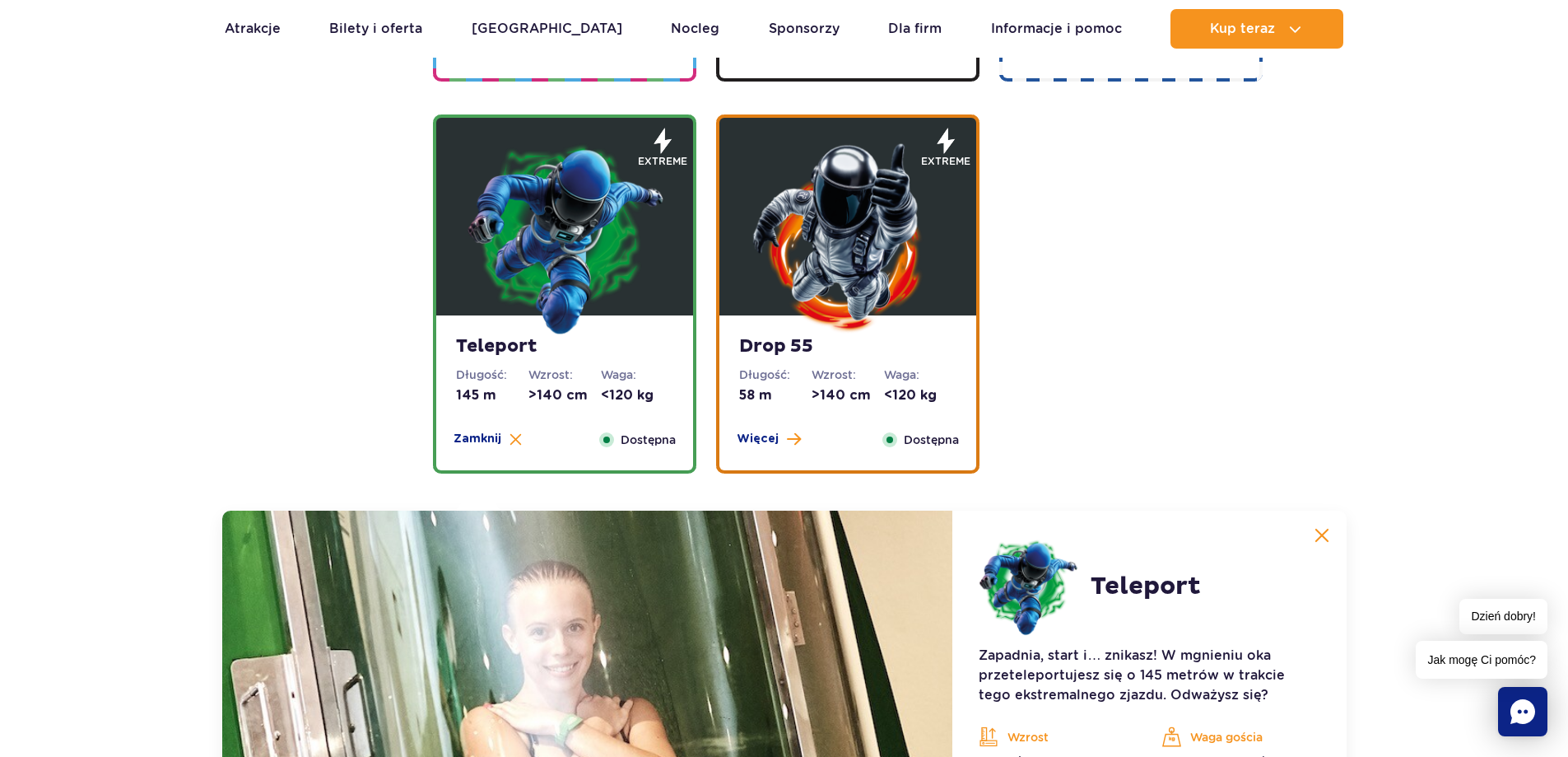
click at [758, 343] on strong "Drop 55" at bounding box center [847, 346] width 218 height 23
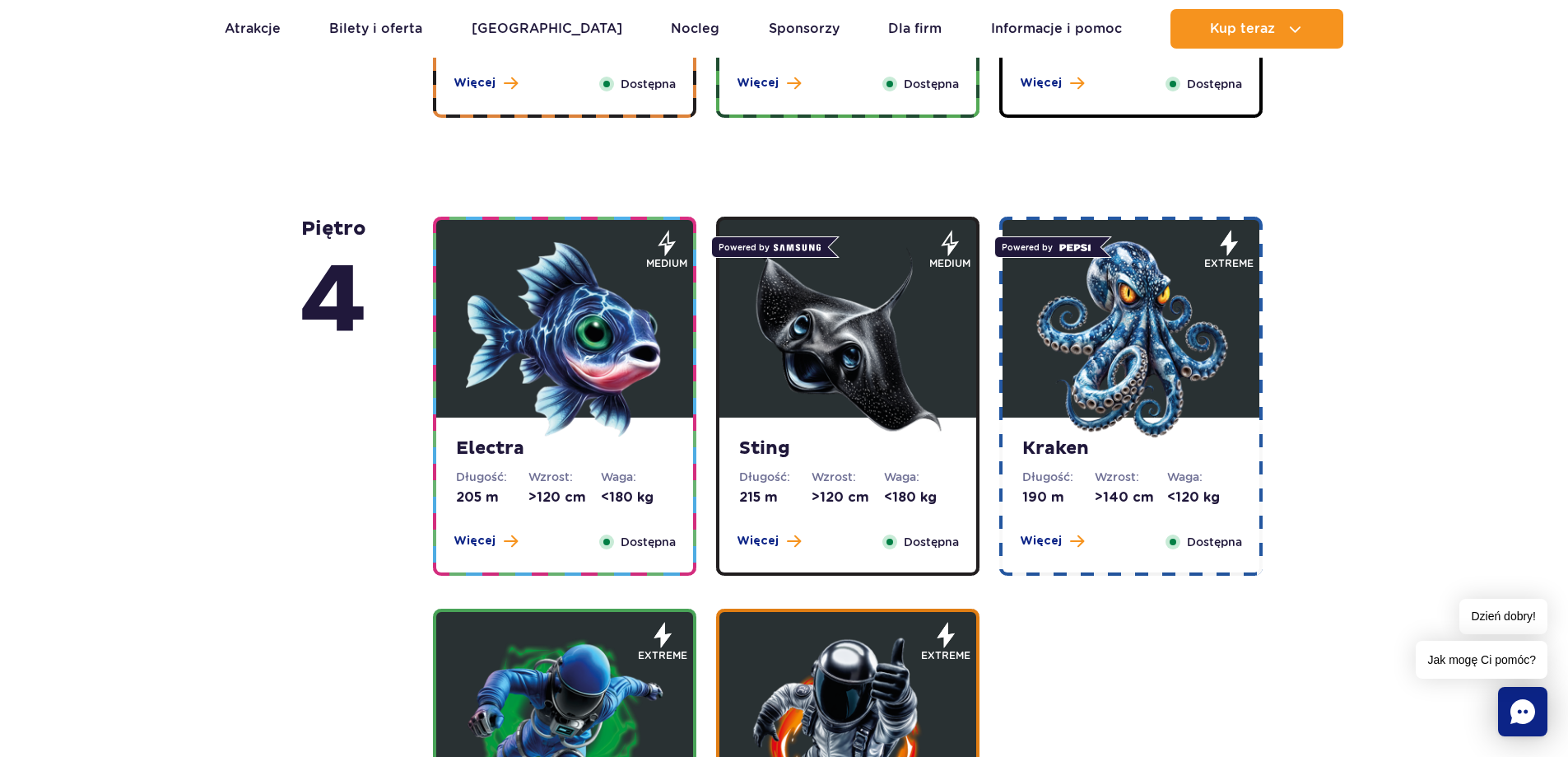
click at [758, 343] on img at bounding box center [848, 339] width 198 height 198
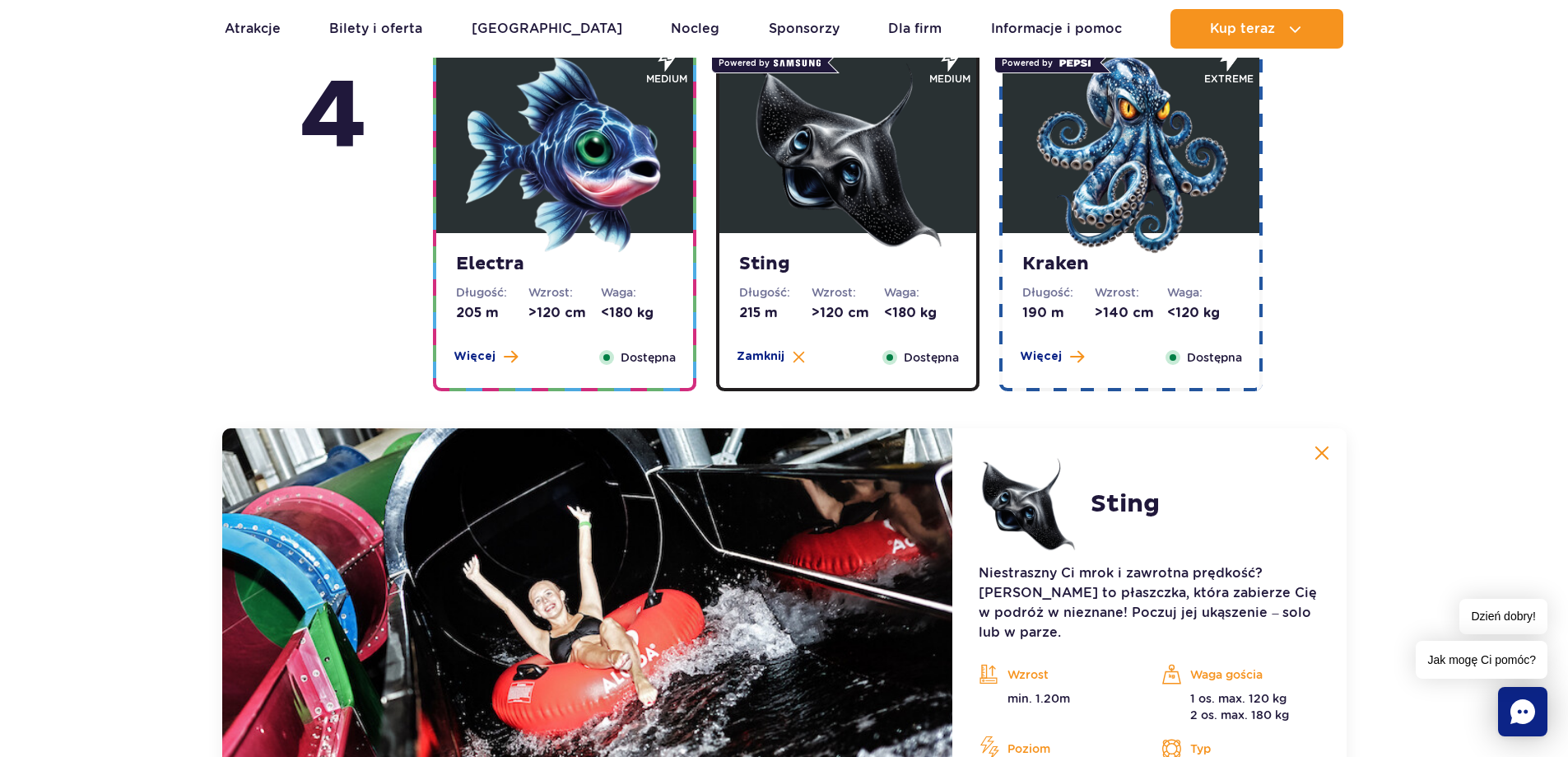
click at [581, 320] on dd ">120 cm" at bounding box center [564, 312] width 73 height 18
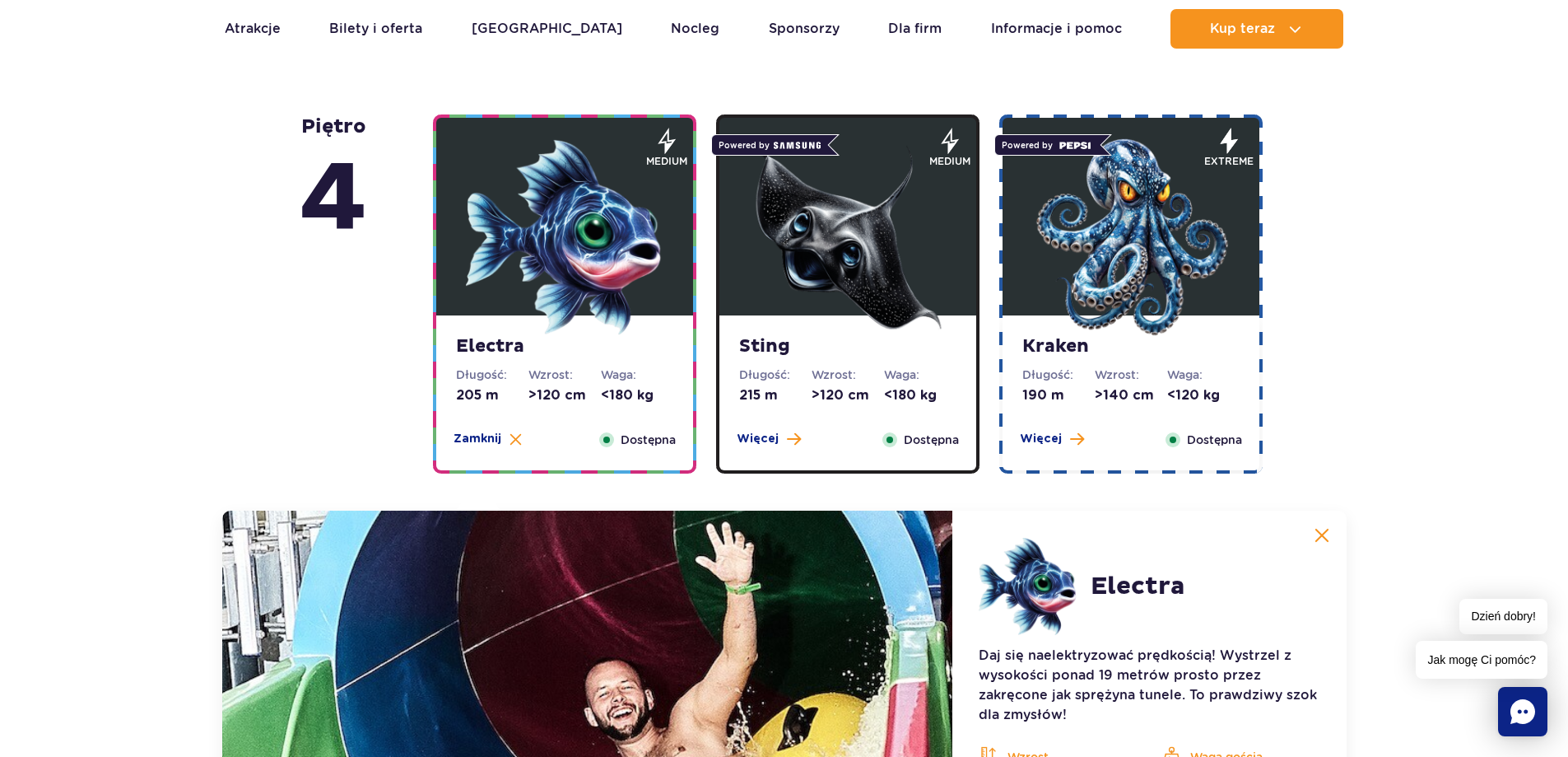
click at [914, 336] on img at bounding box center [848, 238] width 198 height 198
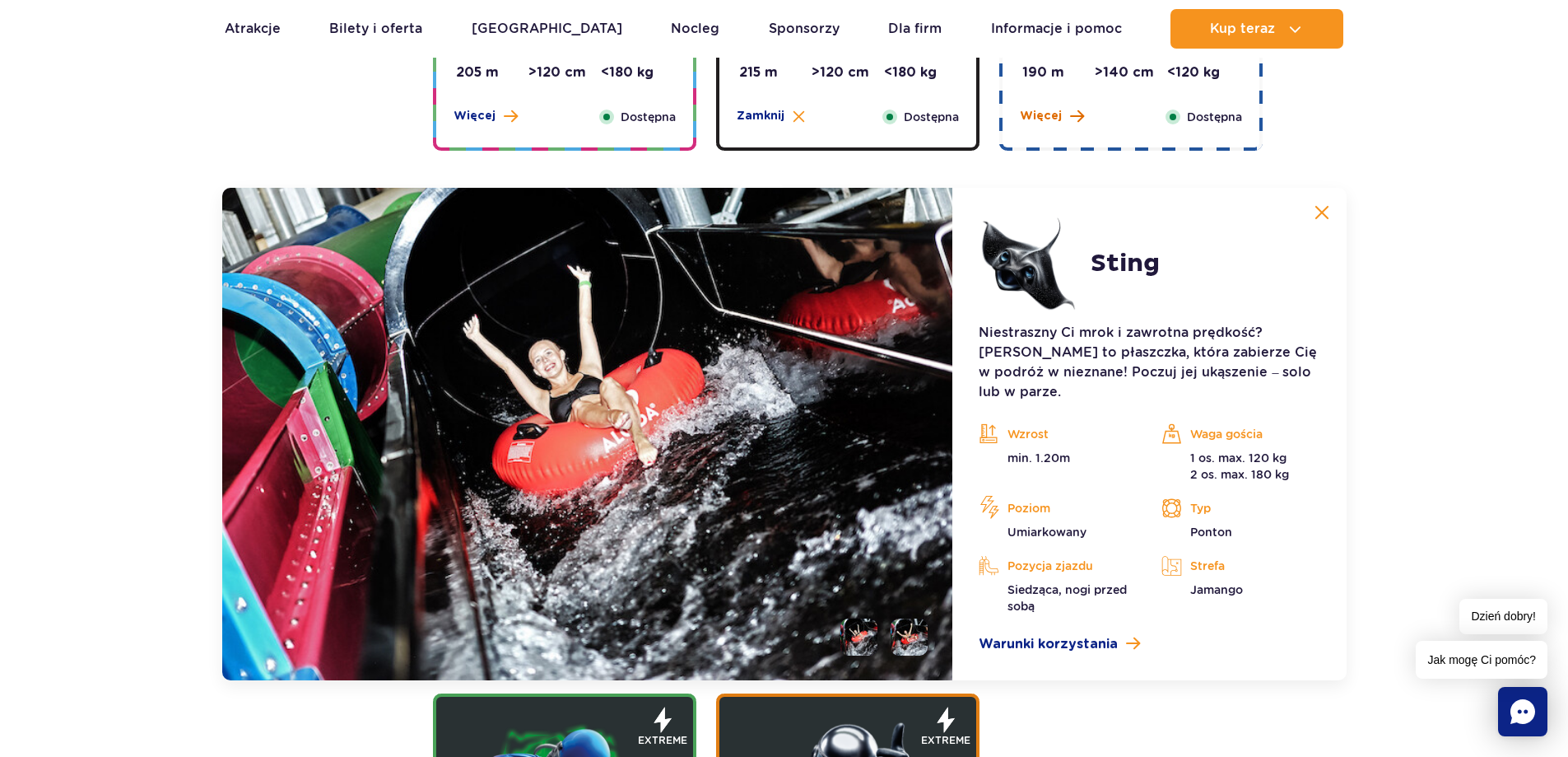
click at [1046, 322] on div "Electra Długość: 205 m Wzrost: >120 cm Waga: <180 kg Więcej Zamknij Dostępna me…" at bounding box center [850, 421] width 855 height 1260
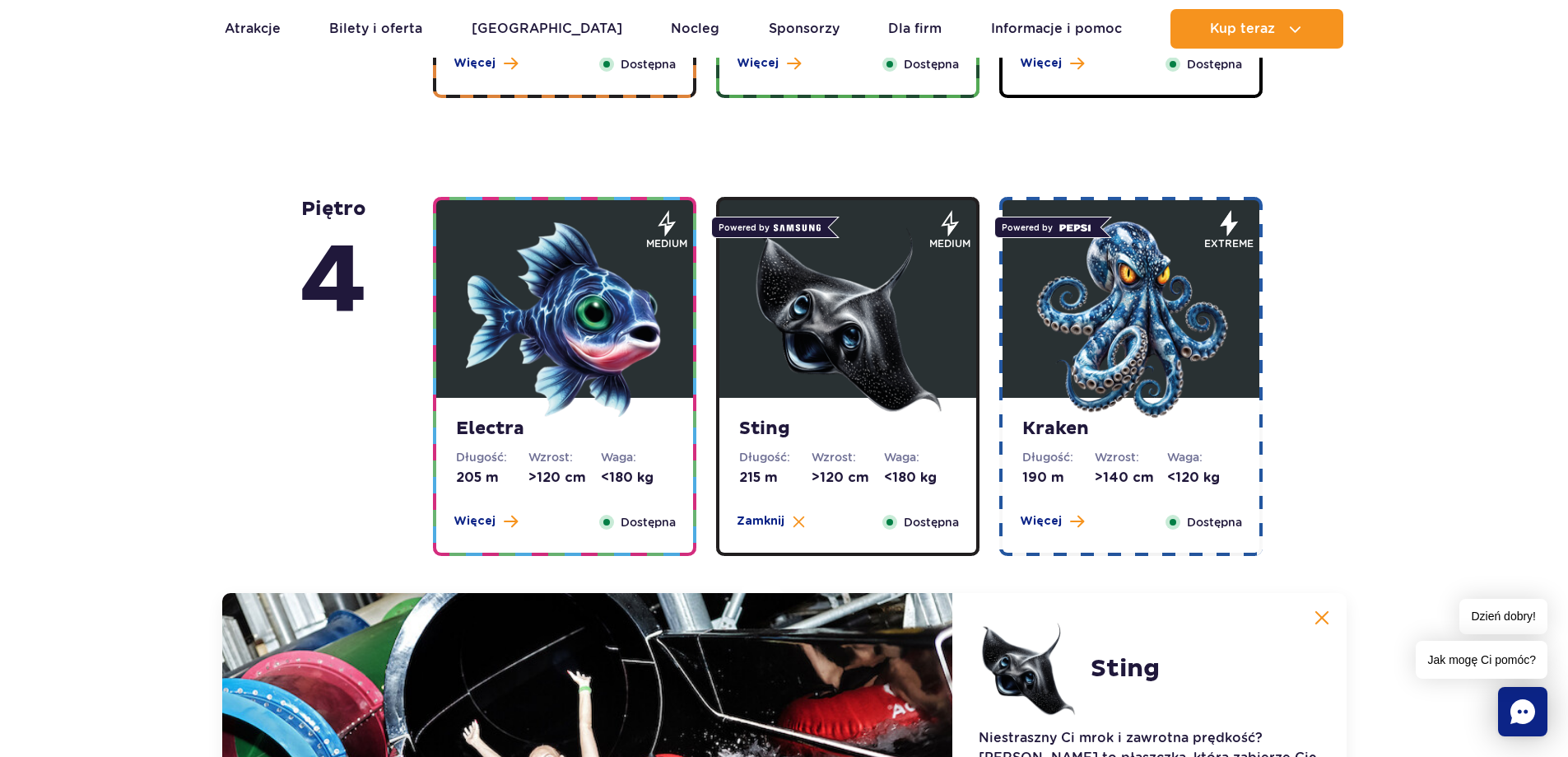
click at [1089, 305] on img at bounding box center [1131, 320] width 198 height 198
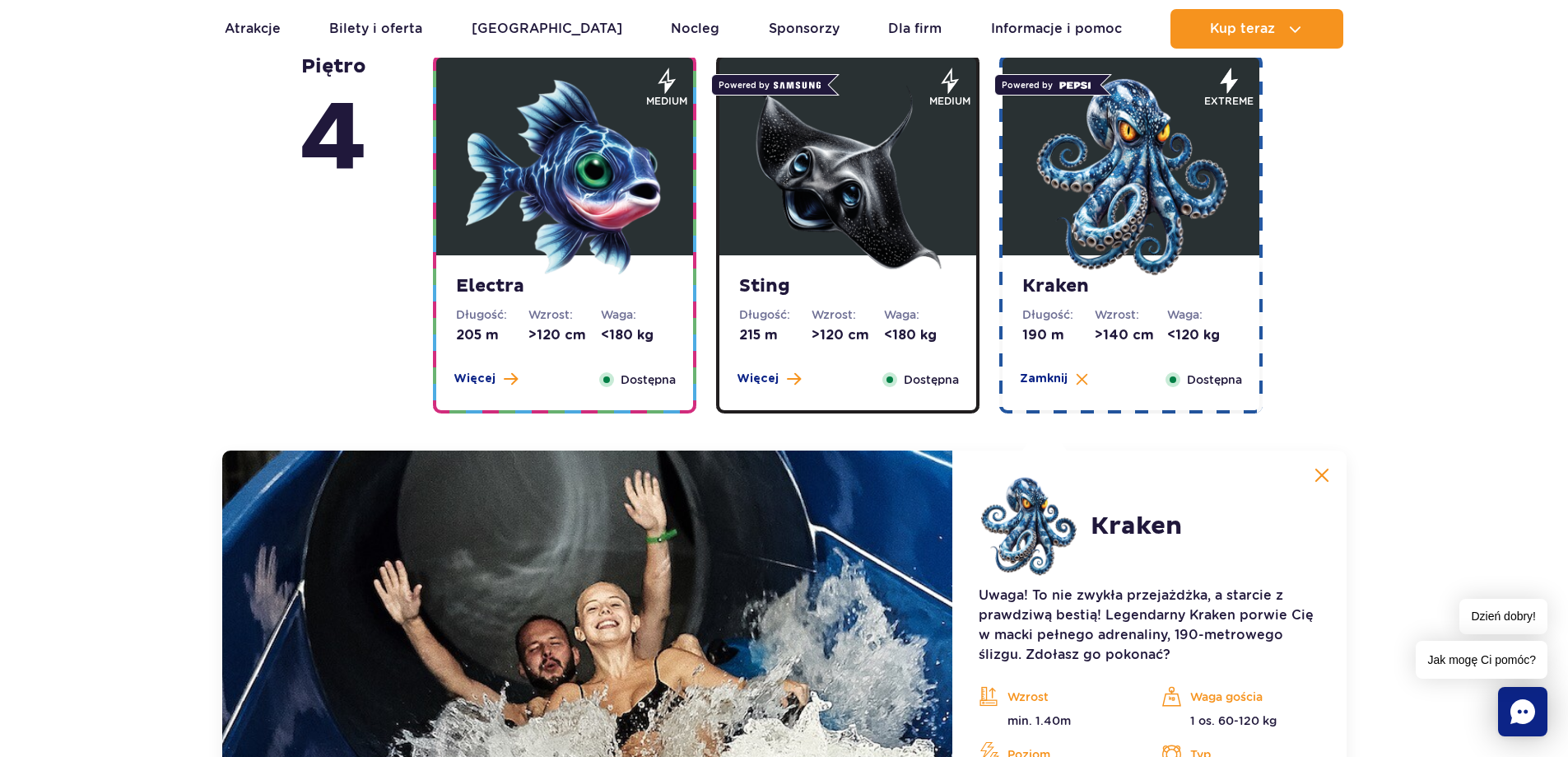
scroll to position [1430, 0]
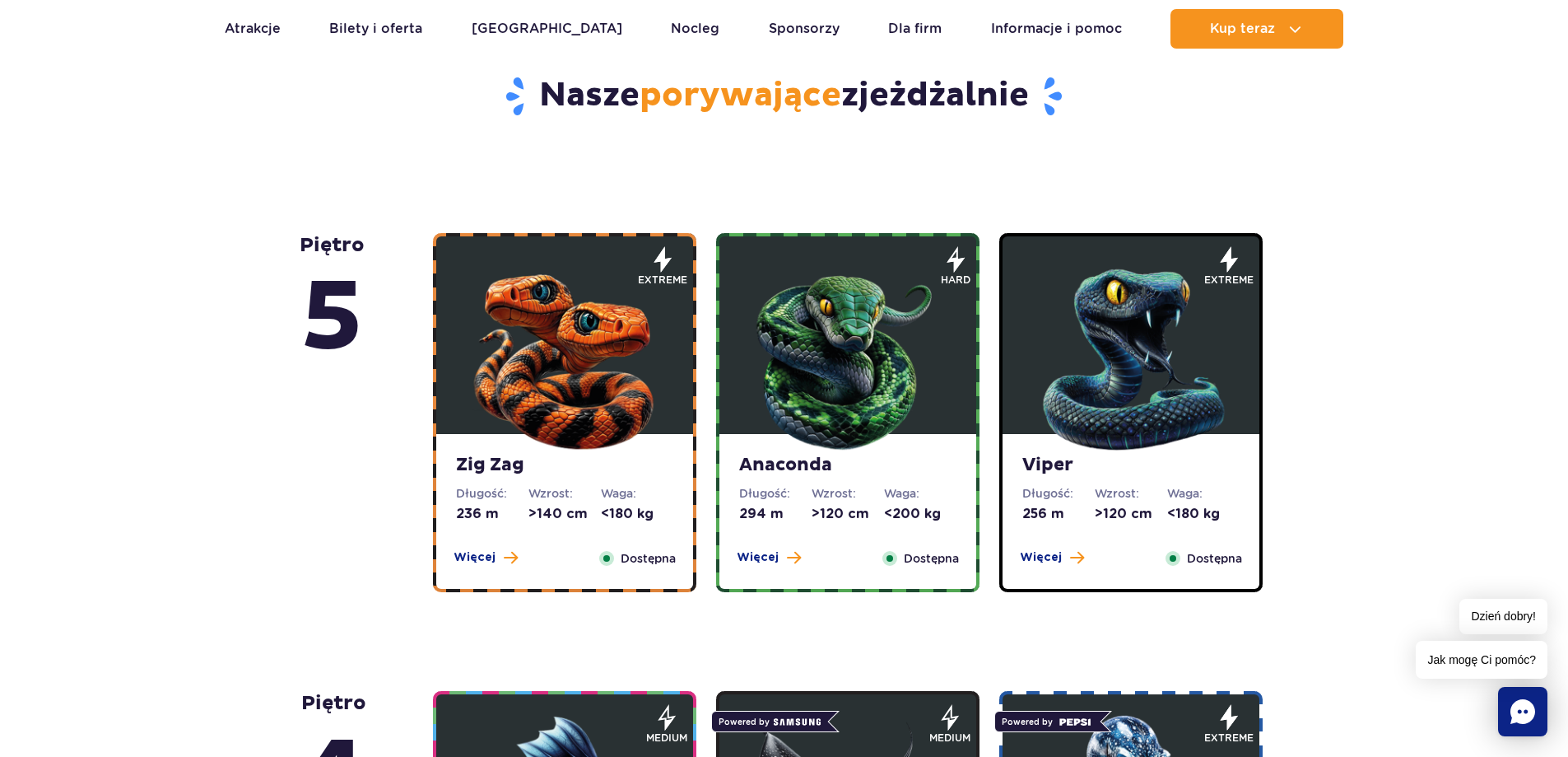
click at [692, 346] on figure at bounding box center [564, 336] width 257 height 198
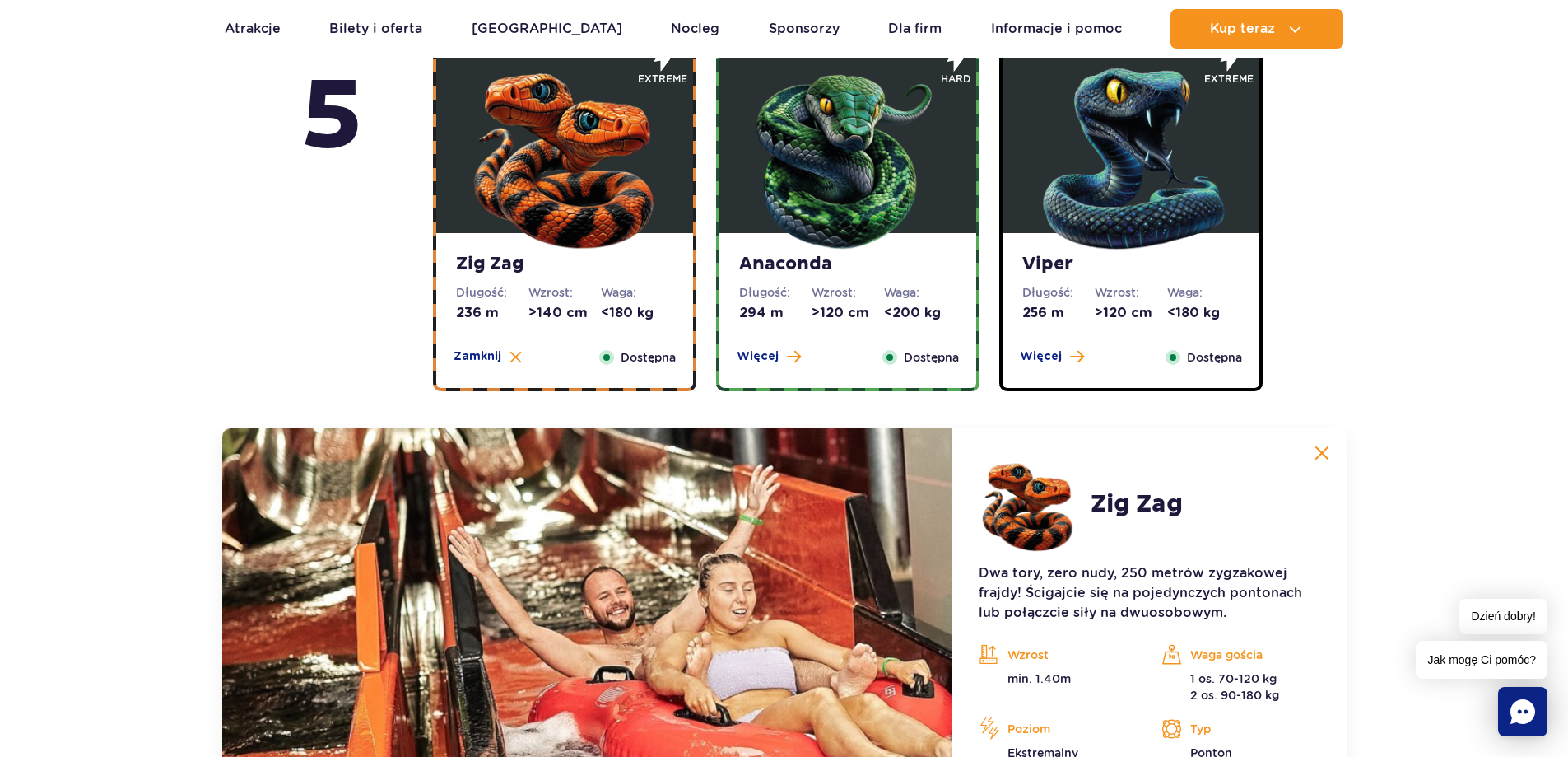
click at [801, 291] on dt "Długość:" at bounding box center [775, 291] width 73 height 16
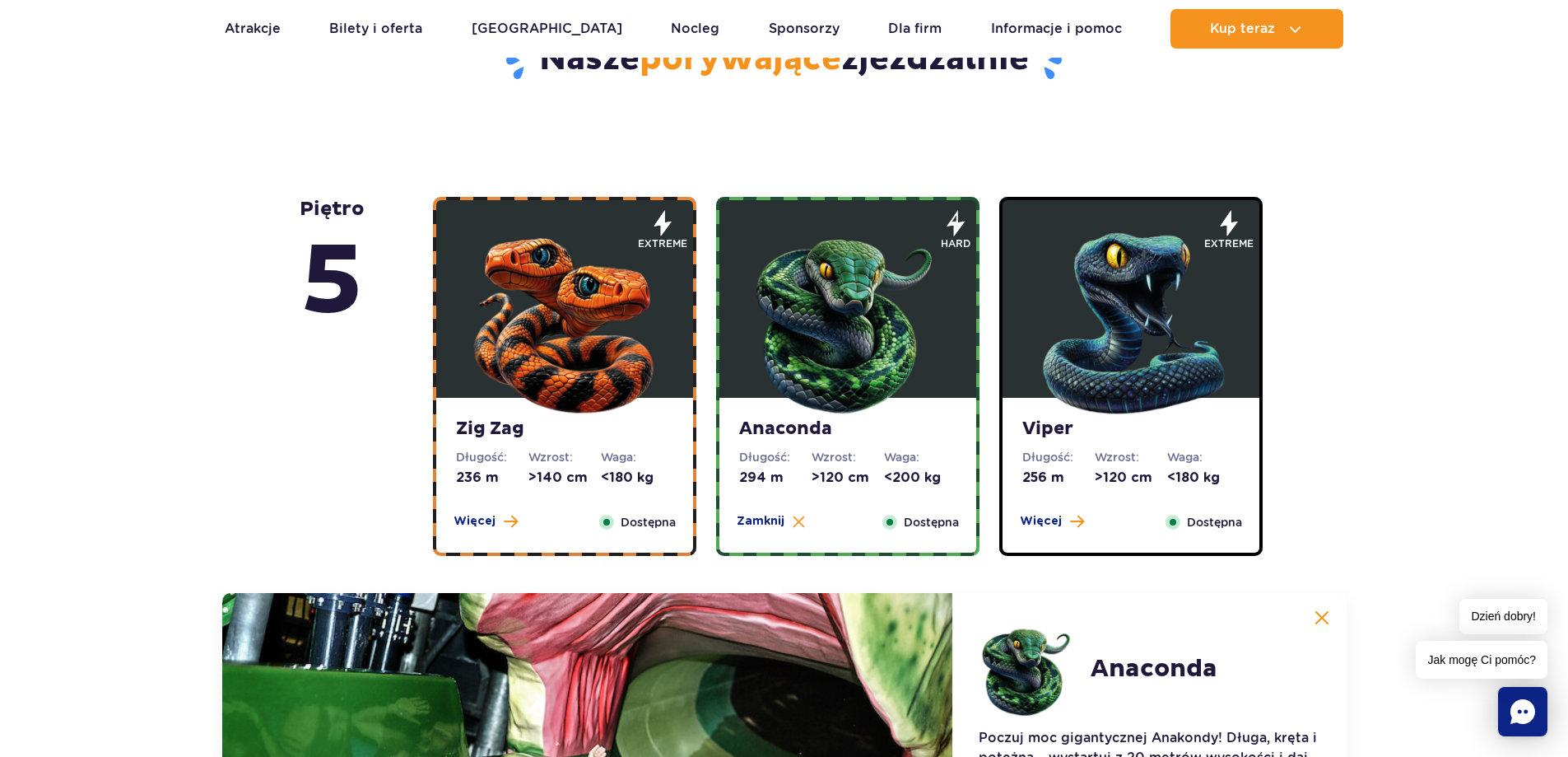
click at [1075, 291] on img at bounding box center [1131, 320] width 198 height 198
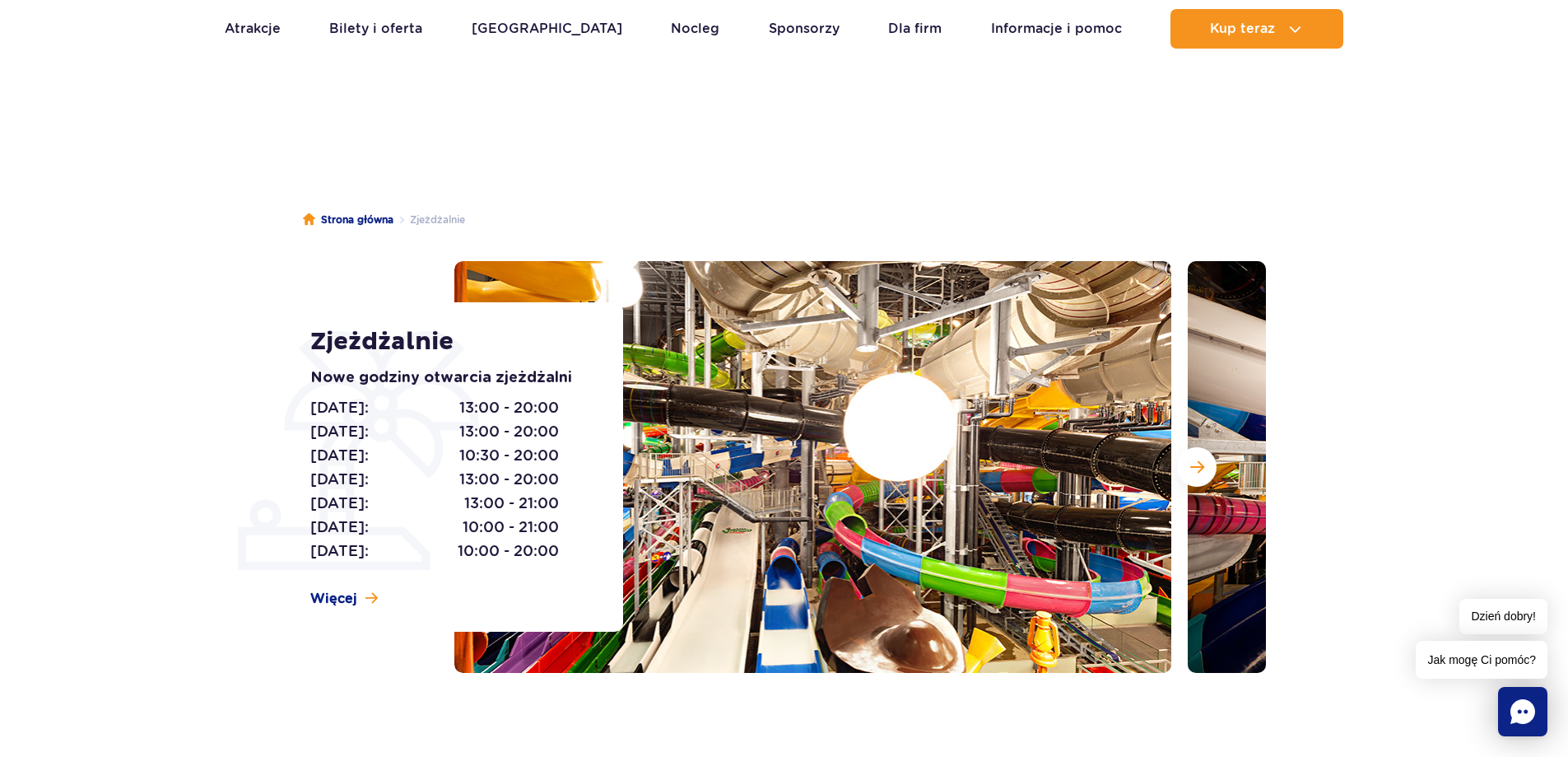
scroll to position [0, 0]
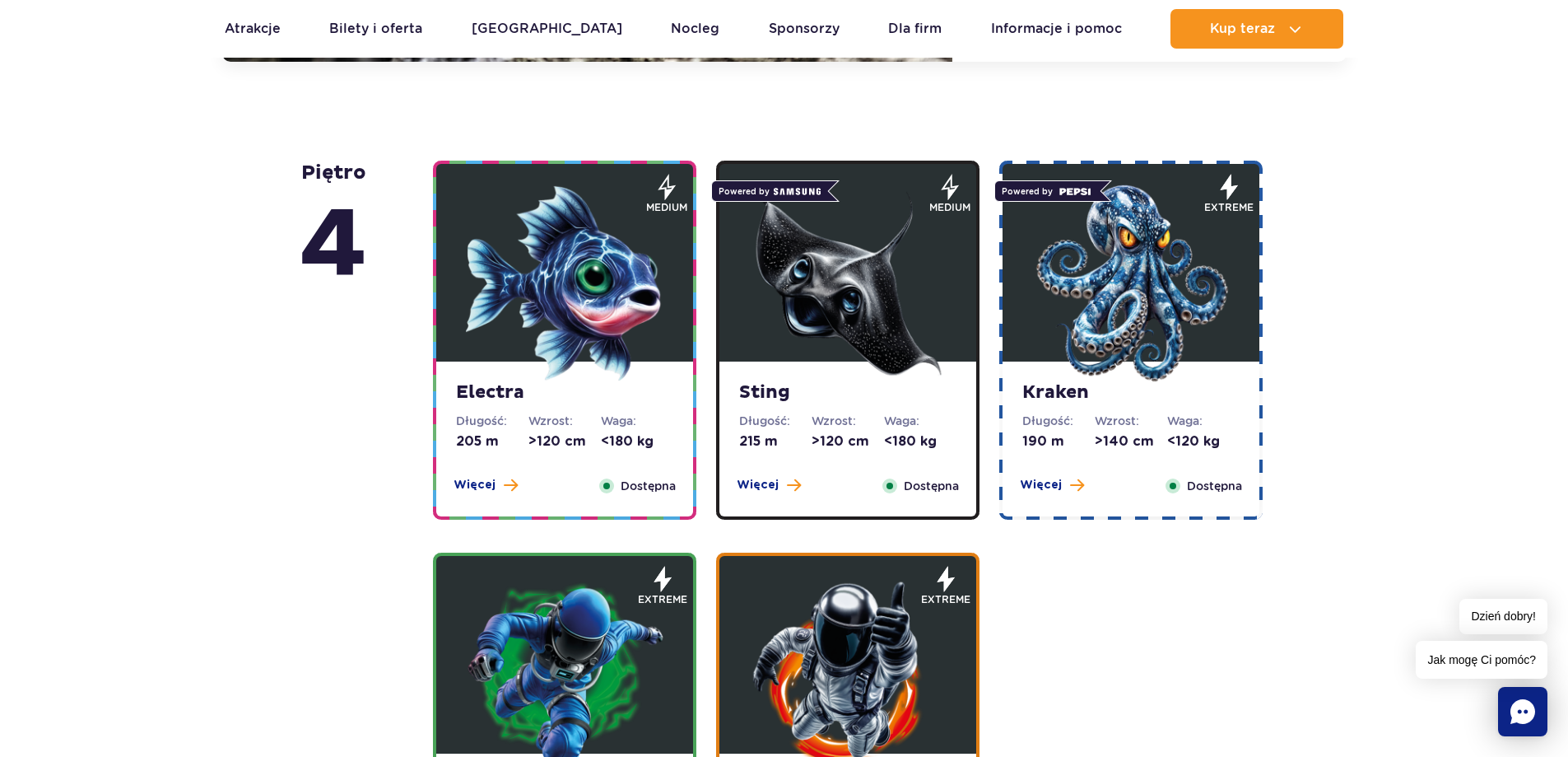
click at [531, 335] on img at bounding box center [564, 284] width 198 height 198
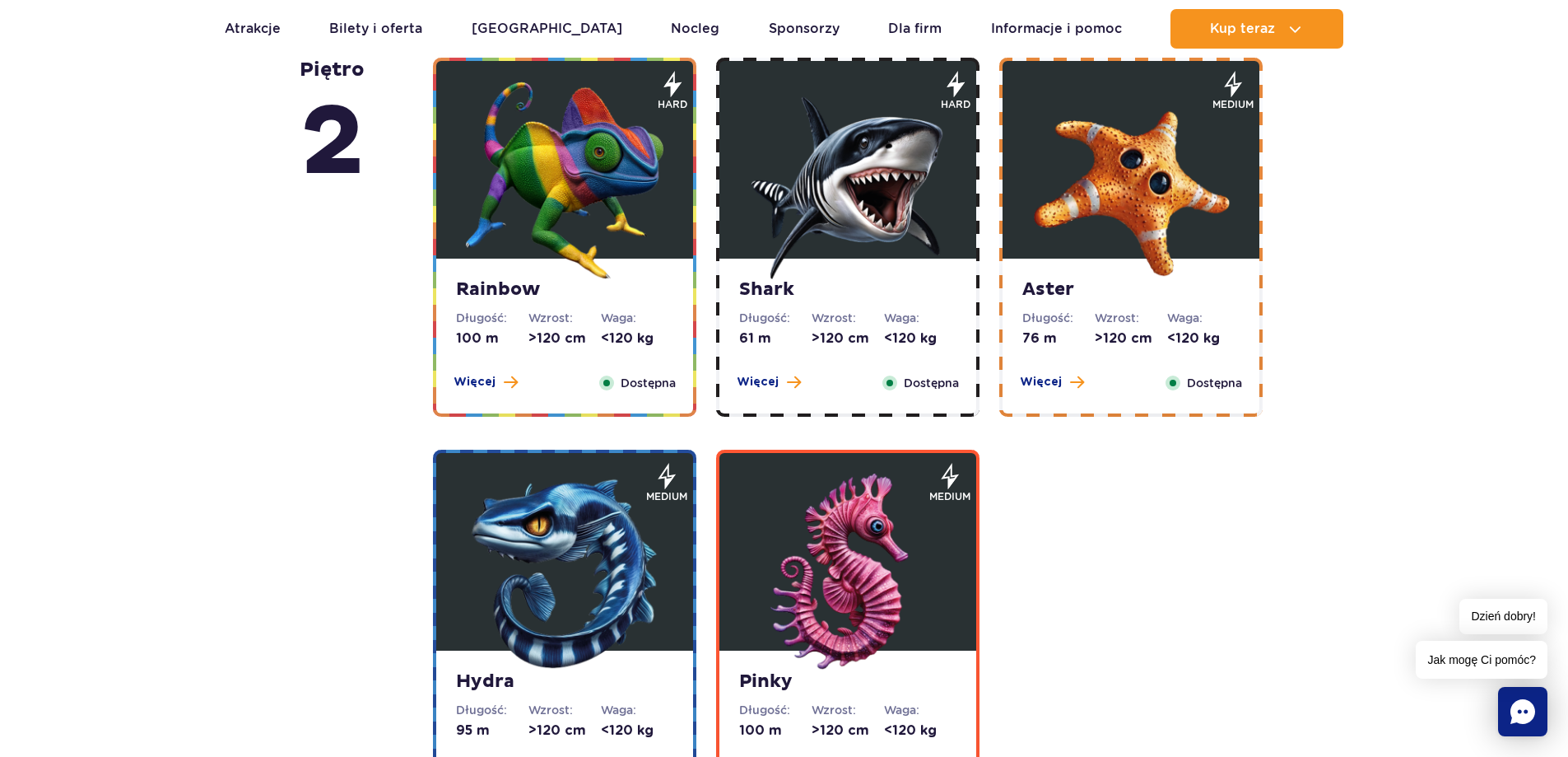
scroll to position [3900, 0]
